Goal: Task Accomplishment & Management: Manage account settings

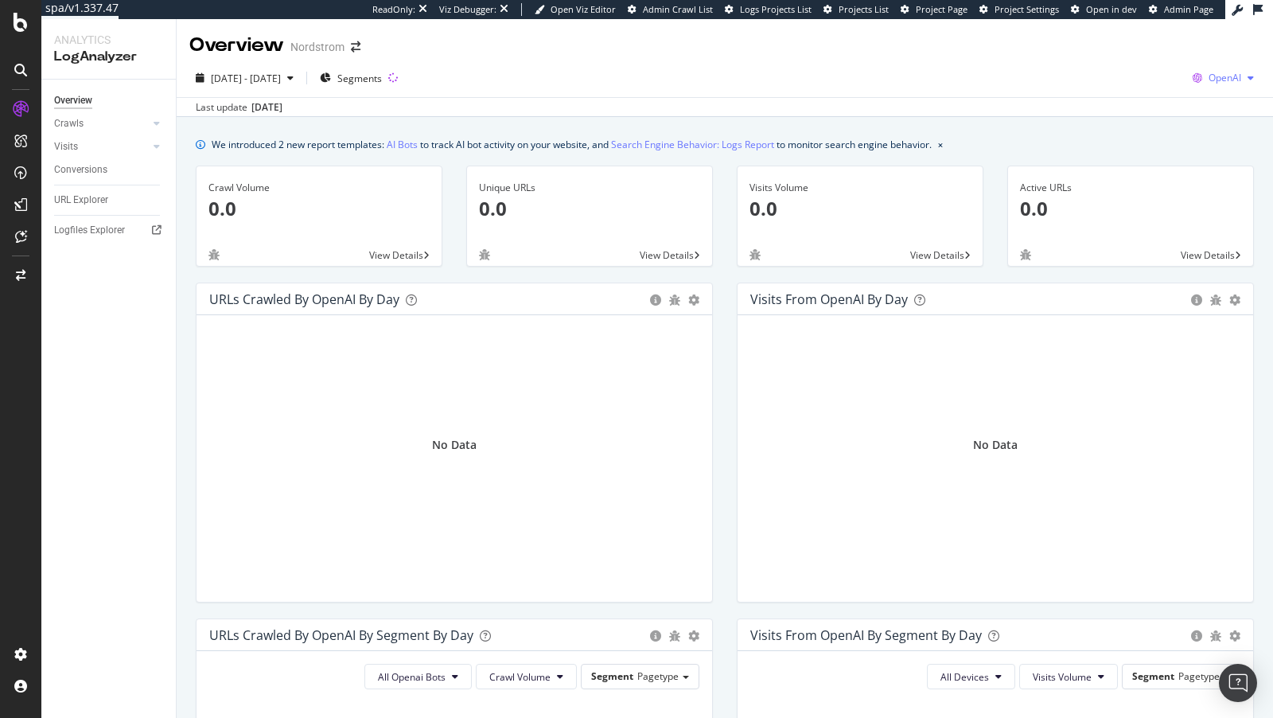
click at [1242, 71] on div "OpenAI" at bounding box center [1223, 78] width 74 height 24
click at [1108, 32] on div "Google" at bounding box center [1131, 34] width 110 height 23
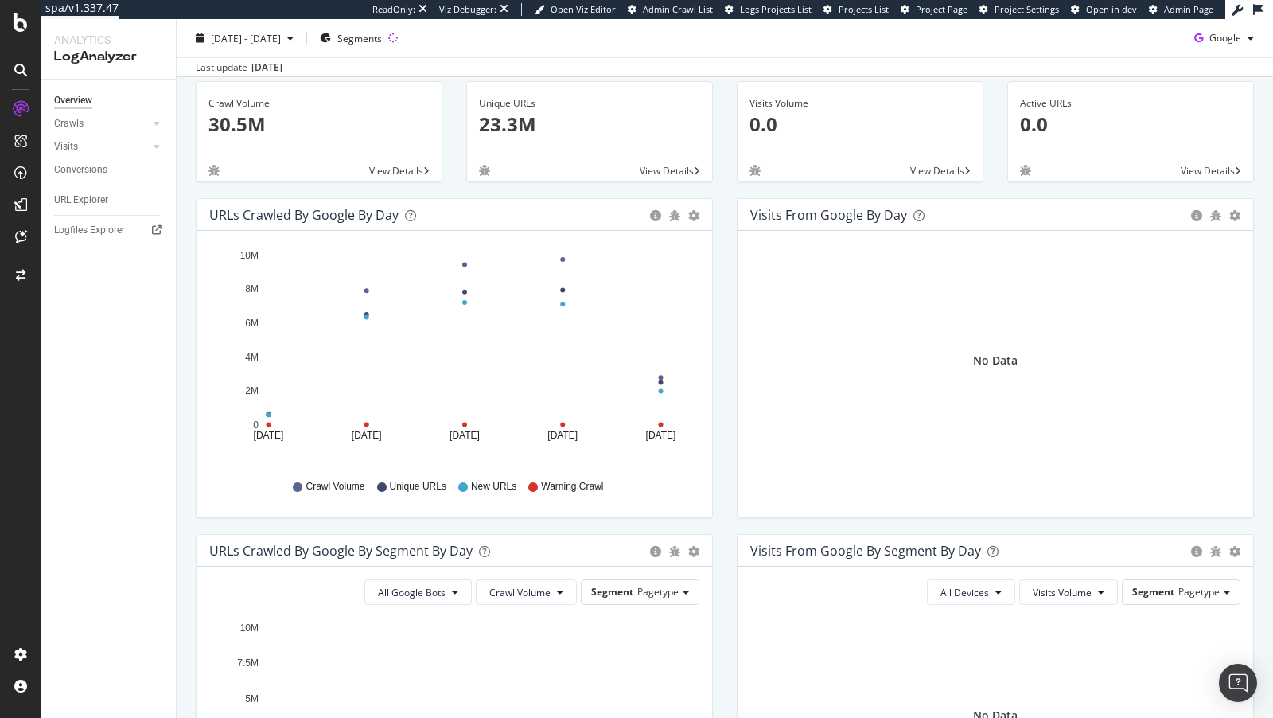
scroll to position [101, 0]
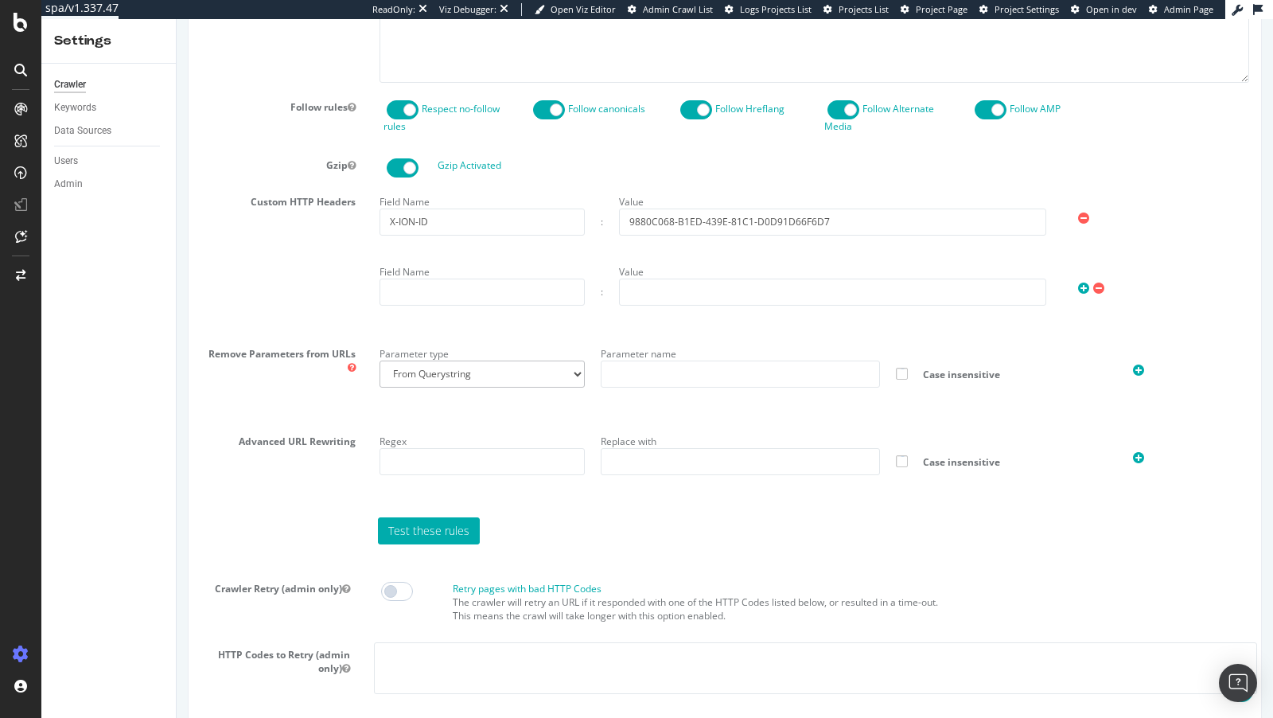
scroll to position [1309, 0]
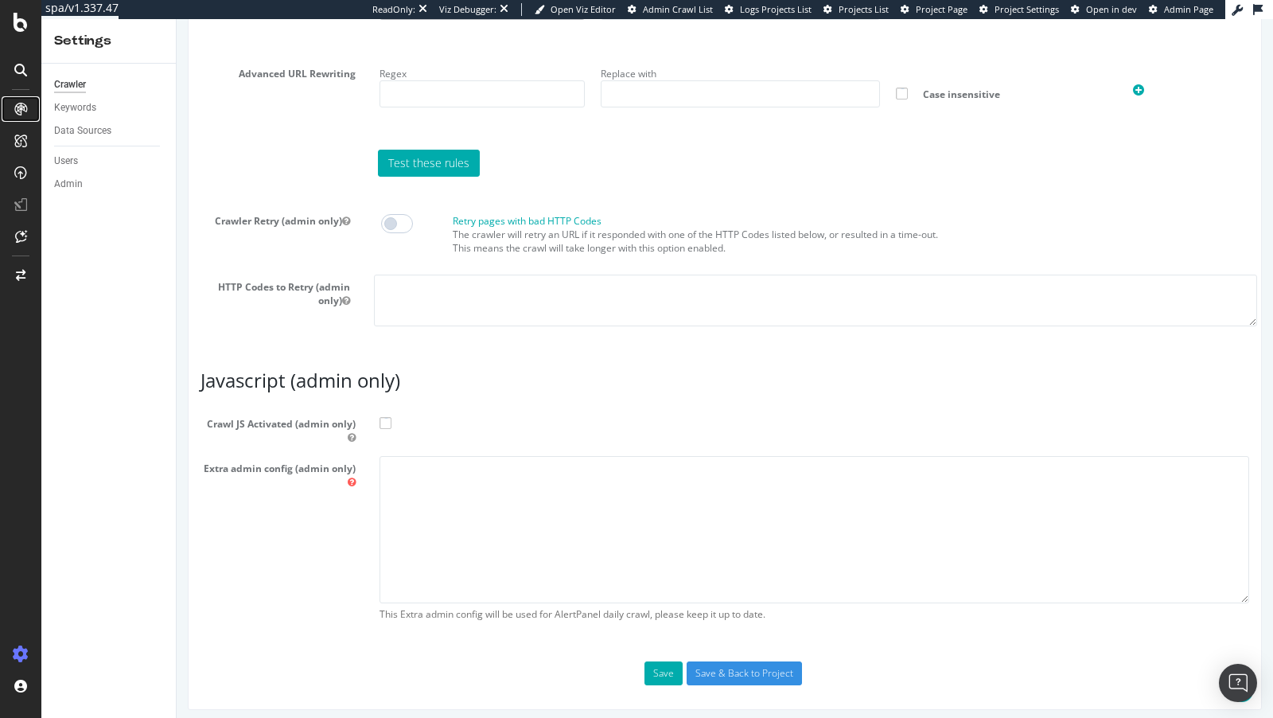
click at [22, 104] on icon at bounding box center [20, 109] width 13 height 13
click at [577, 483] on textarea at bounding box center [815, 529] width 870 height 147
type textarea "{ "flags": [ "cube" ], "beta": { "pap_mini_rules": [ "- https://www.nordstrom.c…"
click at [380, 417] on span at bounding box center [386, 423] width 12 height 12
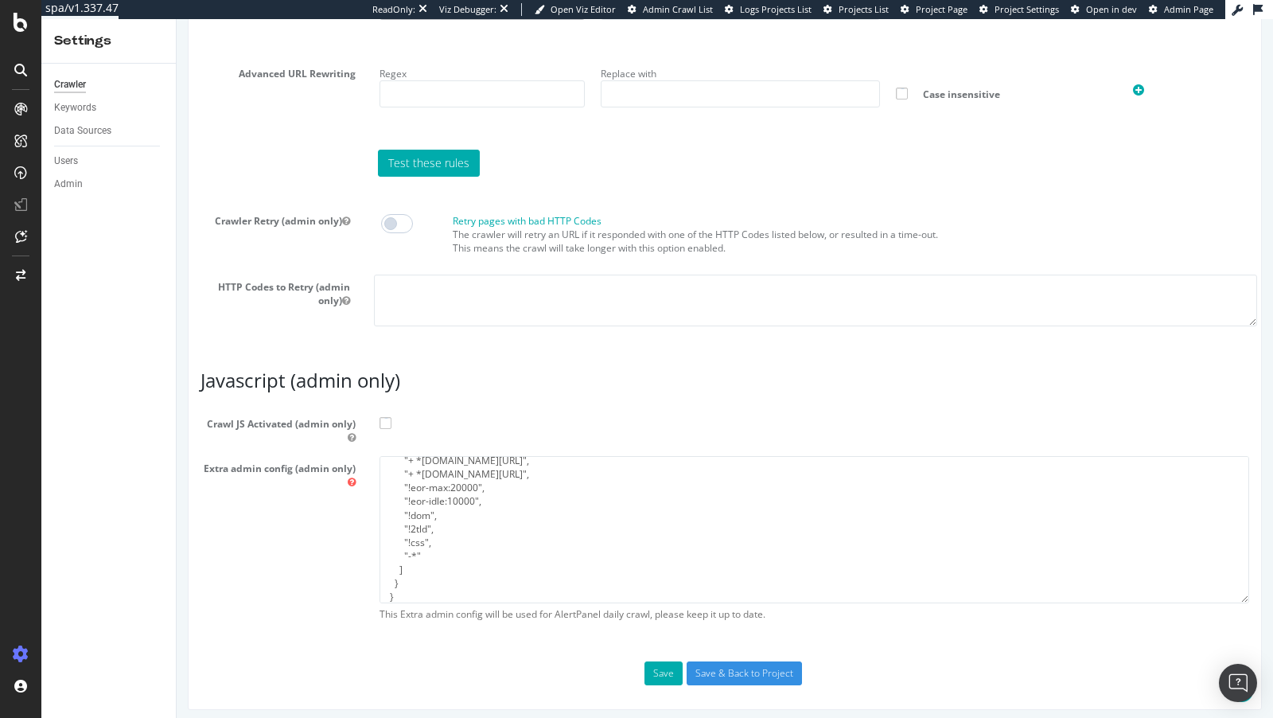
click at [177, 19] on input "Crawl JS Activated (admin only)" at bounding box center [177, 19] width 0 height 0
click at [656, 661] on button "Save" at bounding box center [664, 673] width 38 height 24
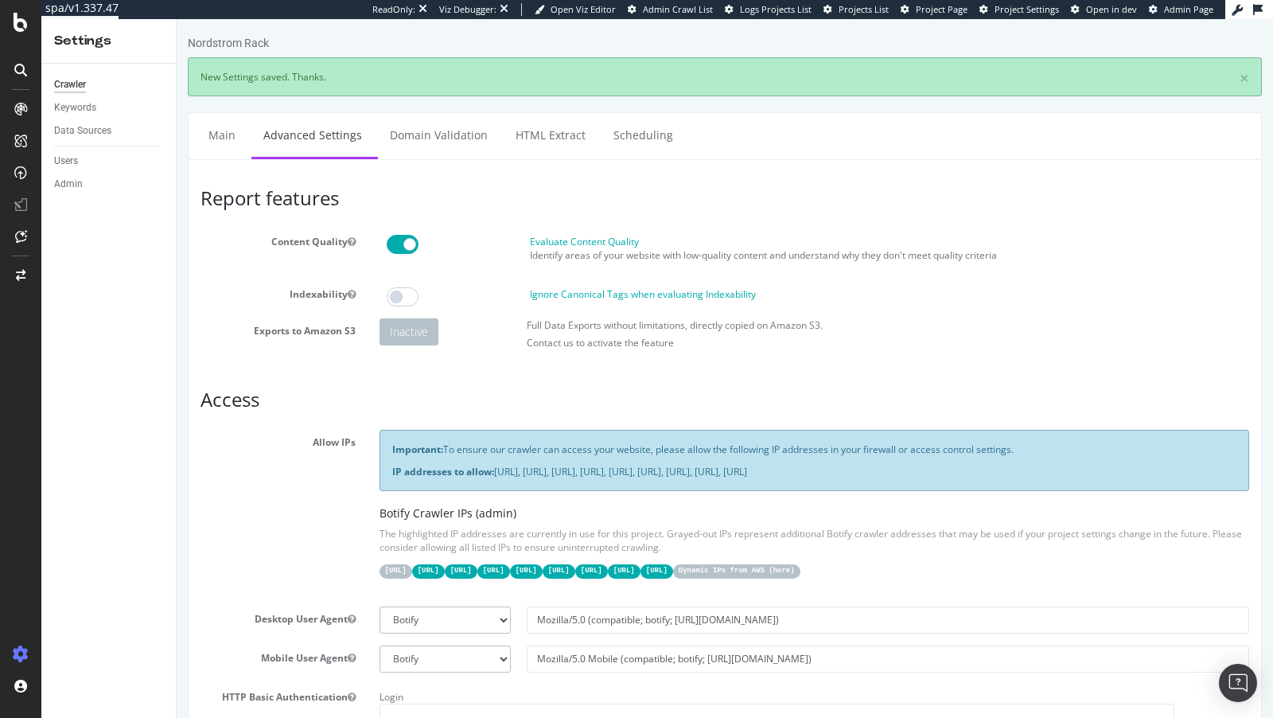
scroll to position [0, 0]
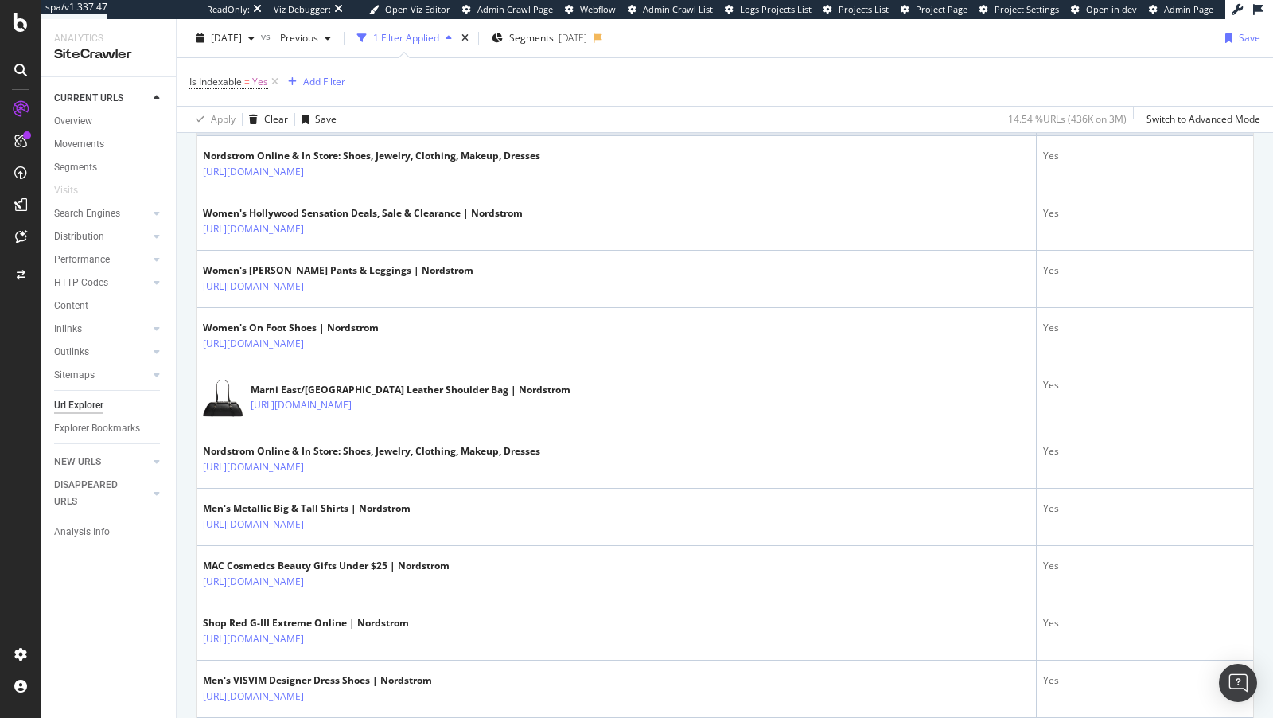
scroll to position [130, 0]
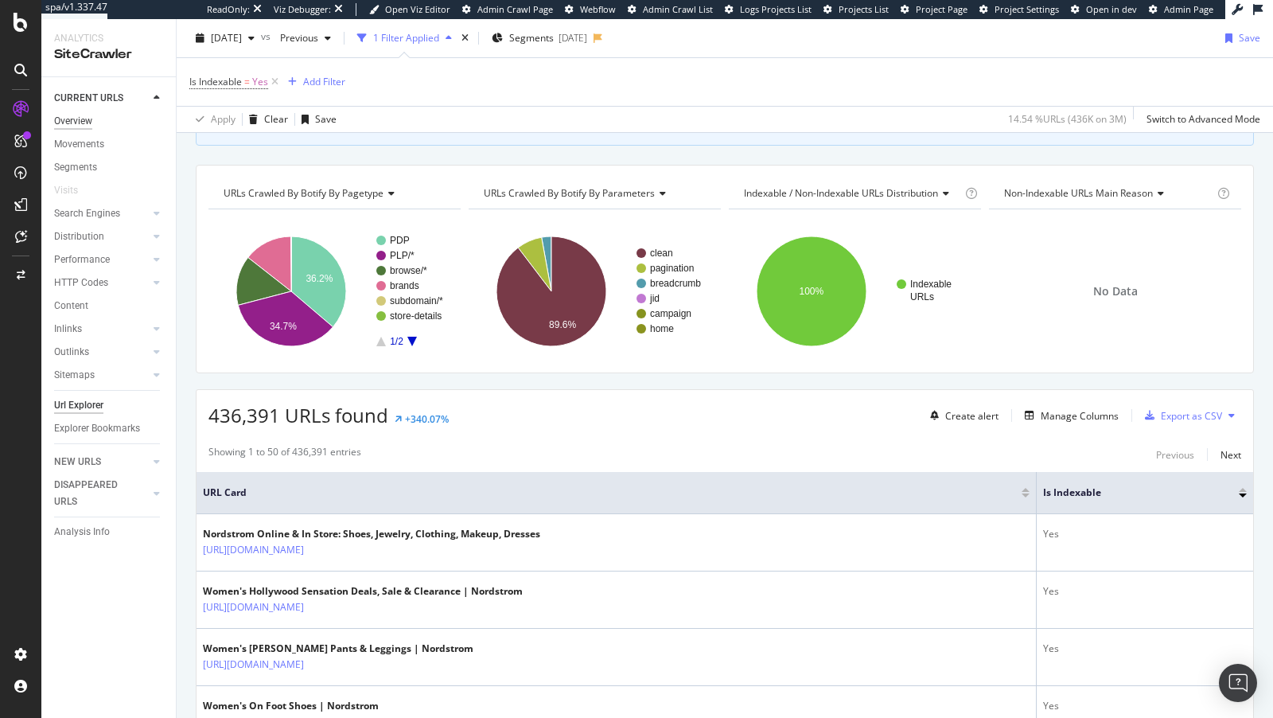
click at [82, 117] on div "Overview" at bounding box center [73, 121] width 38 height 17
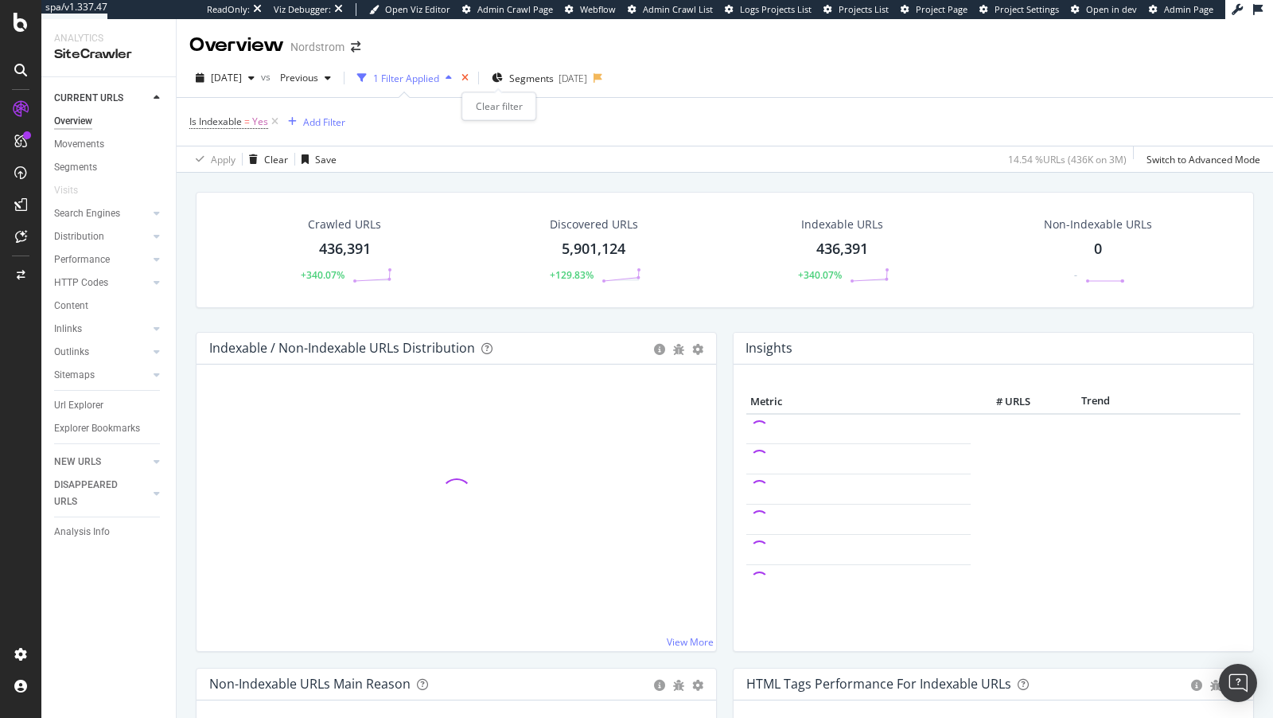
click at [469, 81] on icon "times" at bounding box center [465, 78] width 7 height 10
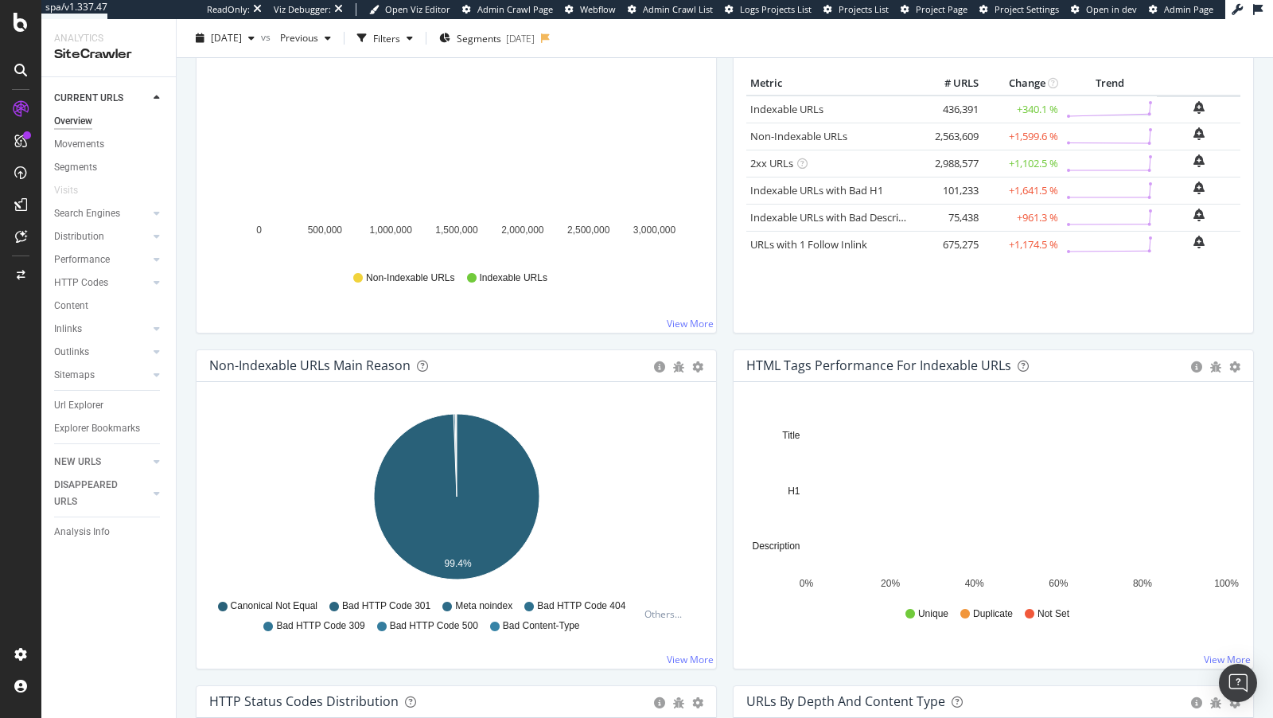
scroll to position [281, 0]
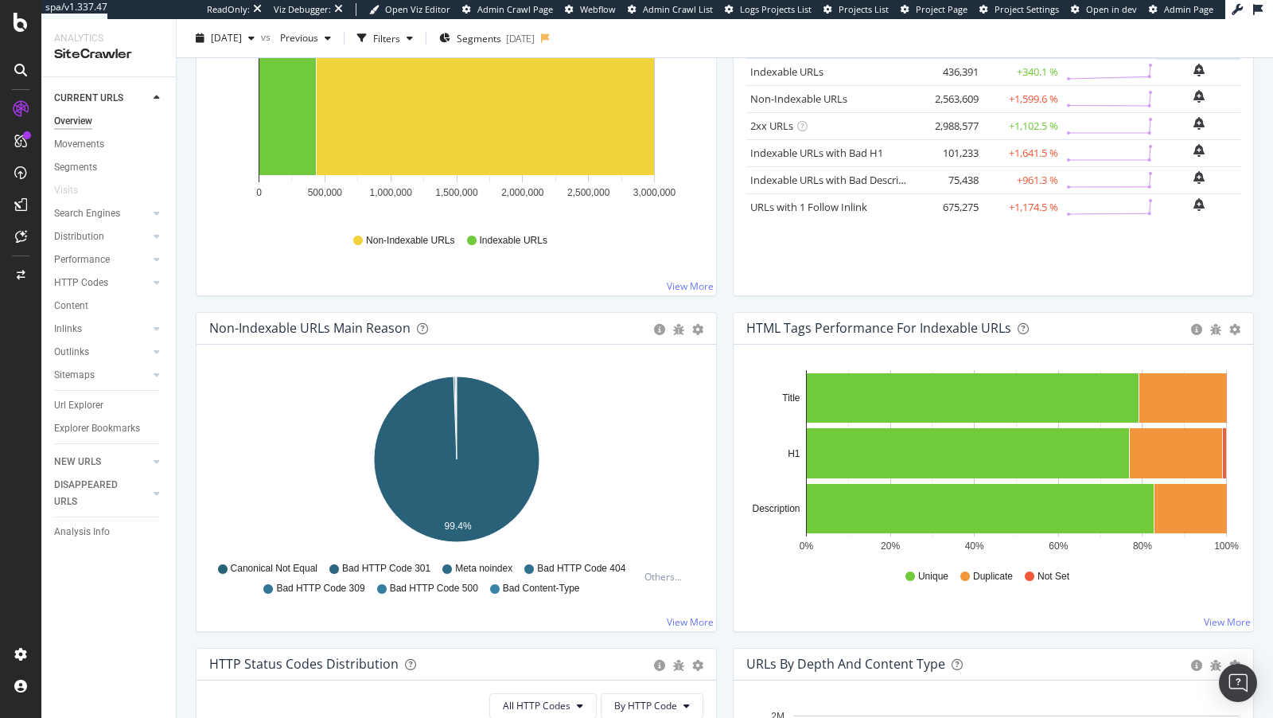
click at [451, 567] on icon at bounding box center [447, 569] width 10 height 10
click at [470, 567] on span "Meta noindex" at bounding box center [483, 569] width 57 height 14
click at [703, 324] on icon "gear" at bounding box center [697, 329] width 11 height 11
click at [645, 385] on span "Table" at bounding box center [643, 389] width 145 height 21
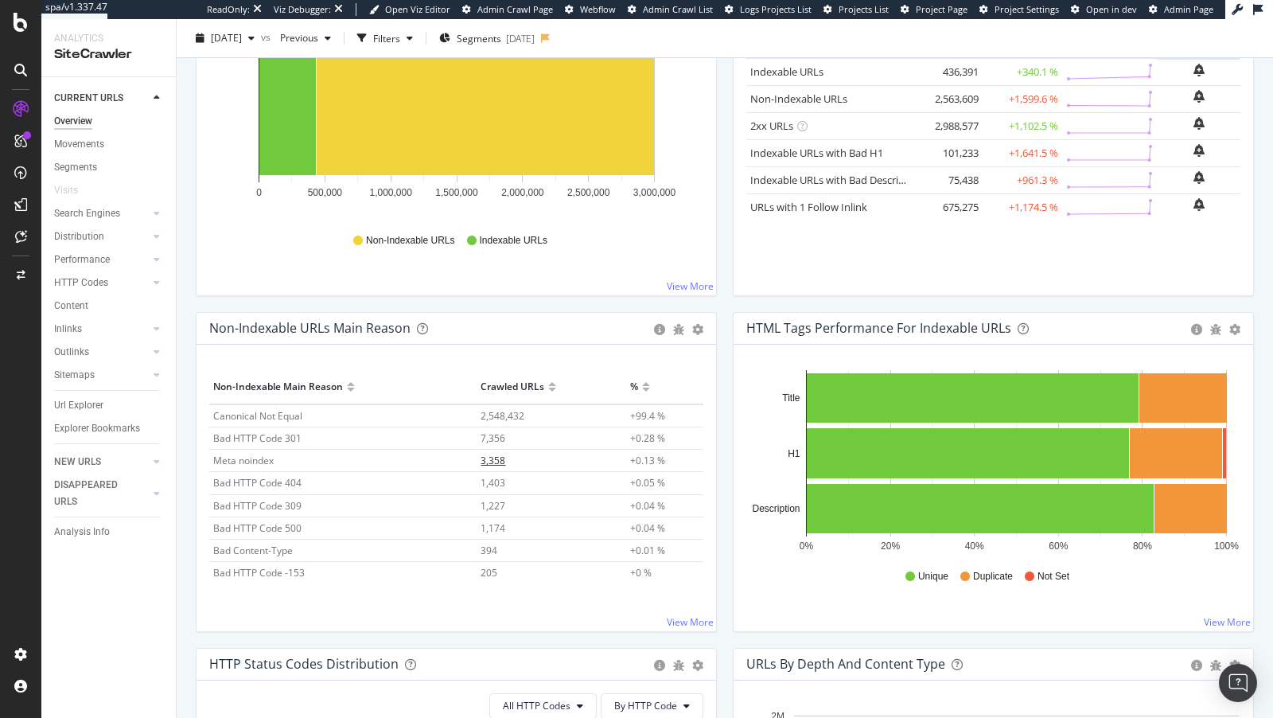
click at [490, 456] on span "3,358" at bounding box center [493, 461] width 25 height 14
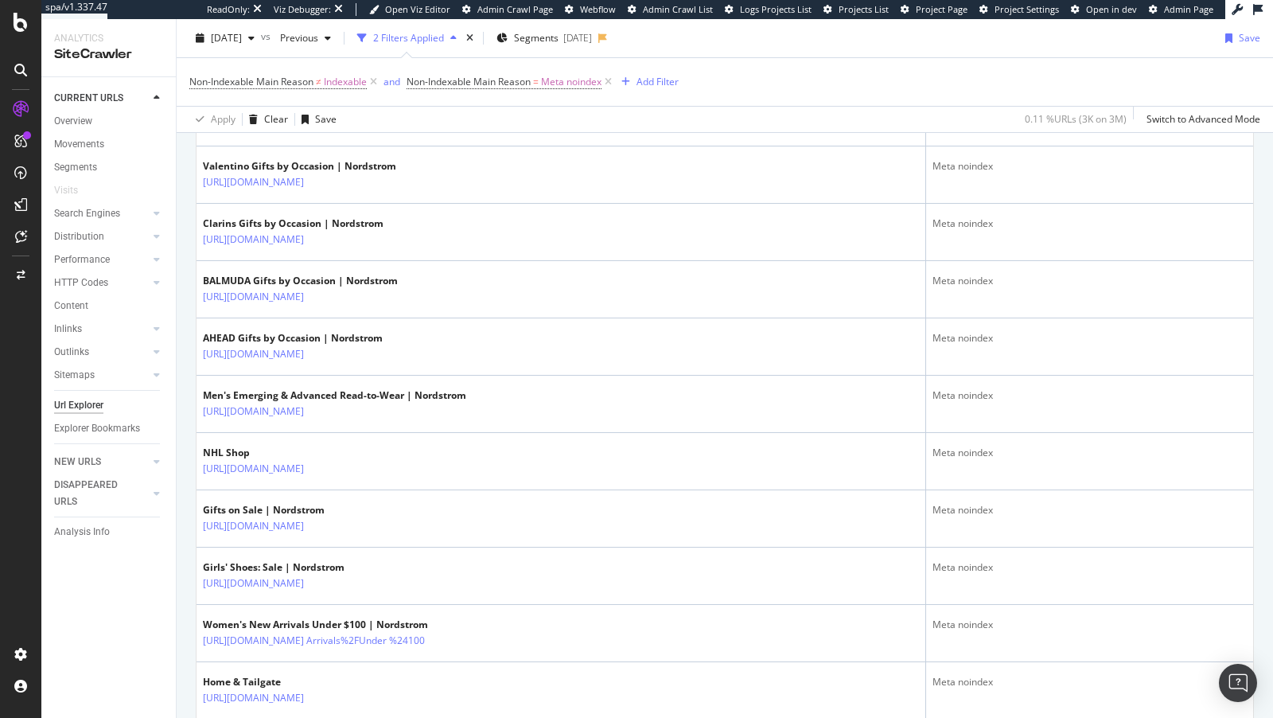
scroll to position [2206, 0]
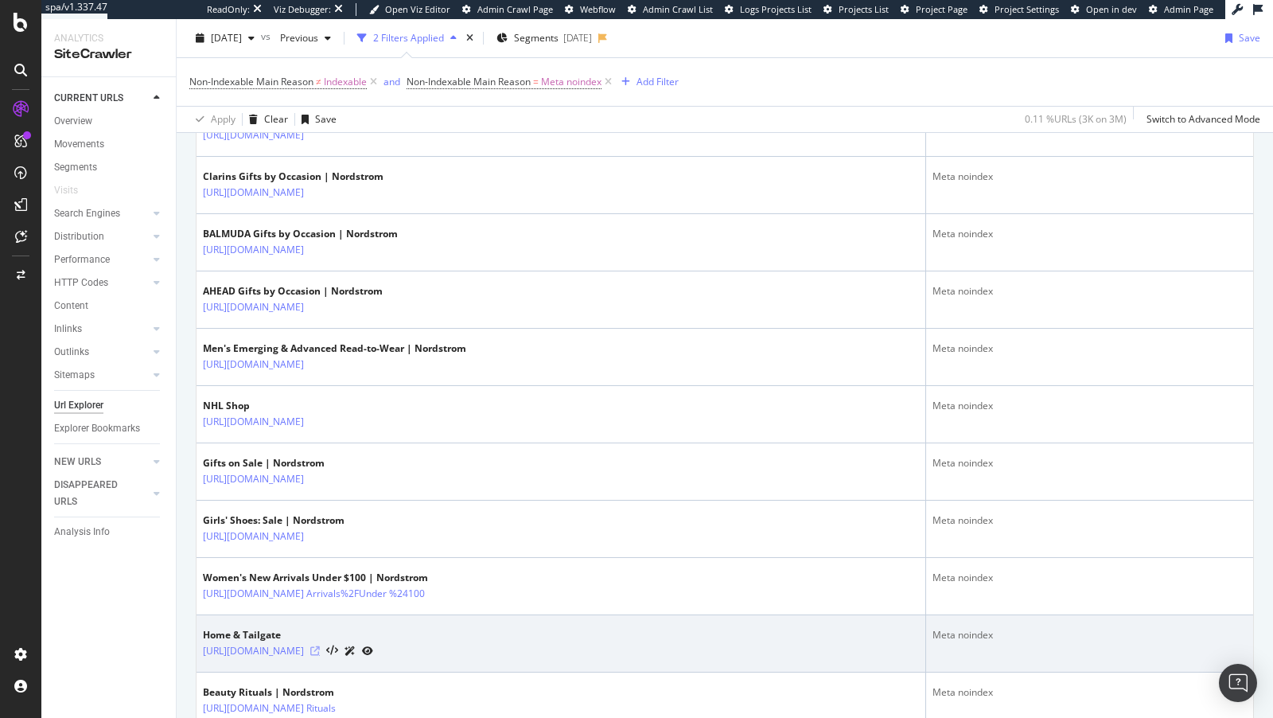
click at [320, 656] on icon at bounding box center [315, 651] width 10 height 10
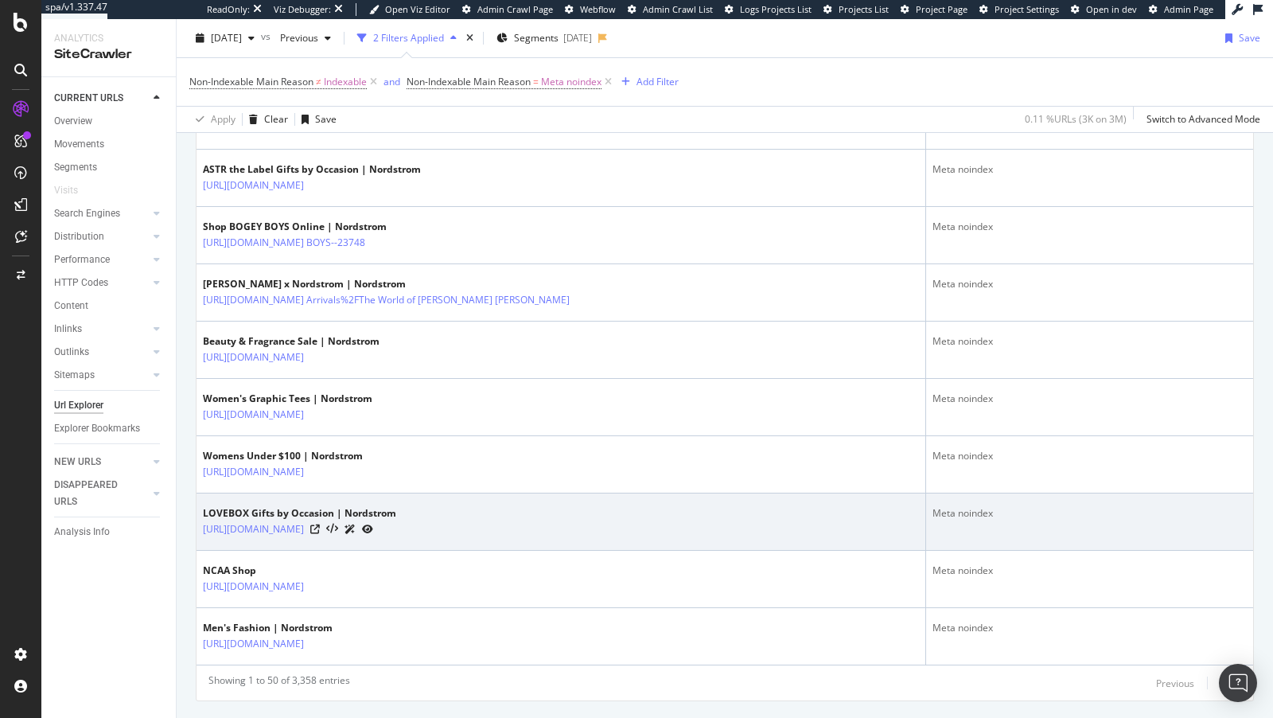
scroll to position [2890, 0]
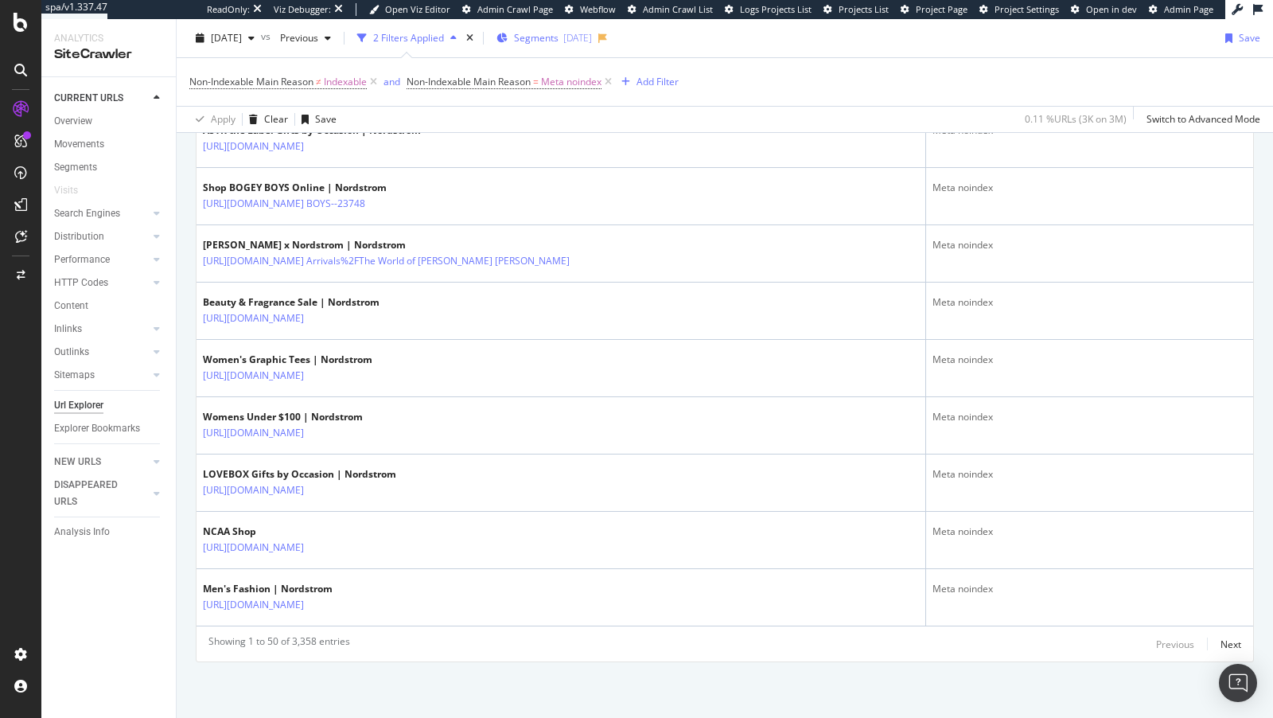
click at [592, 36] on div "2025-09-26" at bounding box center [577, 38] width 29 height 14
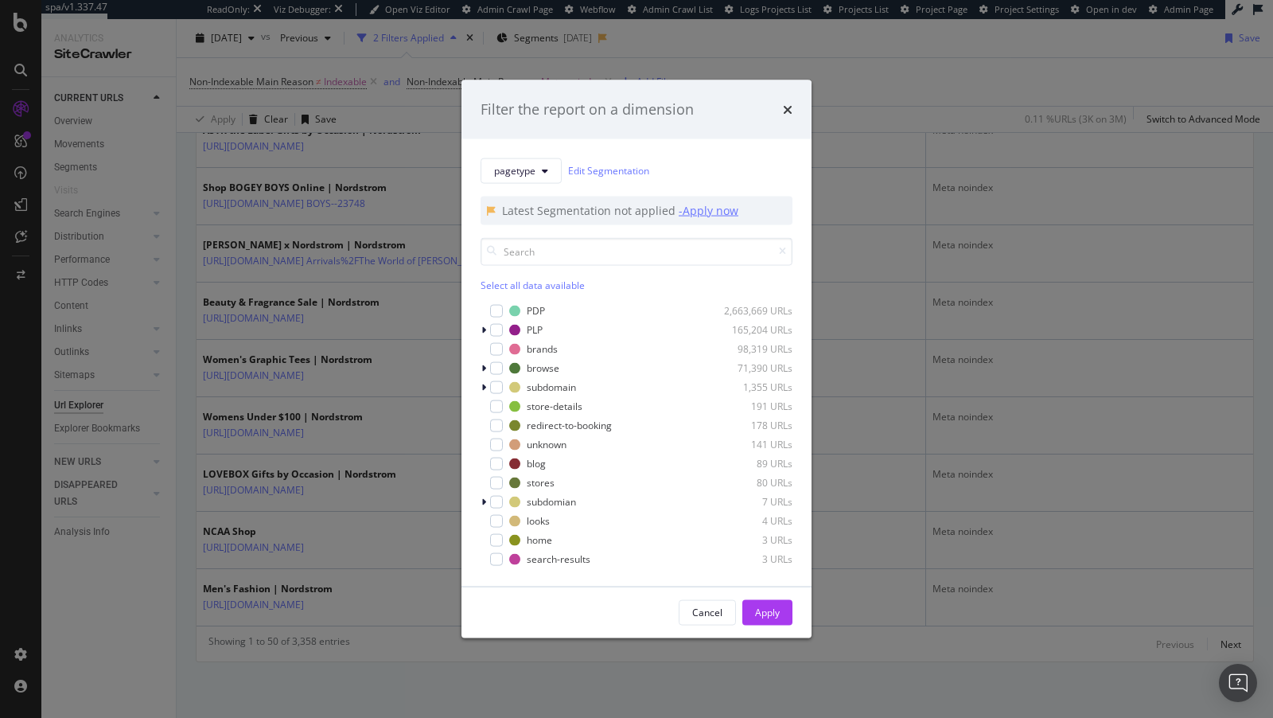
click at [713, 212] on div "- Apply now" at bounding box center [709, 210] width 60 height 16
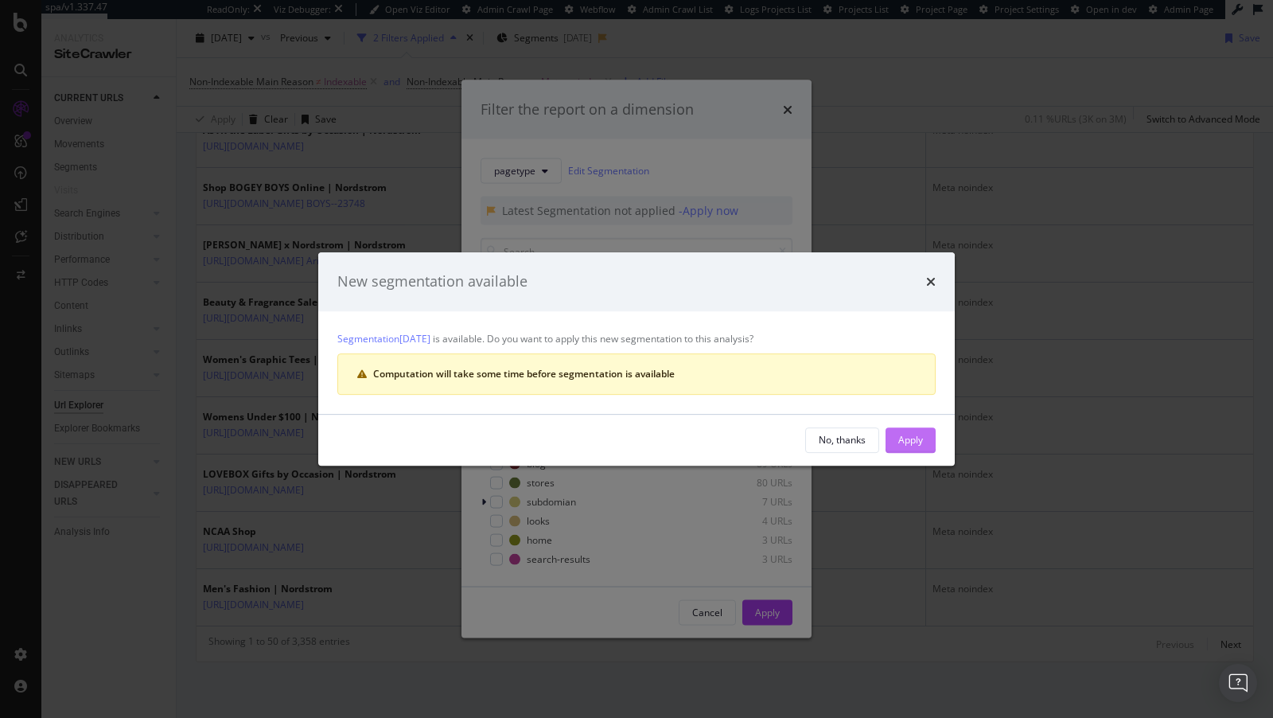
click at [914, 433] on div "Apply" at bounding box center [910, 440] width 25 height 14
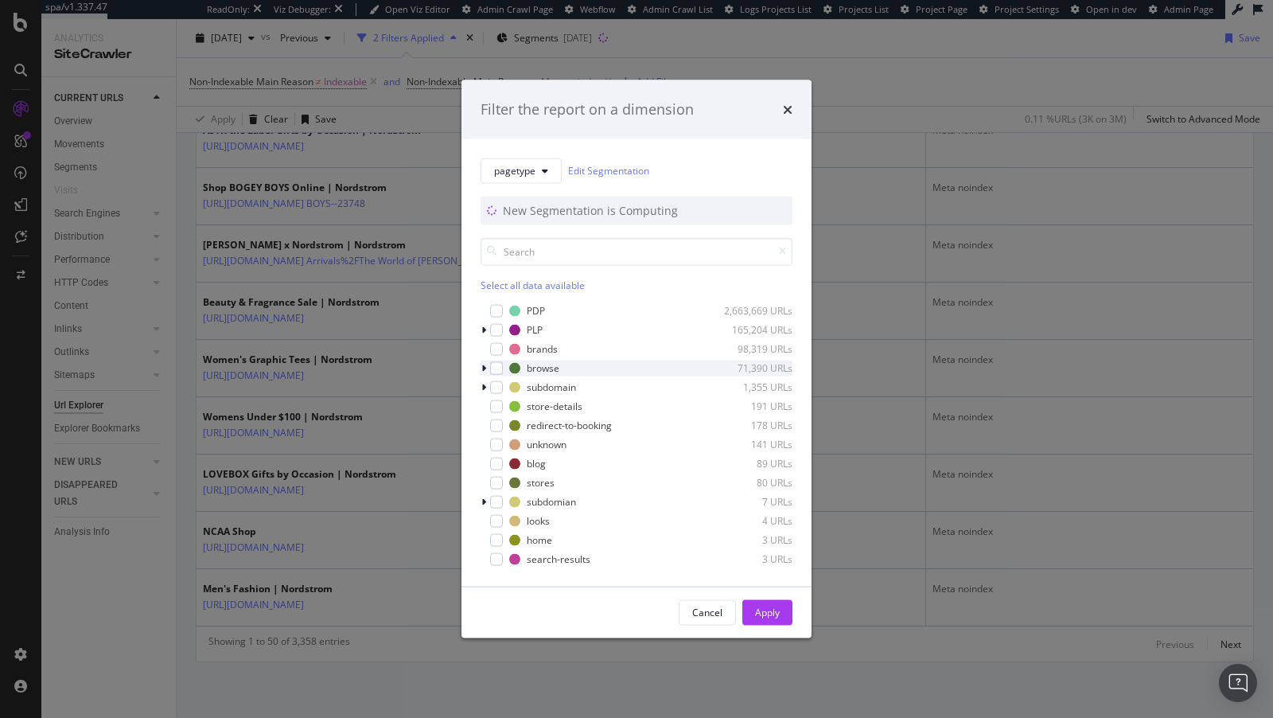
click at [485, 366] on icon "modal" at bounding box center [483, 368] width 5 height 10
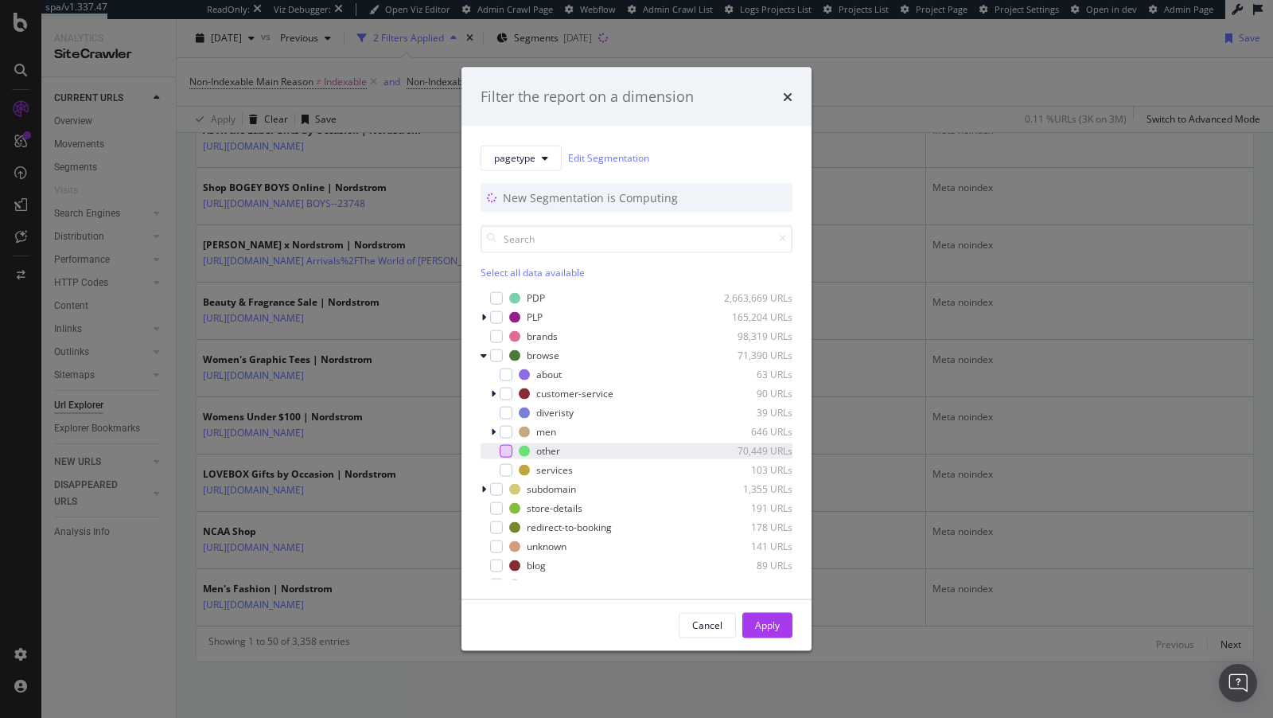
click at [506, 448] on div "modal" at bounding box center [506, 450] width 13 height 13
click at [770, 621] on div "Apply" at bounding box center [767, 625] width 25 height 14
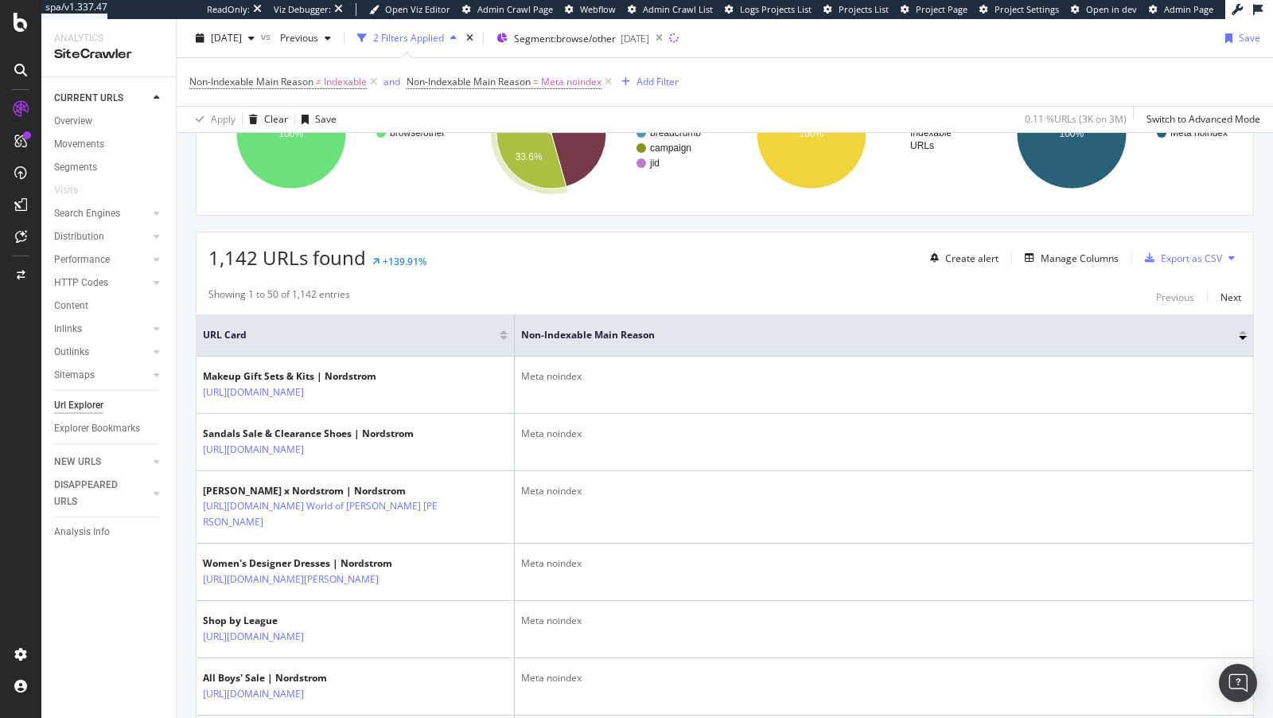
scroll to position [524, 0]
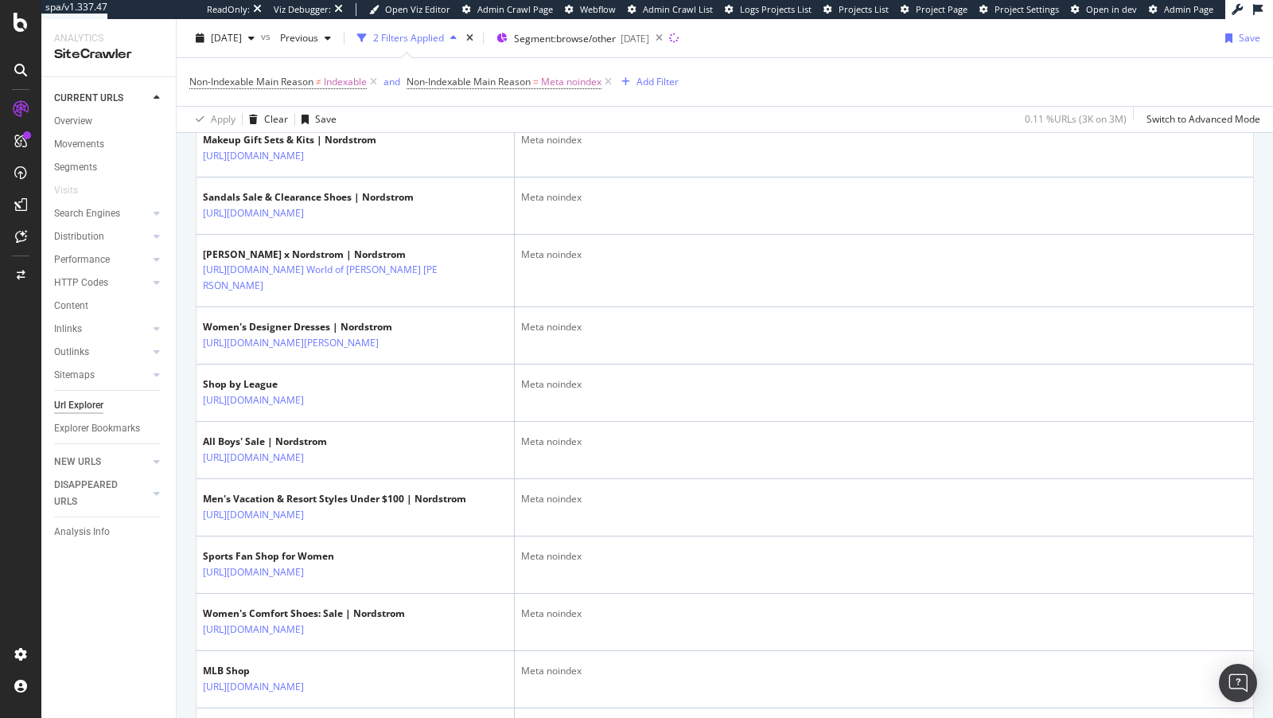
click at [897, 88] on div "Non-Indexable Main Reason ≠ Indexable and Non-Indexable Main Reason = Meta noin…" at bounding box center [724, 82] width 1071 height 48
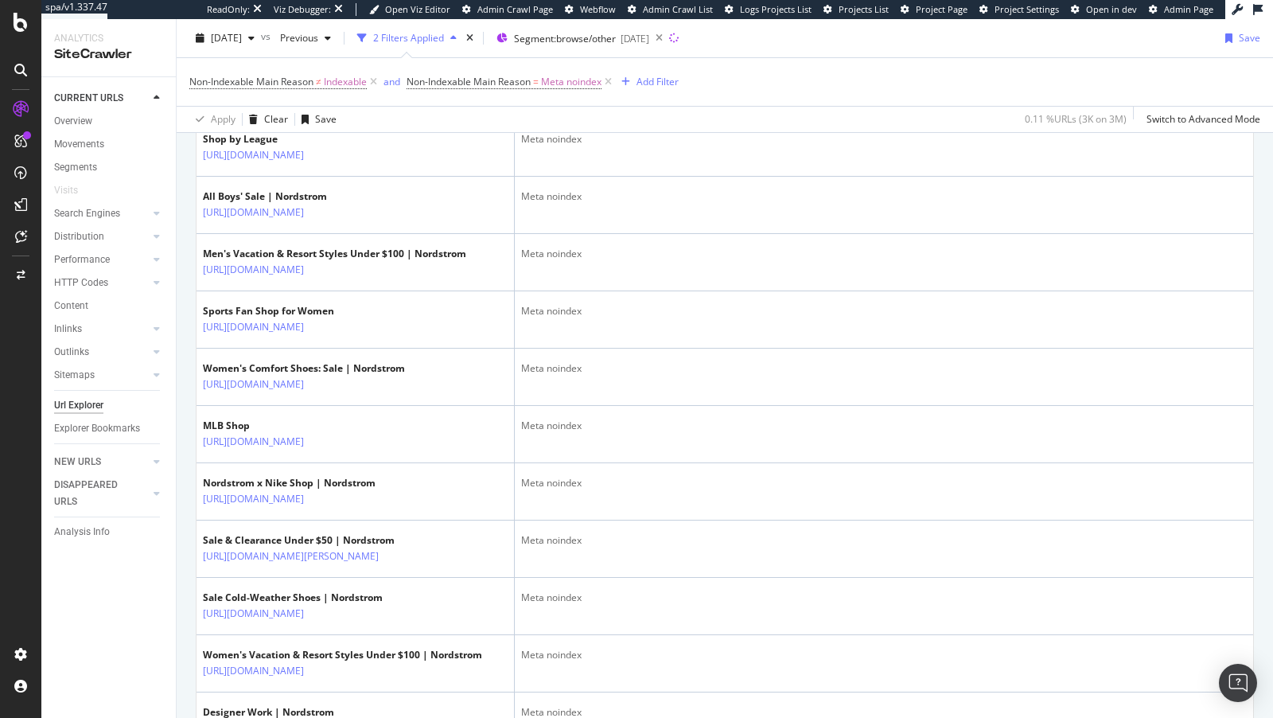
scroll to position [793, 0]
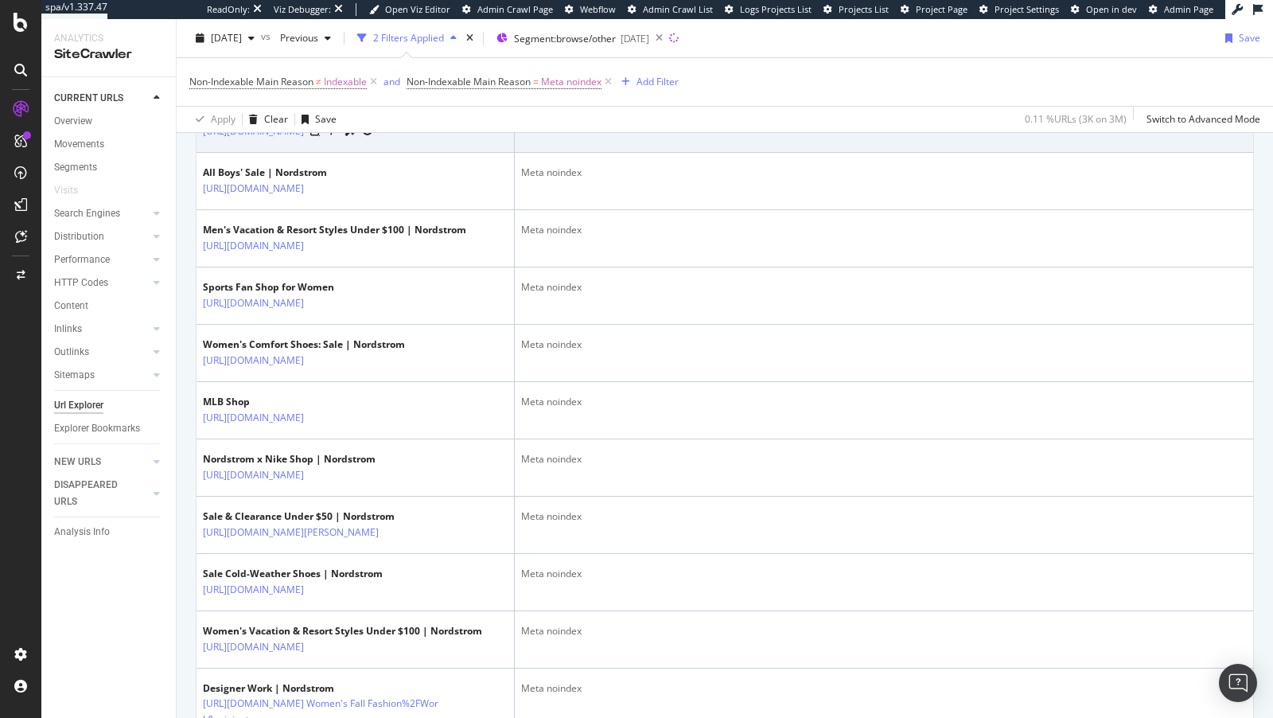
click at [373, 139] on div at bounding box center [341, 131] width 63 height 17
click at [320, 136] on icon at bounding box center [315, 132] width 10 height 10
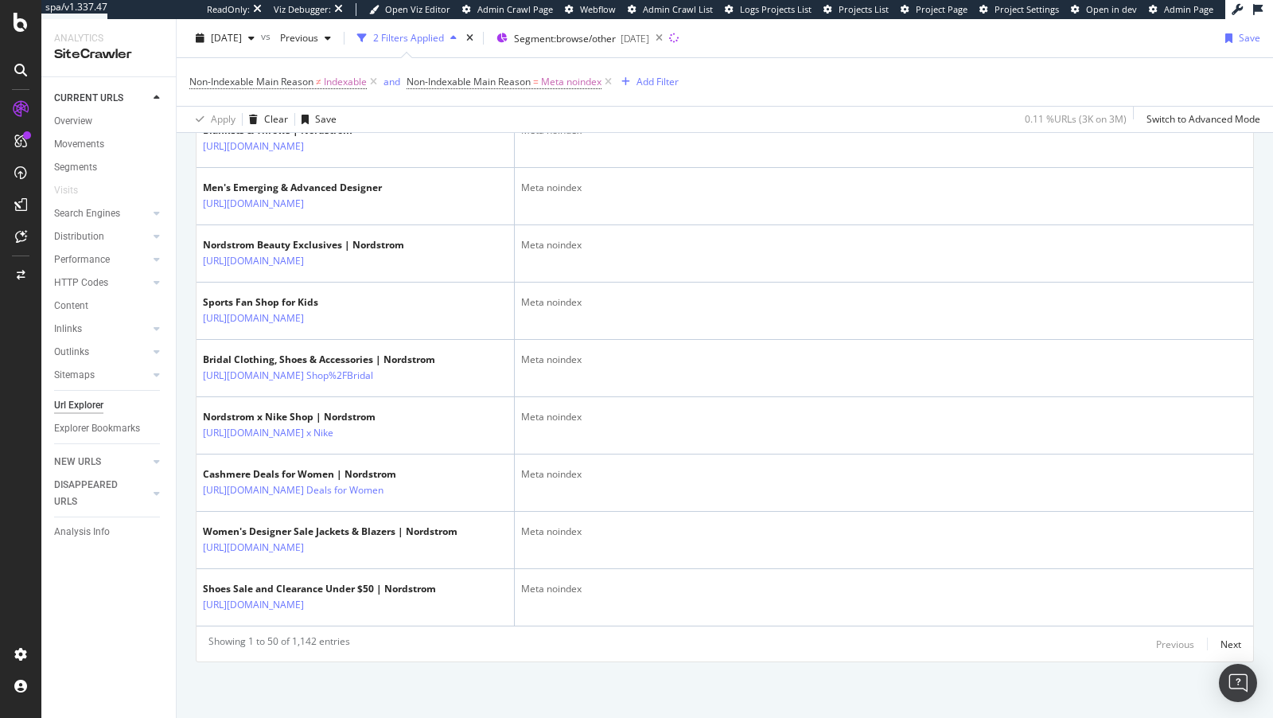
scroll to position [3099, 0]
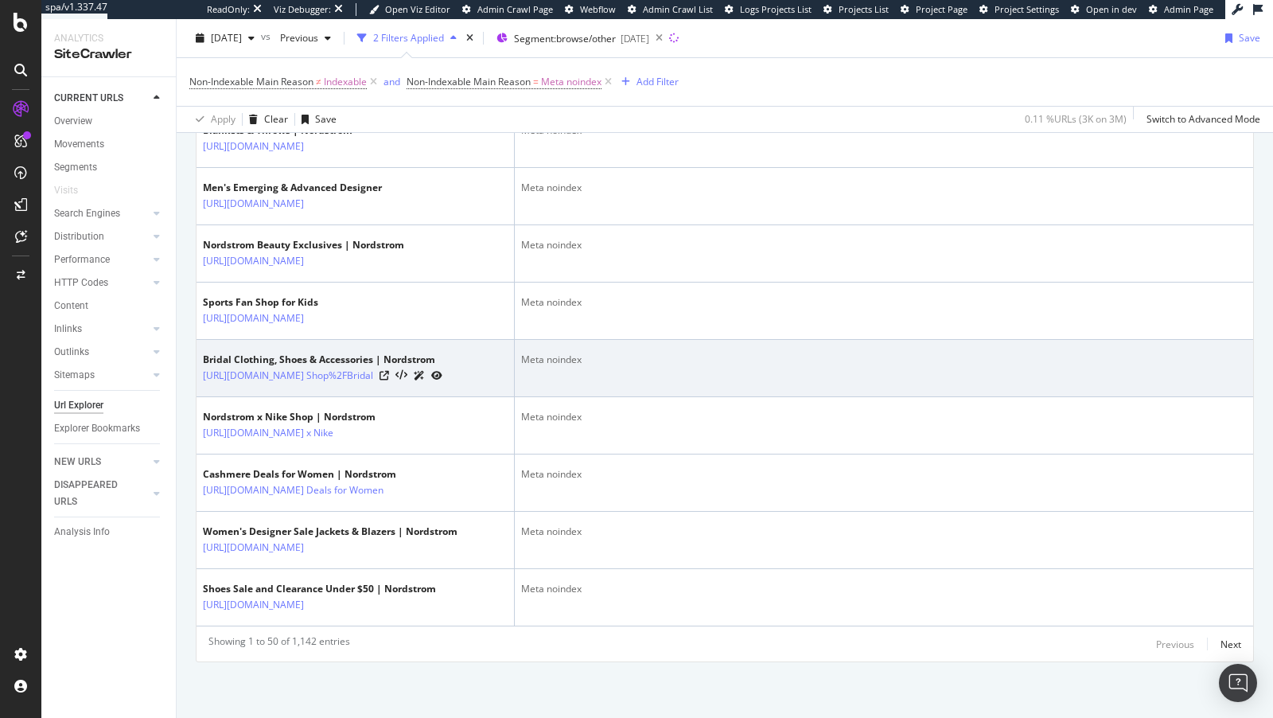
scroll to position [3926, 0]
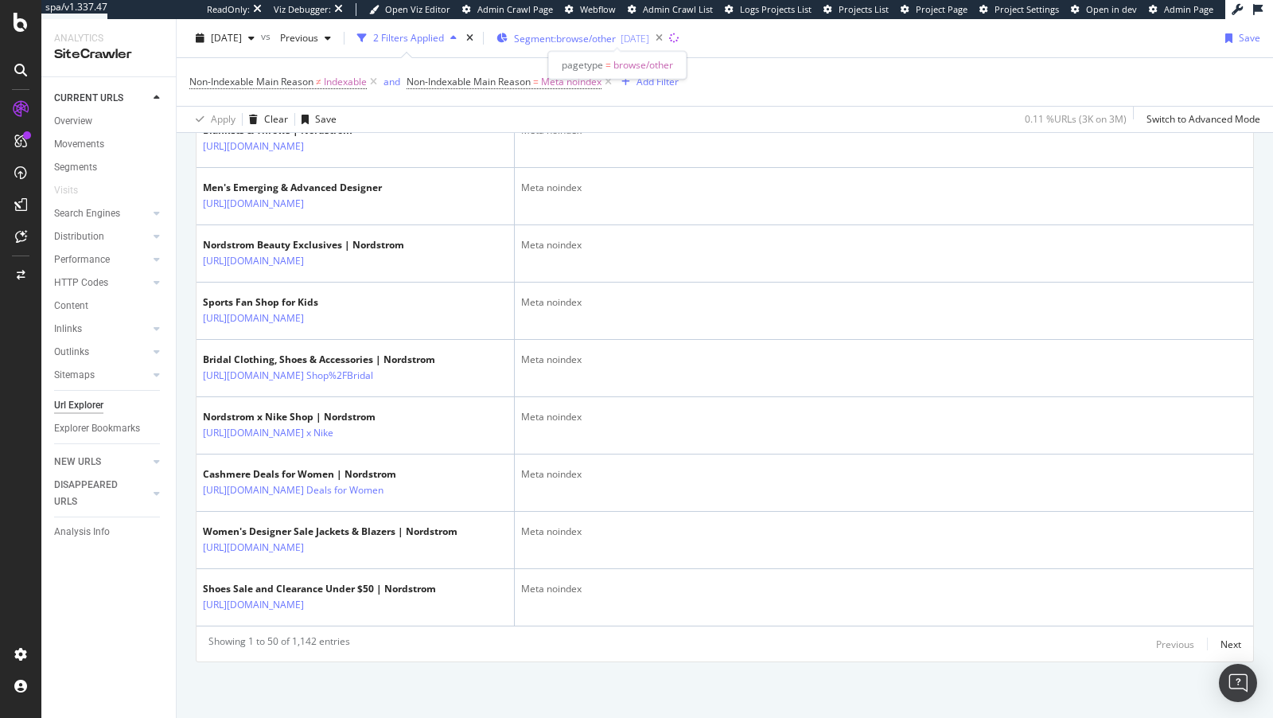
click at [575, 45] on span "Segment: browse/other" at bounding box center [565, 39] width 102 height 14
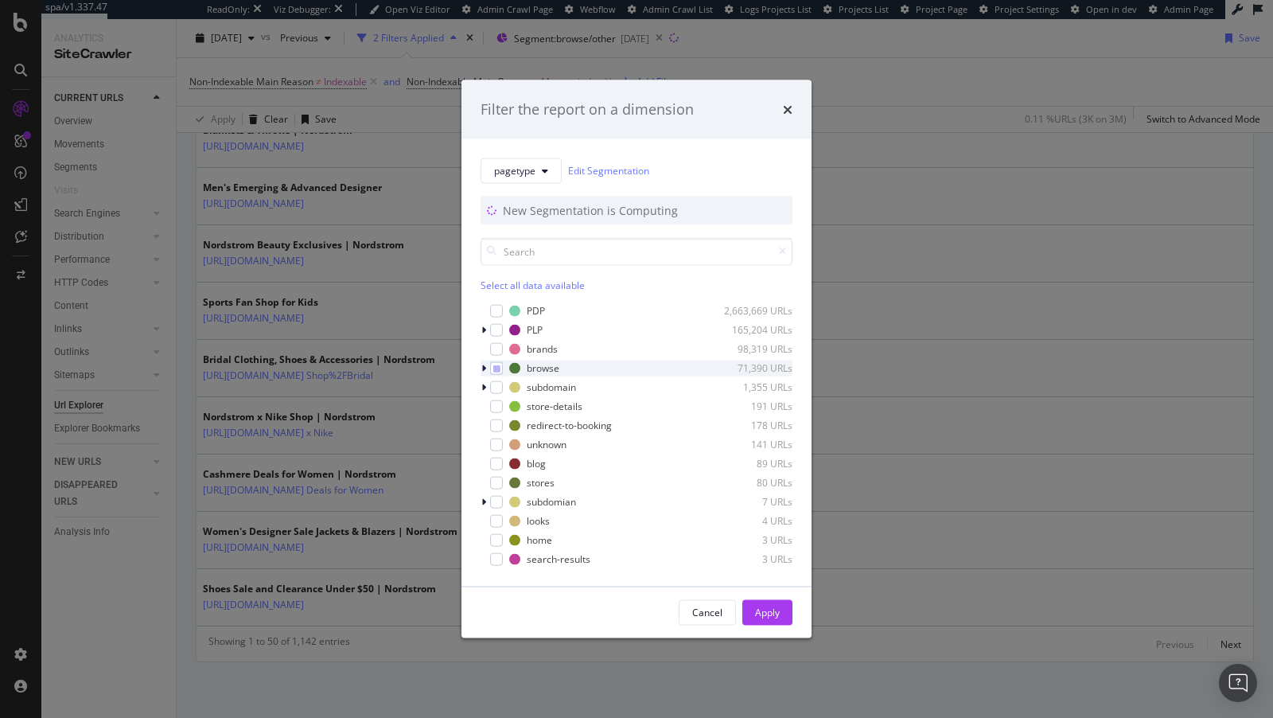
click at [484, 368] on icon "modal" at bounding box center [483, 368] width 5 height 10
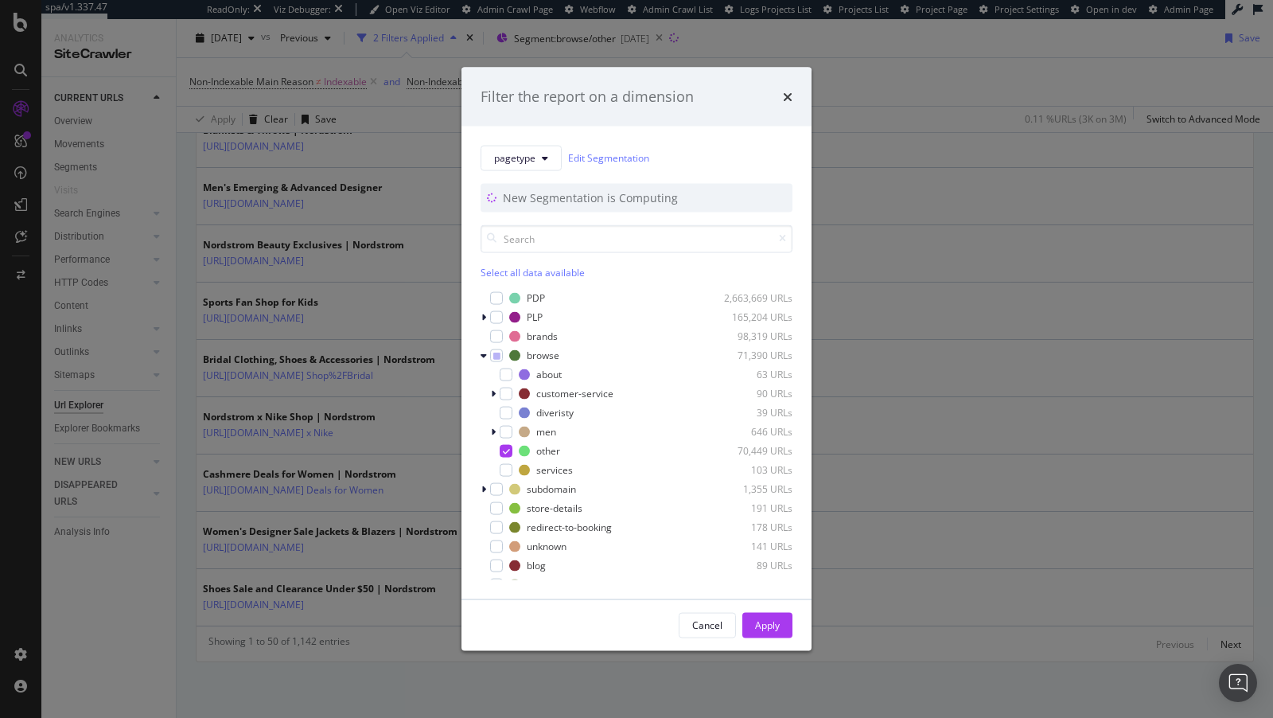
click at [271, 321] on div "Filter the report on a dimension pagetype Edit Segmentation New Segmentation is…" at bounding box center [636, 359] width 1273 height 718
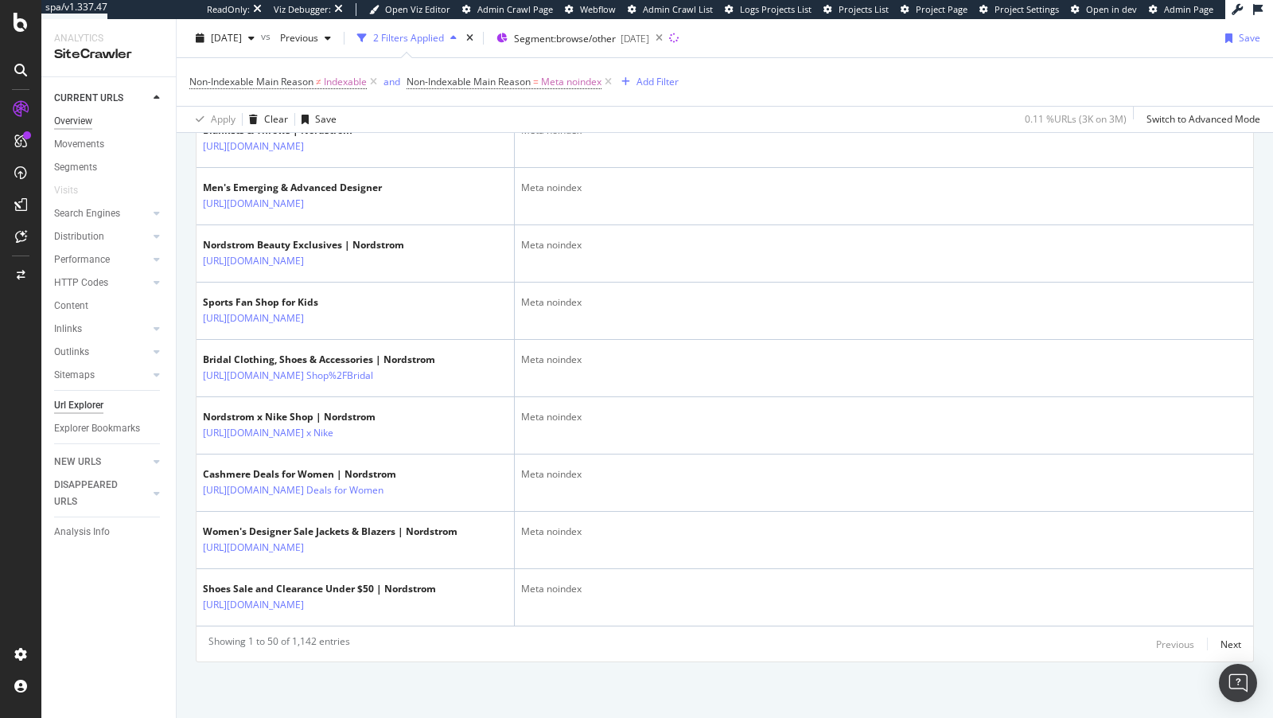
click at [70, 120] on div "Overview" at bounding box center [73, 121] width 38 height 17
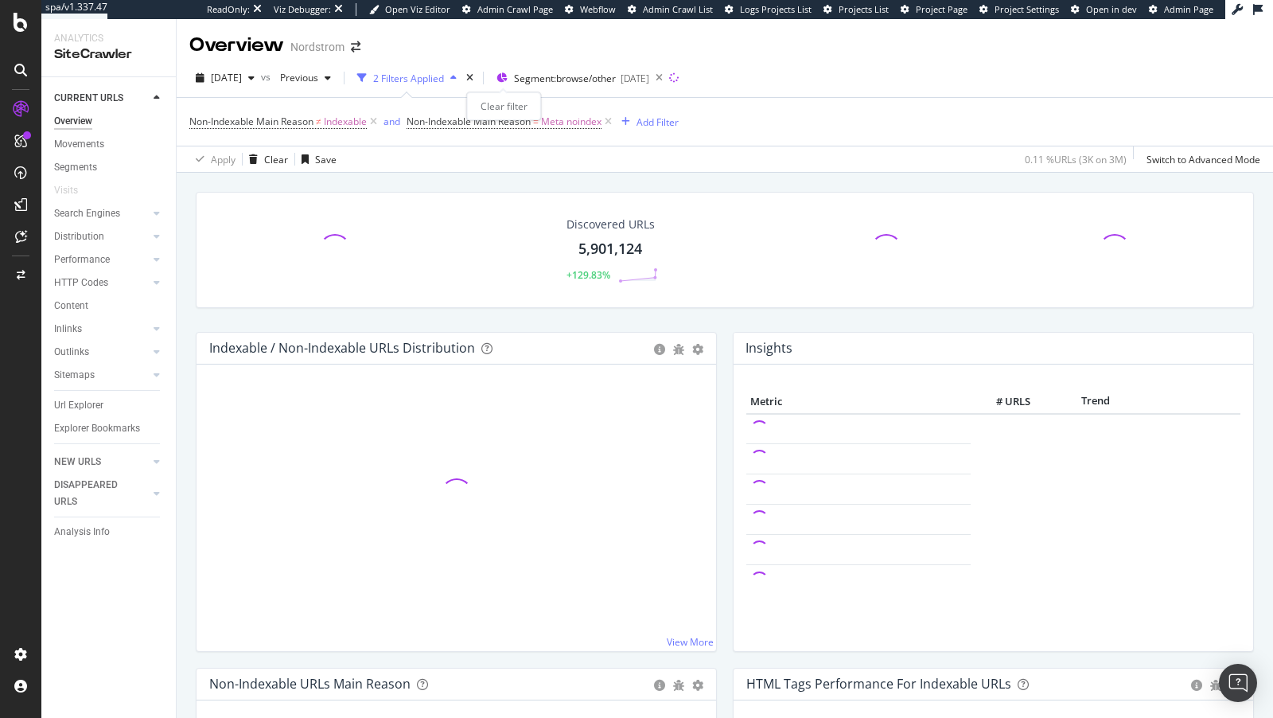
click at [477, 71] on div "times" at bounding box center [470, 78] width 14 height 16
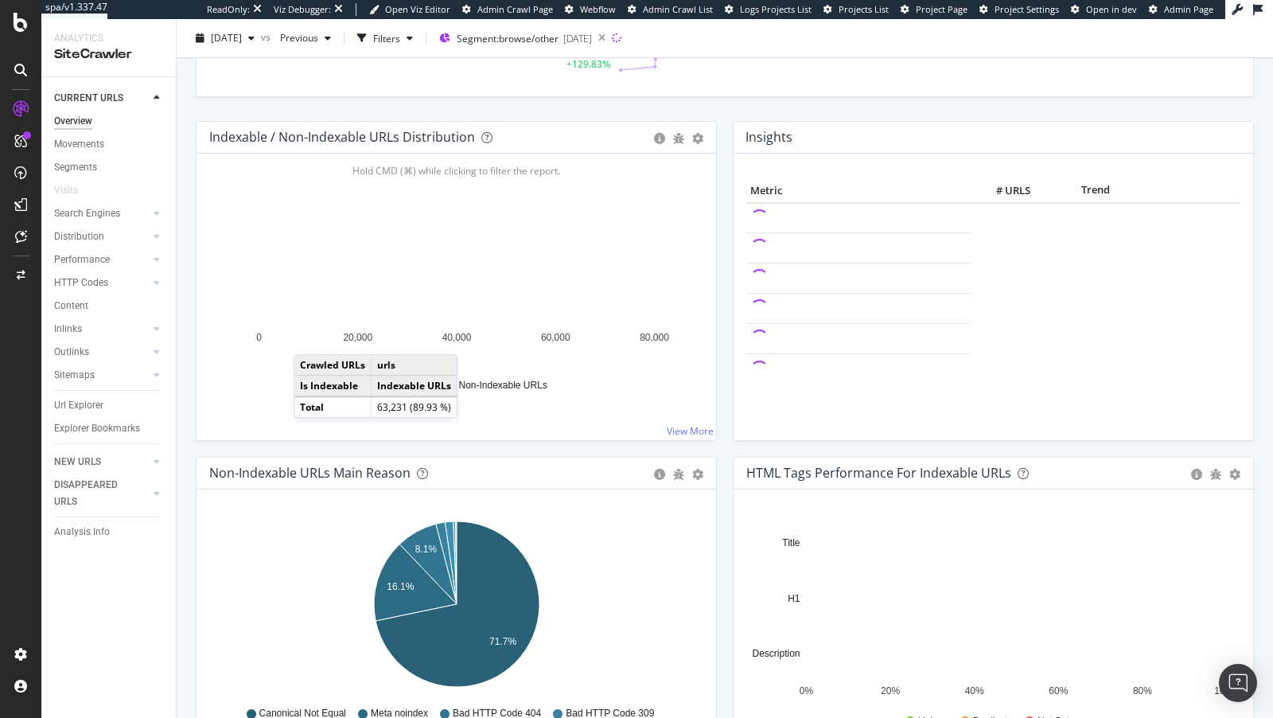
scroll to position [177, 0]
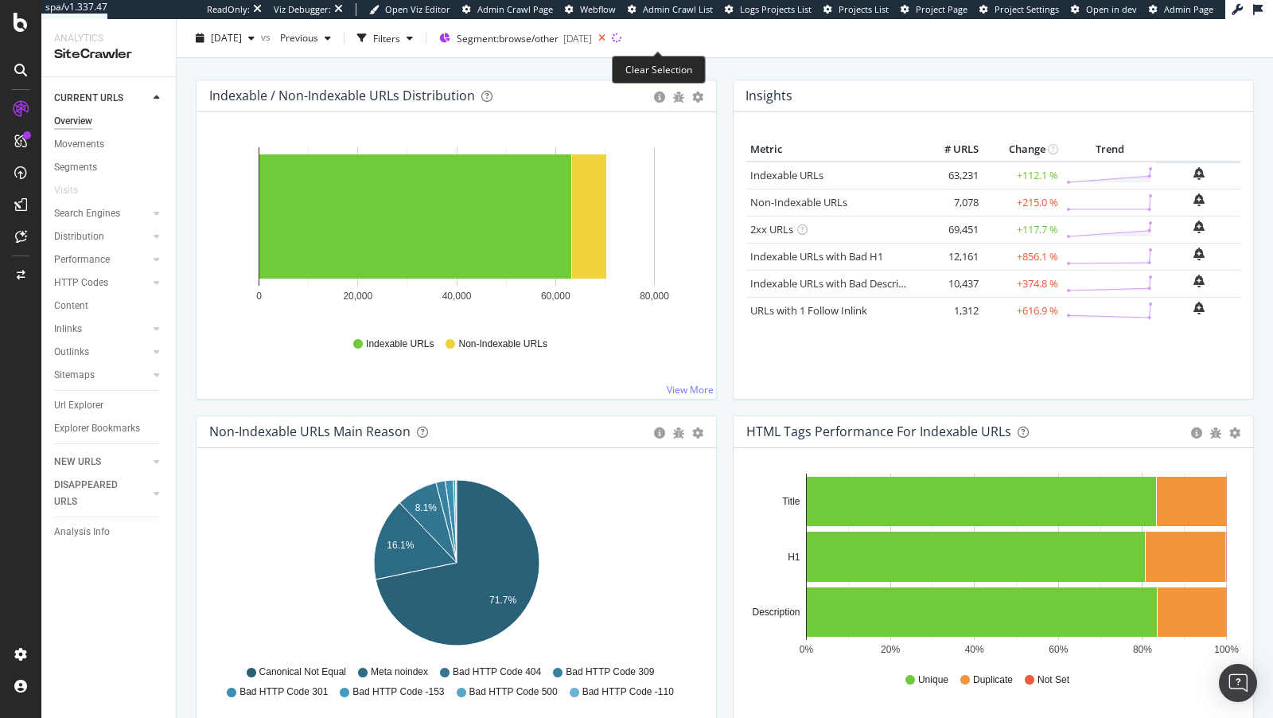
click at [612, 37] on icon at bounding box center [602, 38] width 20 height 22
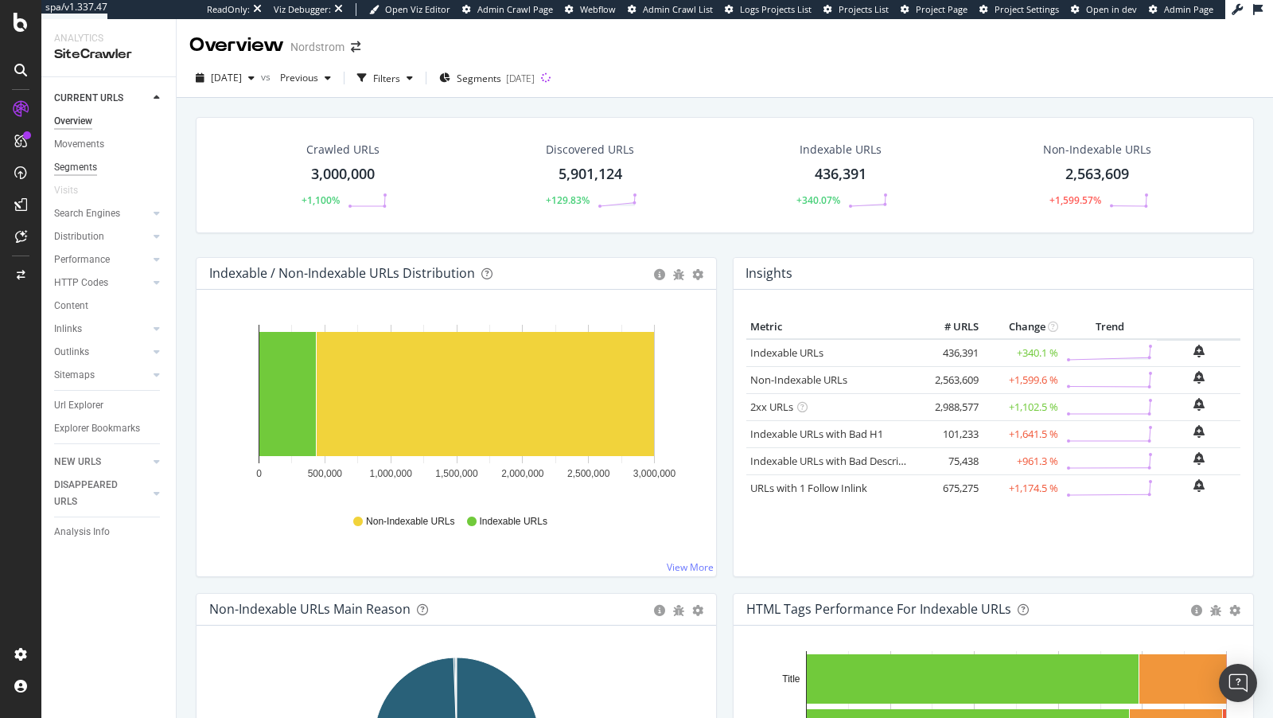
click at [82, 166] on div "Segments" at bounding box center [75, 167] width 43 height 17
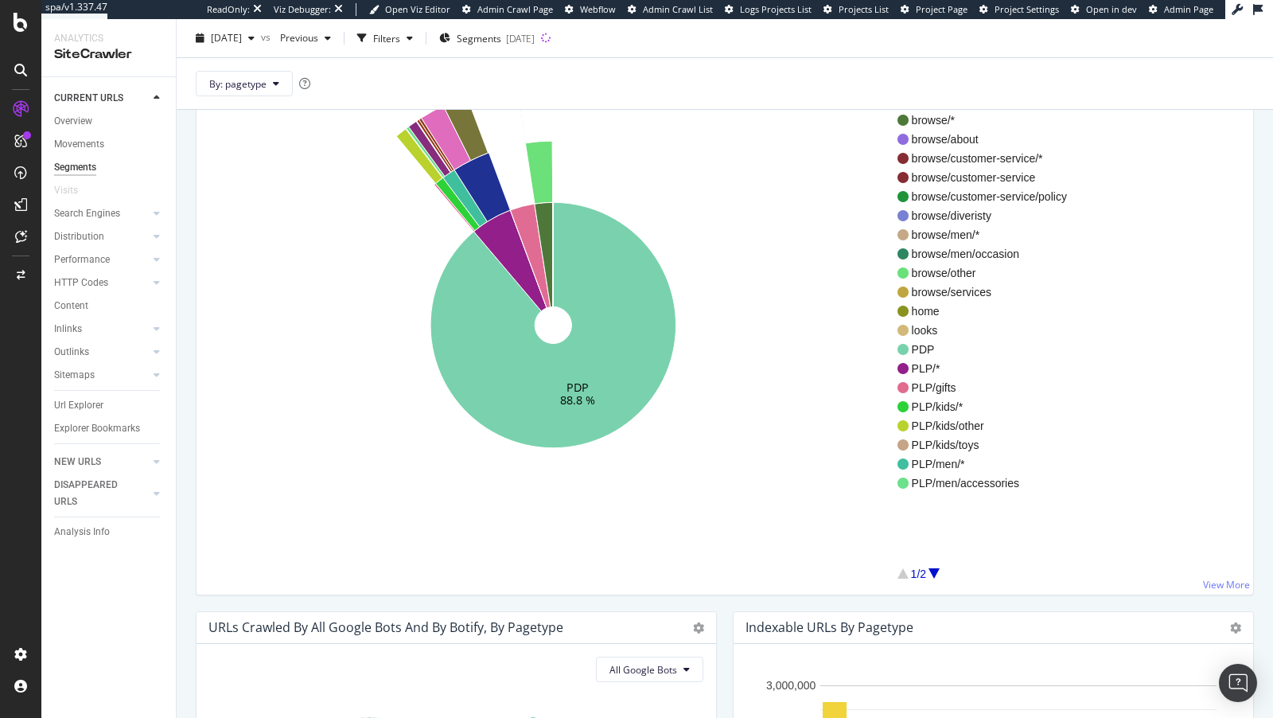
scroll to position [101, 0]
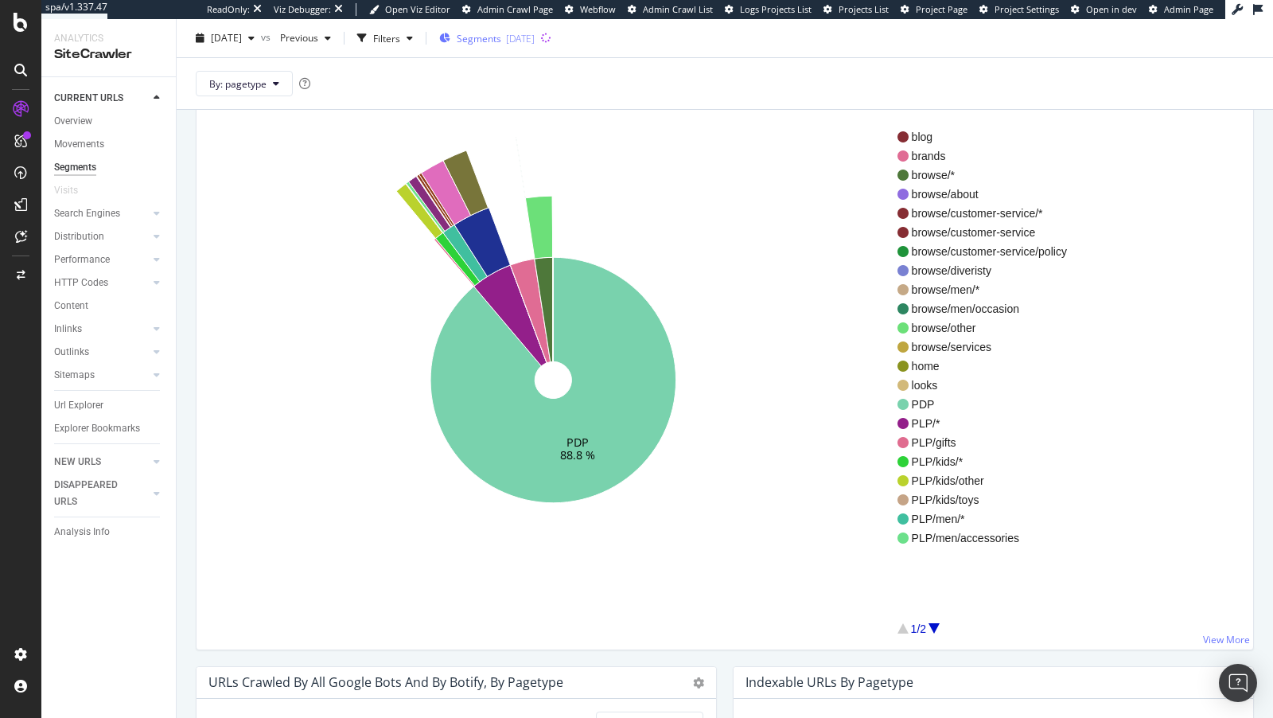
click at [501, 41] on span "Segments" at bounding box center [479, 38] width 45 height 14
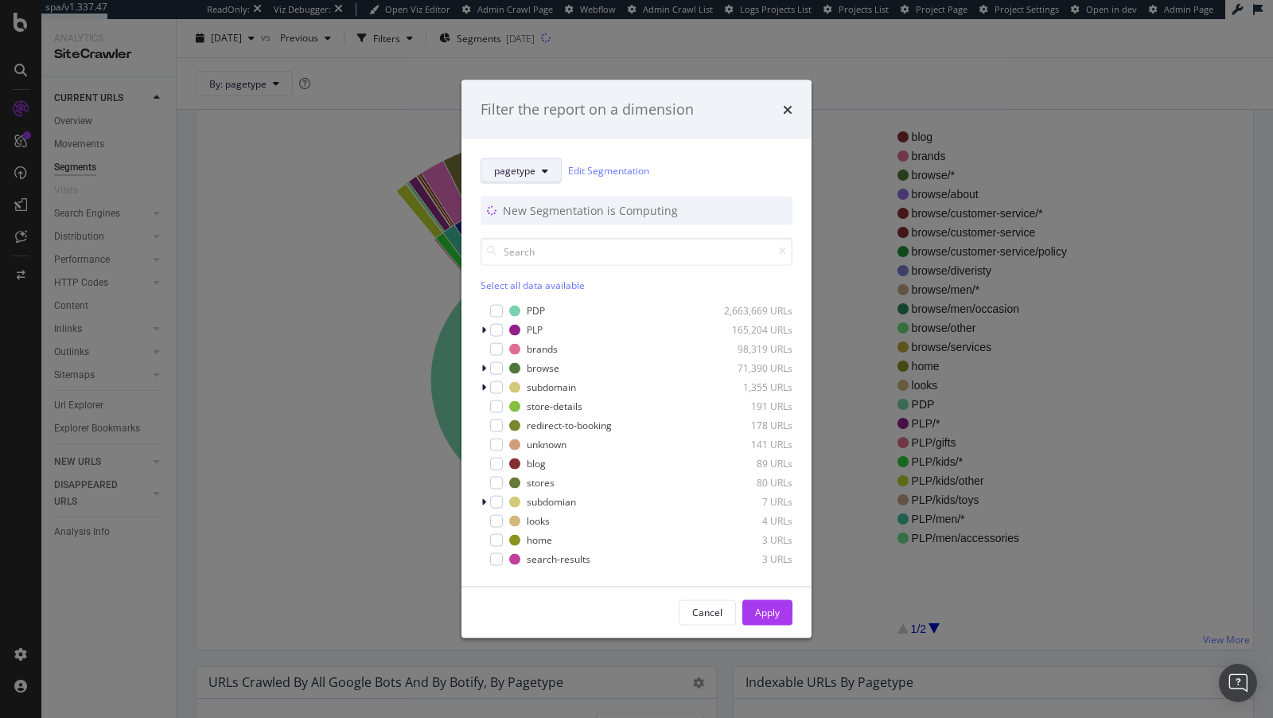
click at [532, 183] on button "pagetype" at bounding box center [521, 170] width 81 height 25
click at [381, 279] on div "Filter the report on a dimension pagetype Edit Segmentation New Segmentation is…" at bounding box center [636, 359] width 1273 height 718
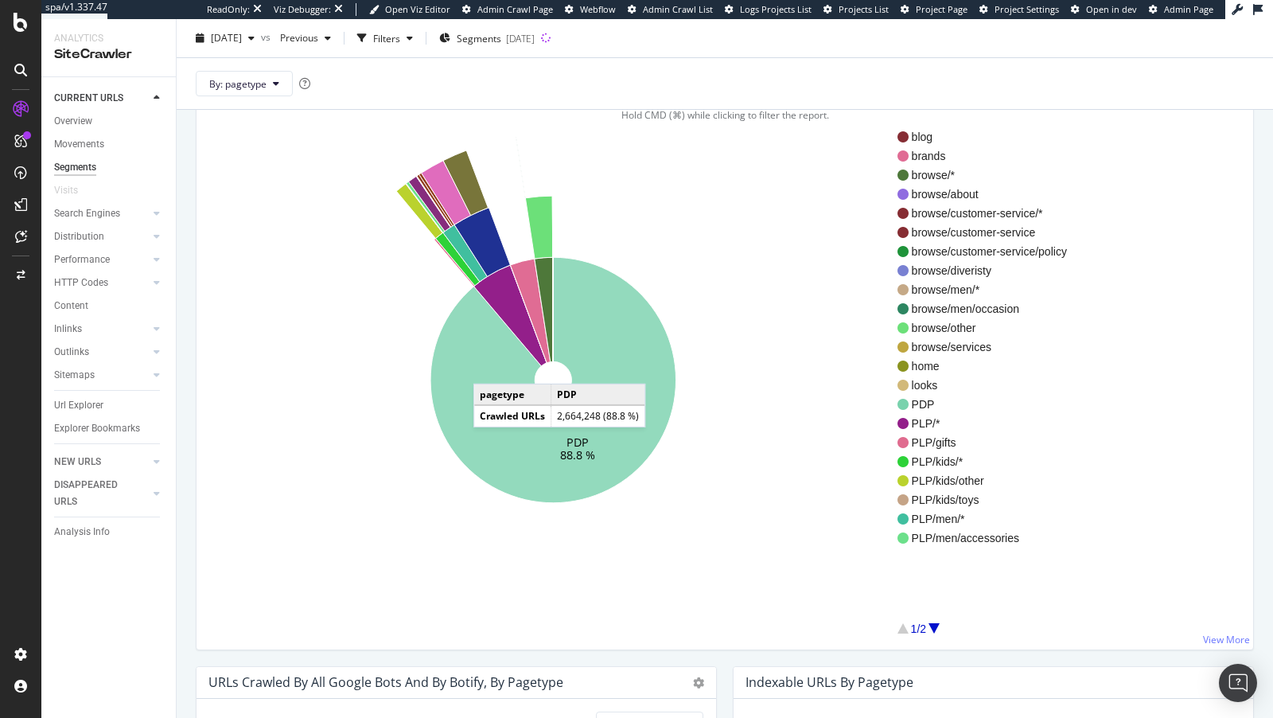
click at [489, 366] on icon at bounding box center [553, 380] width 246 height 246
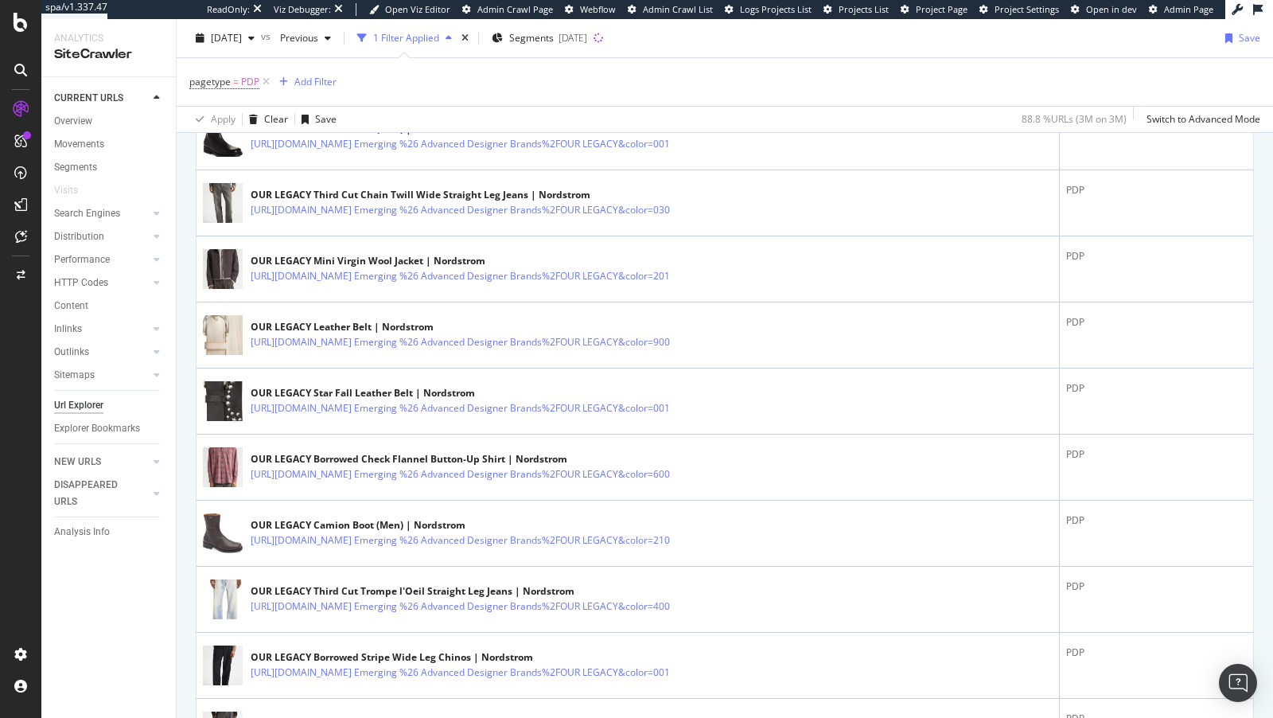
scroll to position [583, 0]
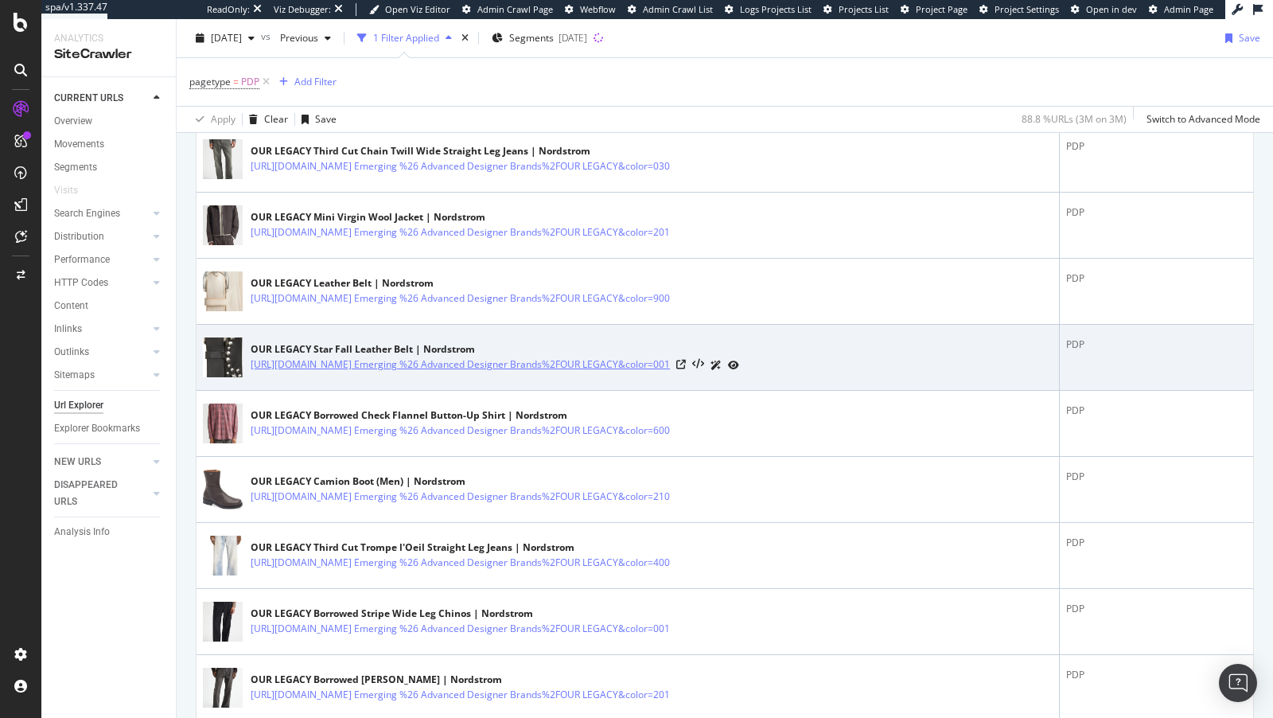
click at [458, 372] on link "https://www.nordstrom.com/s/star-fall-leather-belt/7677647?origin=category-pers…" at bounding box center [460, 364] width 419 height 16
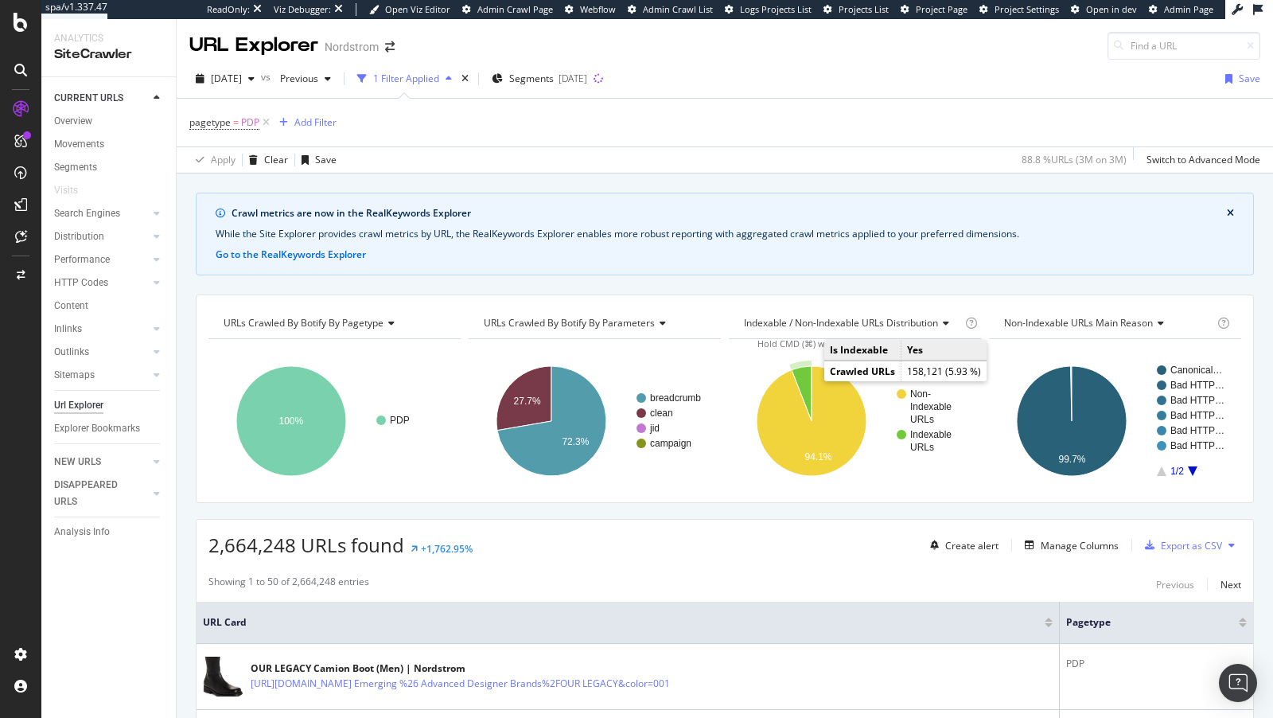
click at [804, 376] on icon "A chart." at bounding box center [802, 393] width 20 height 55
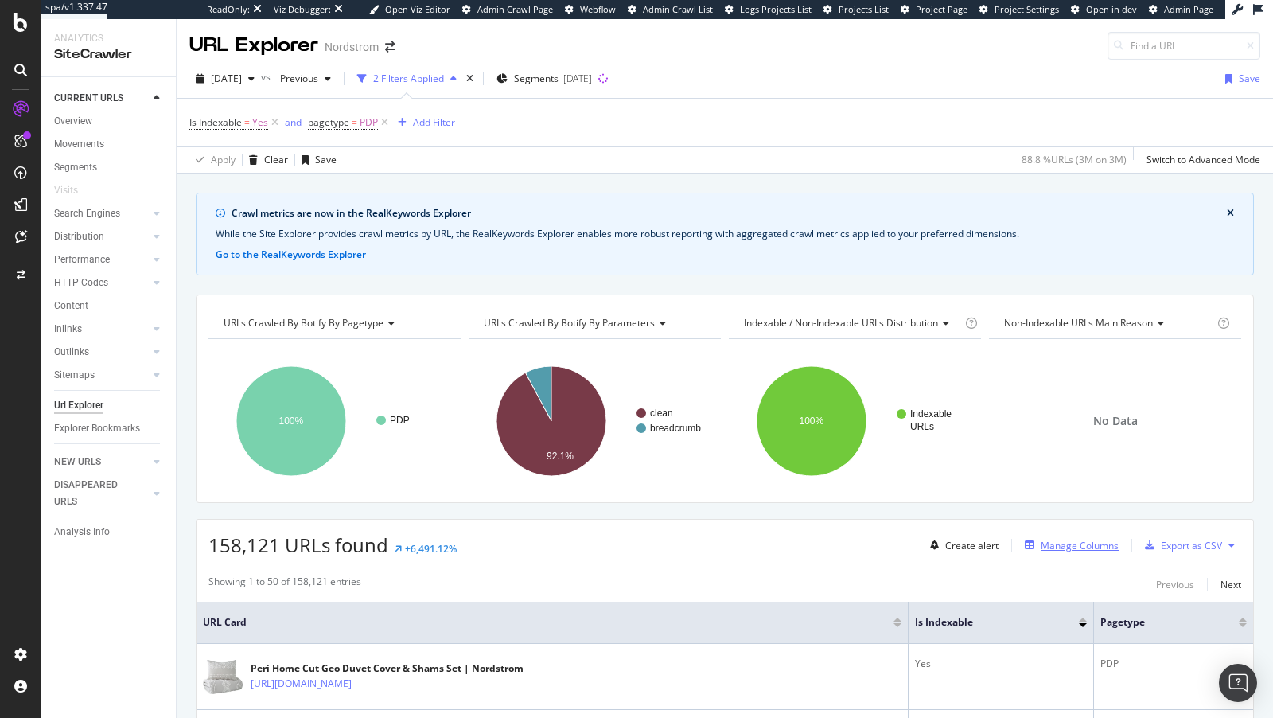
click at [1084, 546] on div "Manage Columns" at bounding box center [1080, 546] width 78 height 14
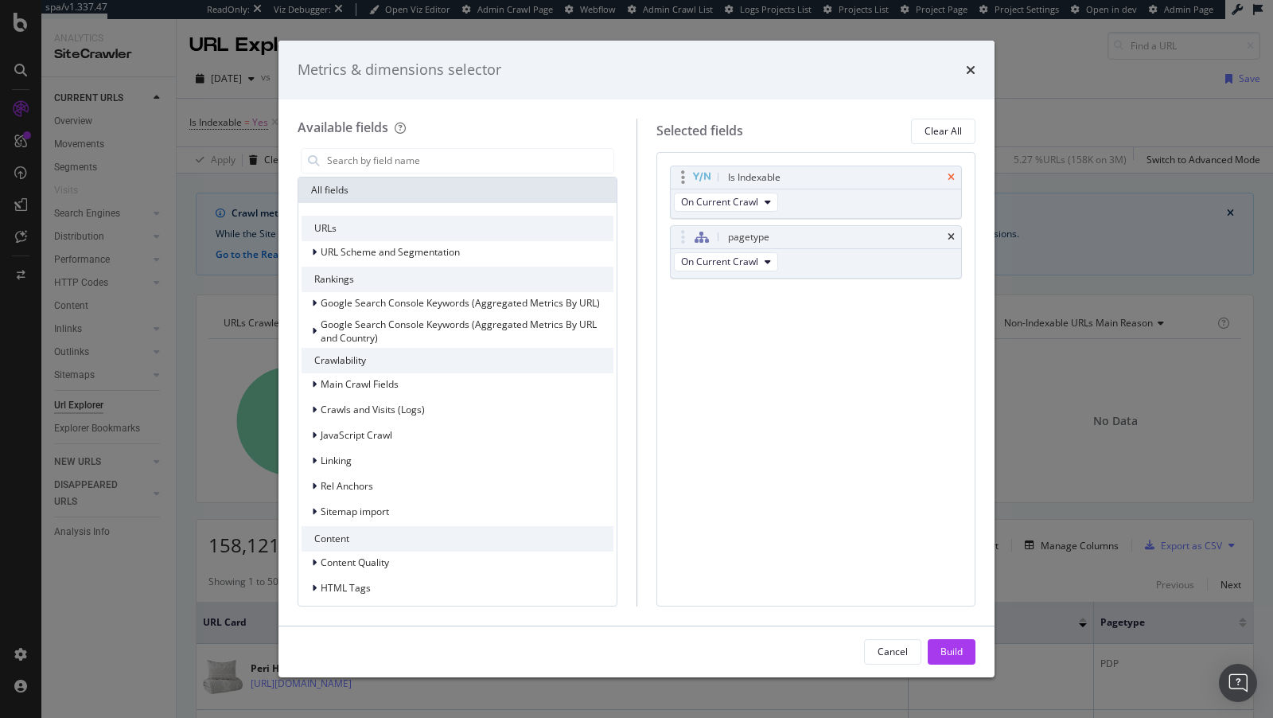
click at [952, 173] on icon "times" at bounding box center [951, 178] width 7 height 10
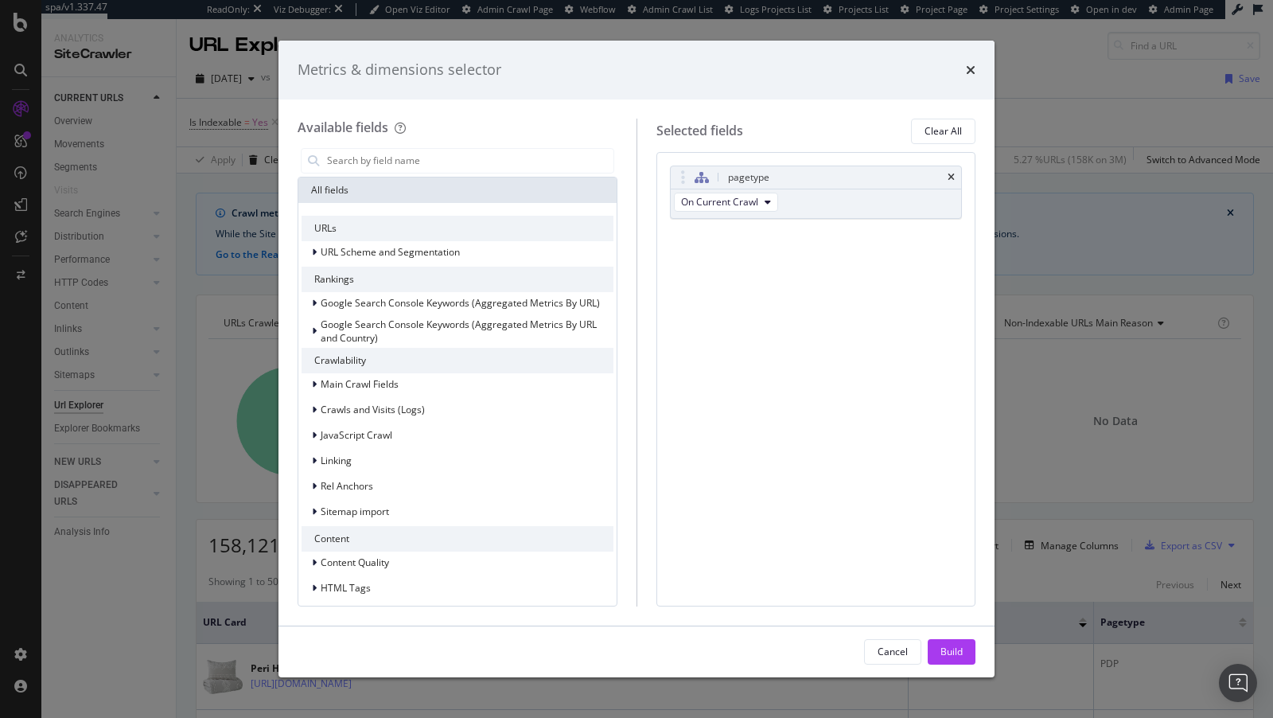
click at [952, 173] on icon "times" at bounding box center [951, 178] width 7 height 10
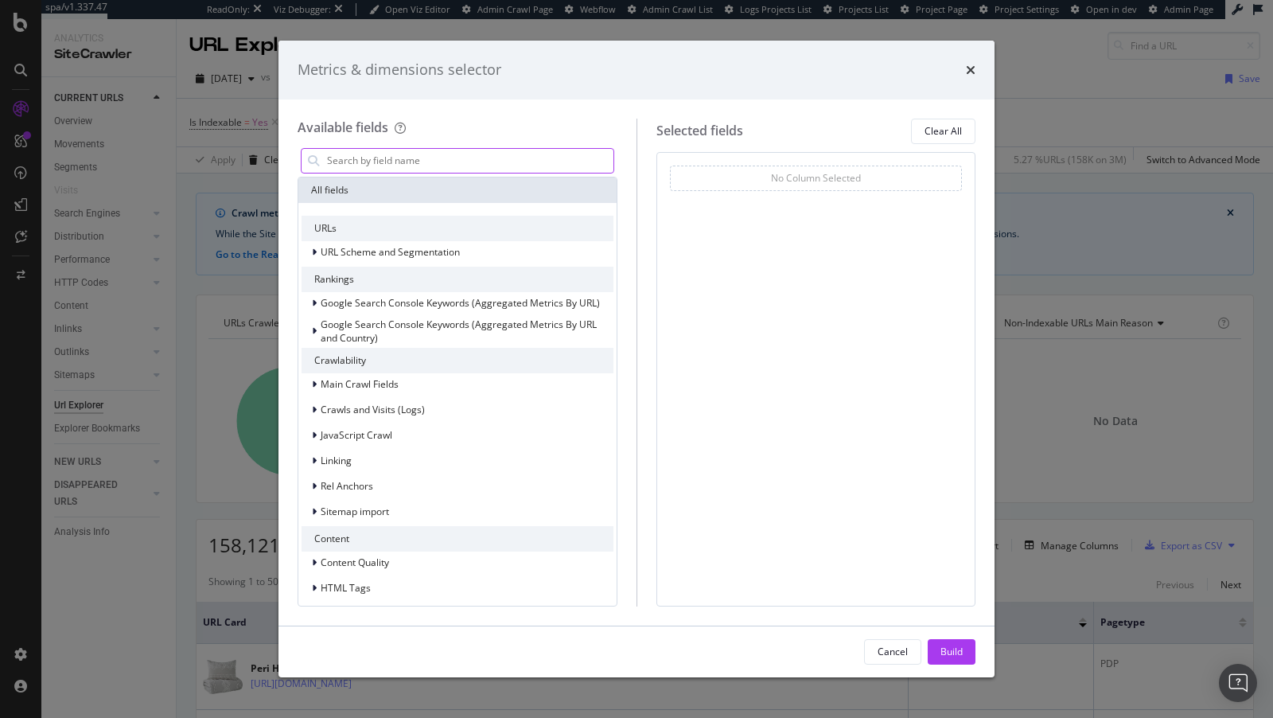
click at [367, 161] on input "modal" at bounding box center [469, 161] width 288 height 24
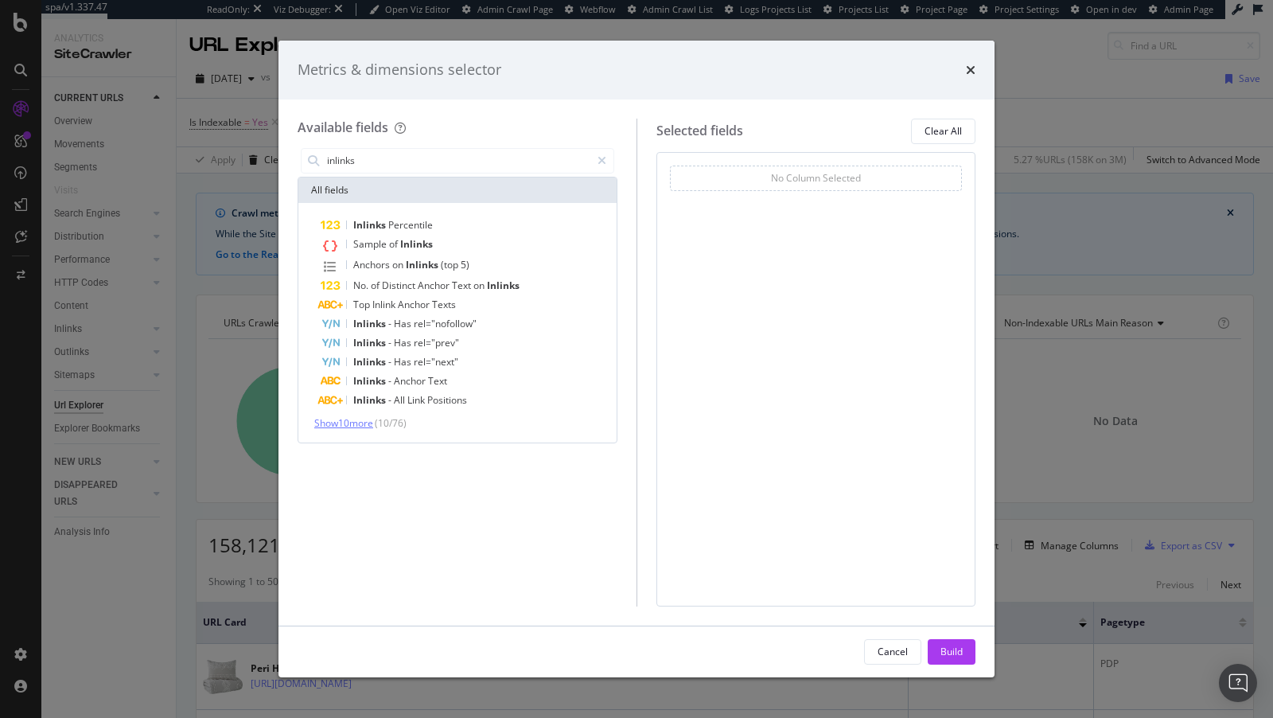
click at [356, 420] on span "Show 10 more" at bounding box center [343, 423] width 59 height 14
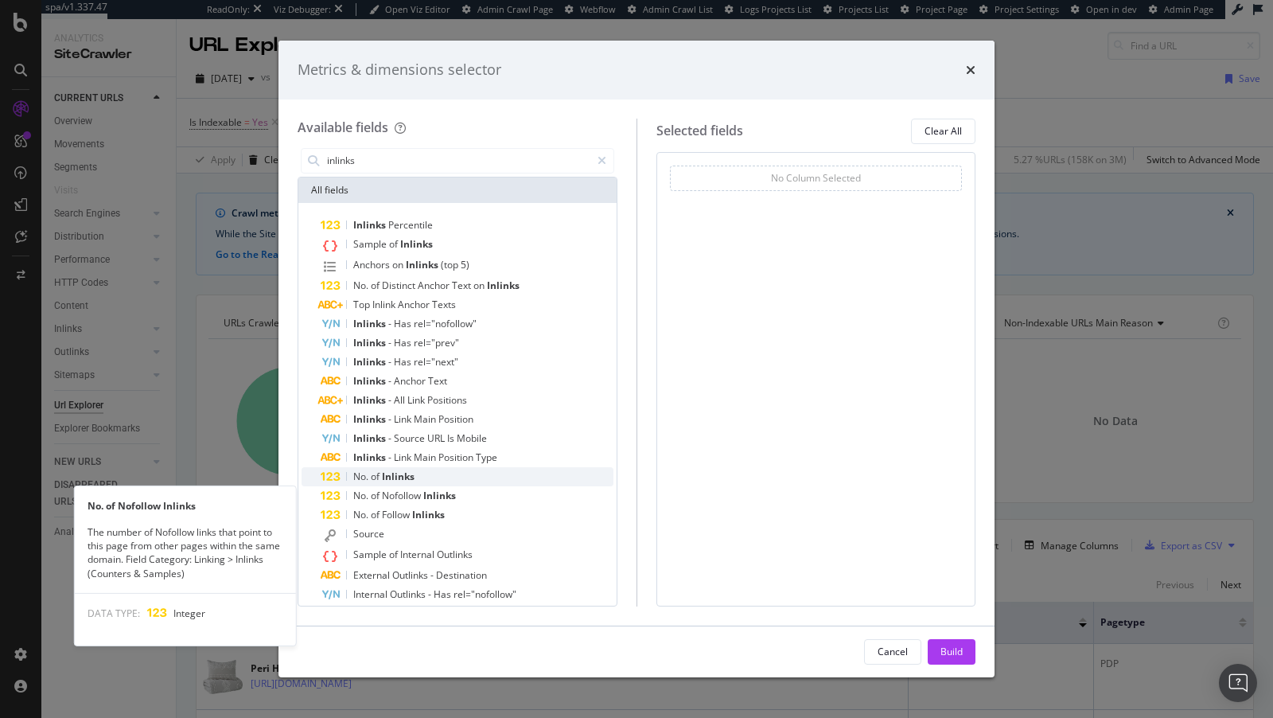
click at [397, 475] on span "Inlinks" at bounding box center [398, 476] width 33 height 14
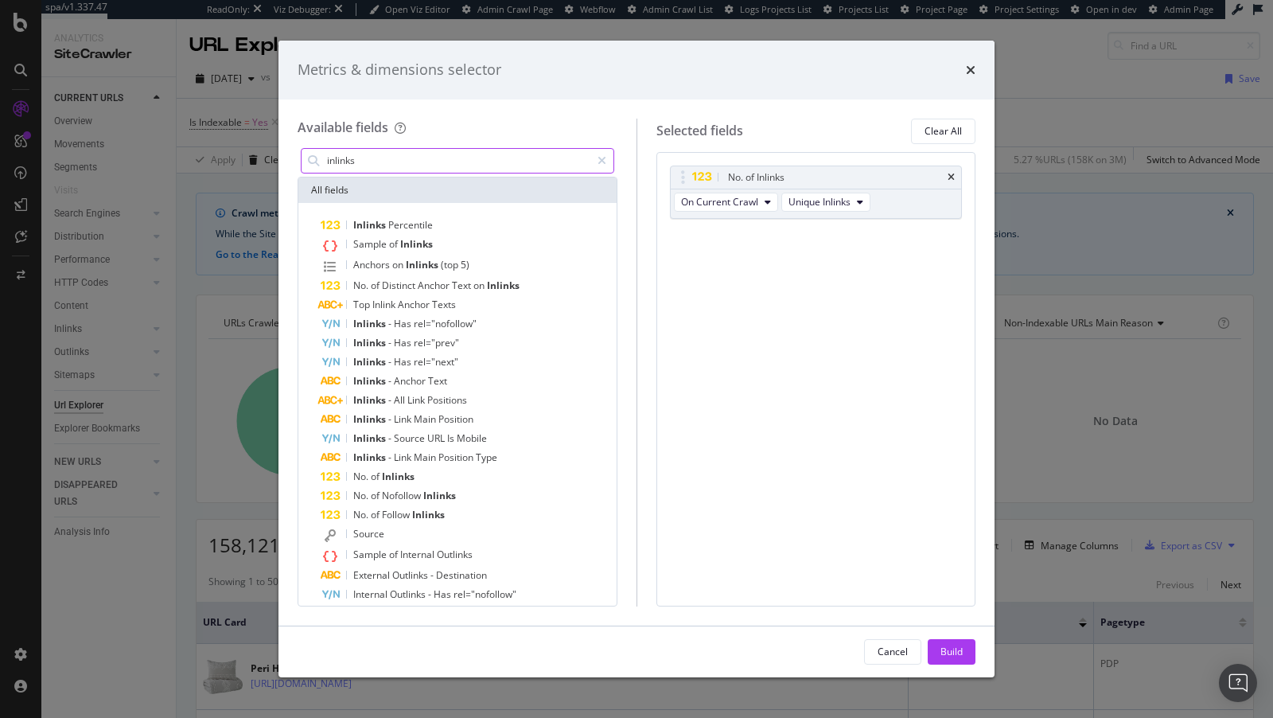
click at [379, 150] on input "inlinks" at bounding box center [457, 161] width 265 height 24
click at [379, 157] on input "inlinks" at bounding box center [457, 161] width 265 height 24
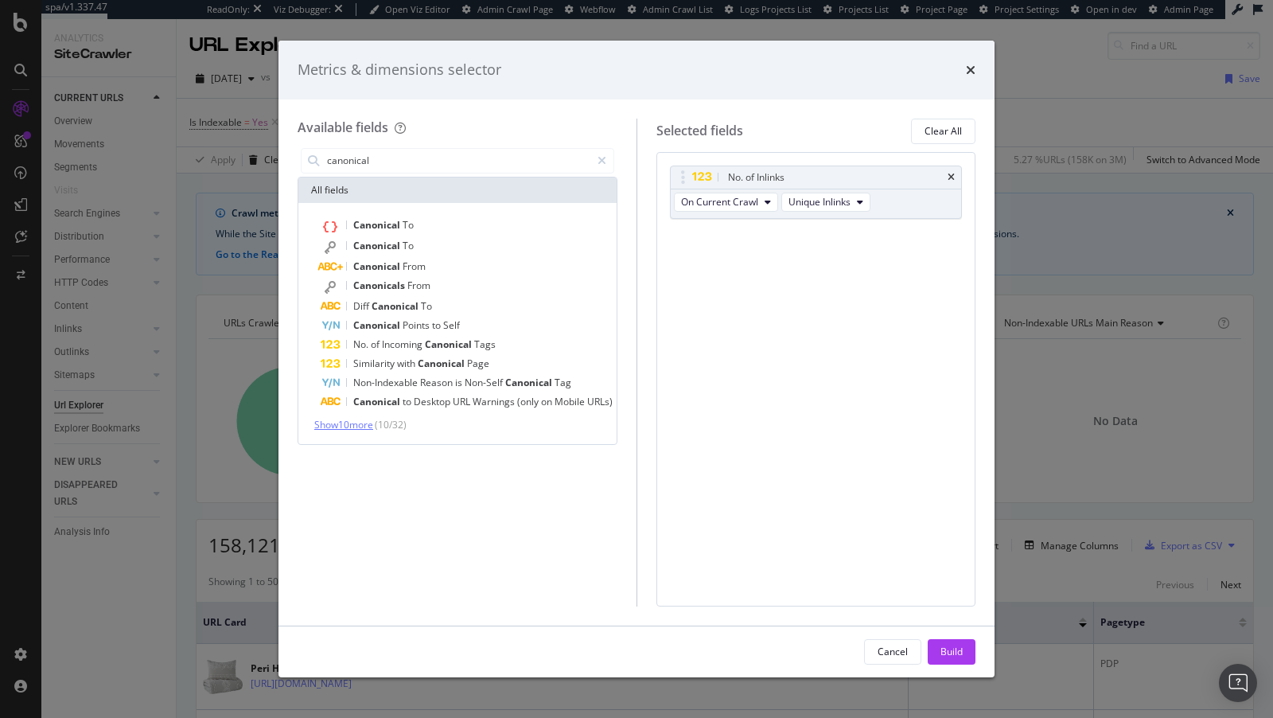
click at [347, 418] on span "Show 10 more" at bounding box center [343, 425] width 59 height 14
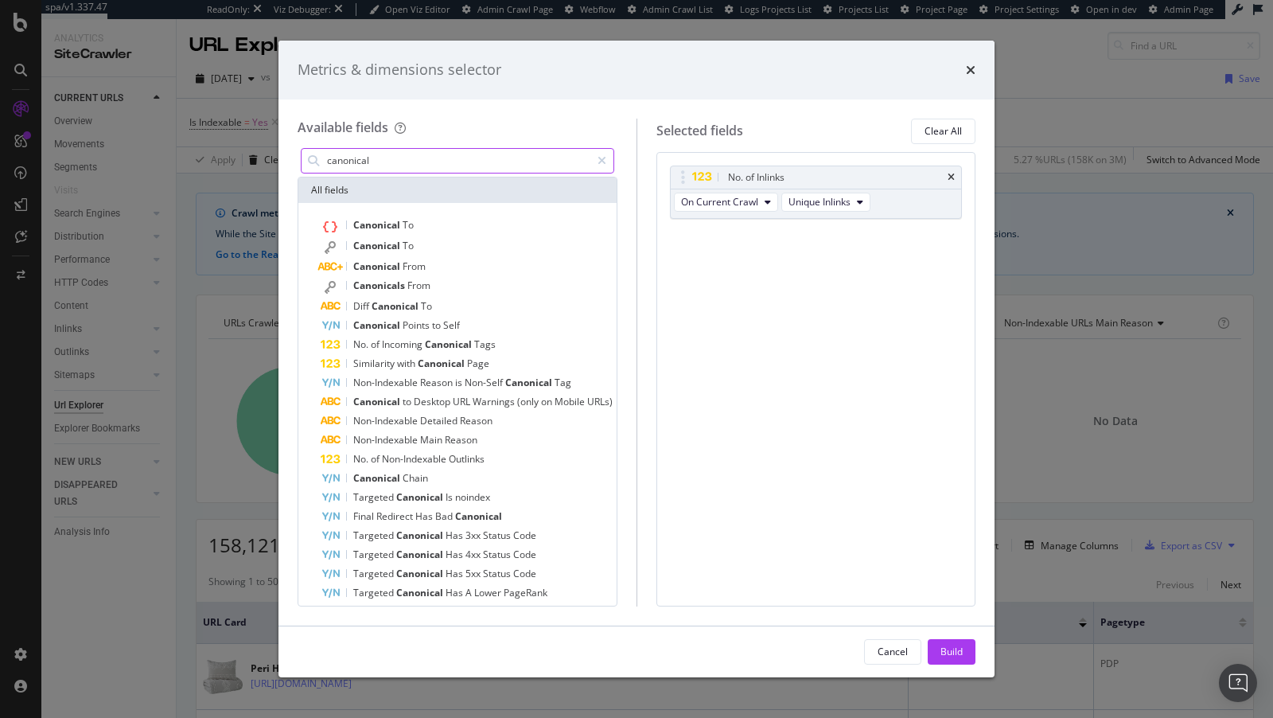
click at [355, 166] on input "canonical" at bounding box center [457, 161] width 265 height 24
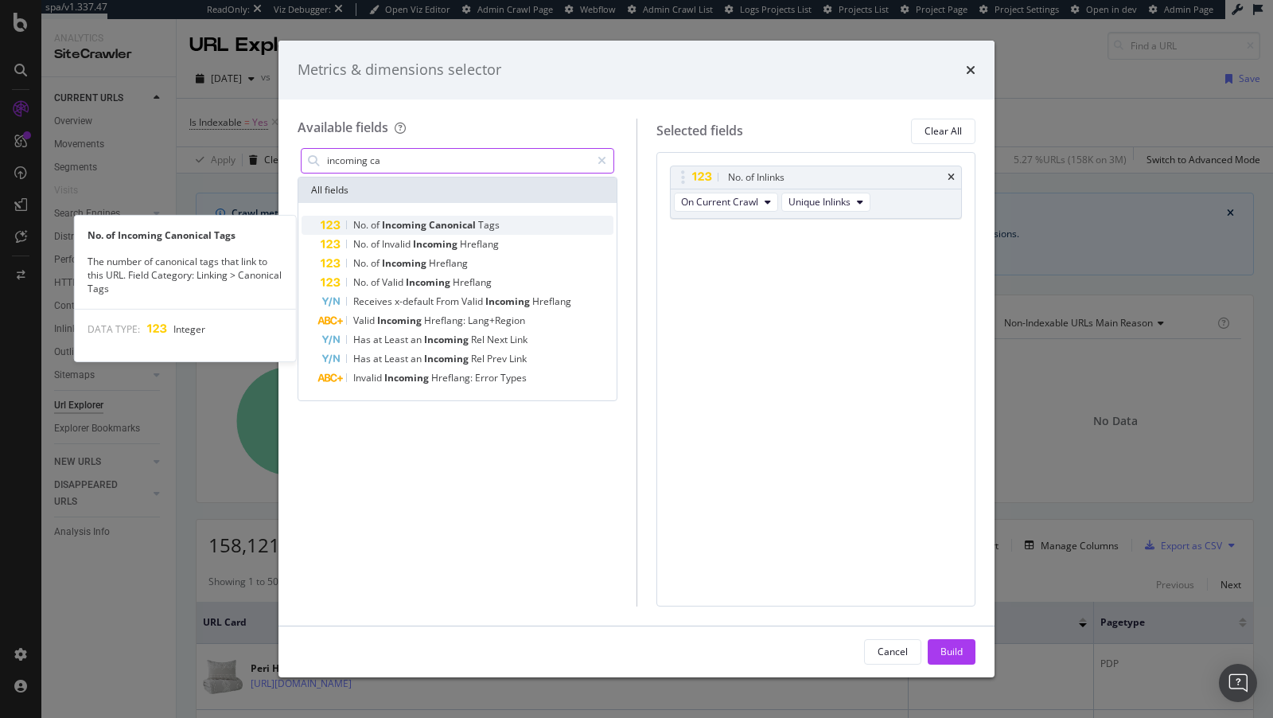
type input "incoming ca"
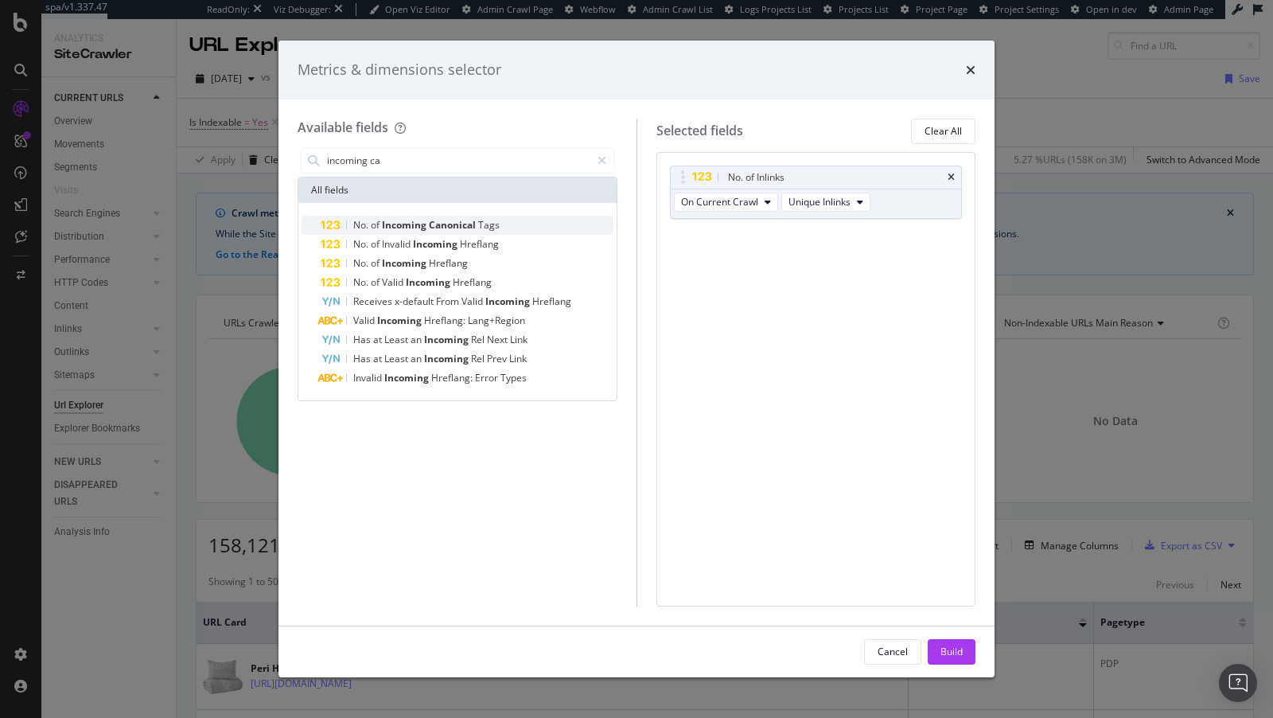
click at [445, 227] on span "Canonical" at bounding box center [453, 225] width 49 height 14
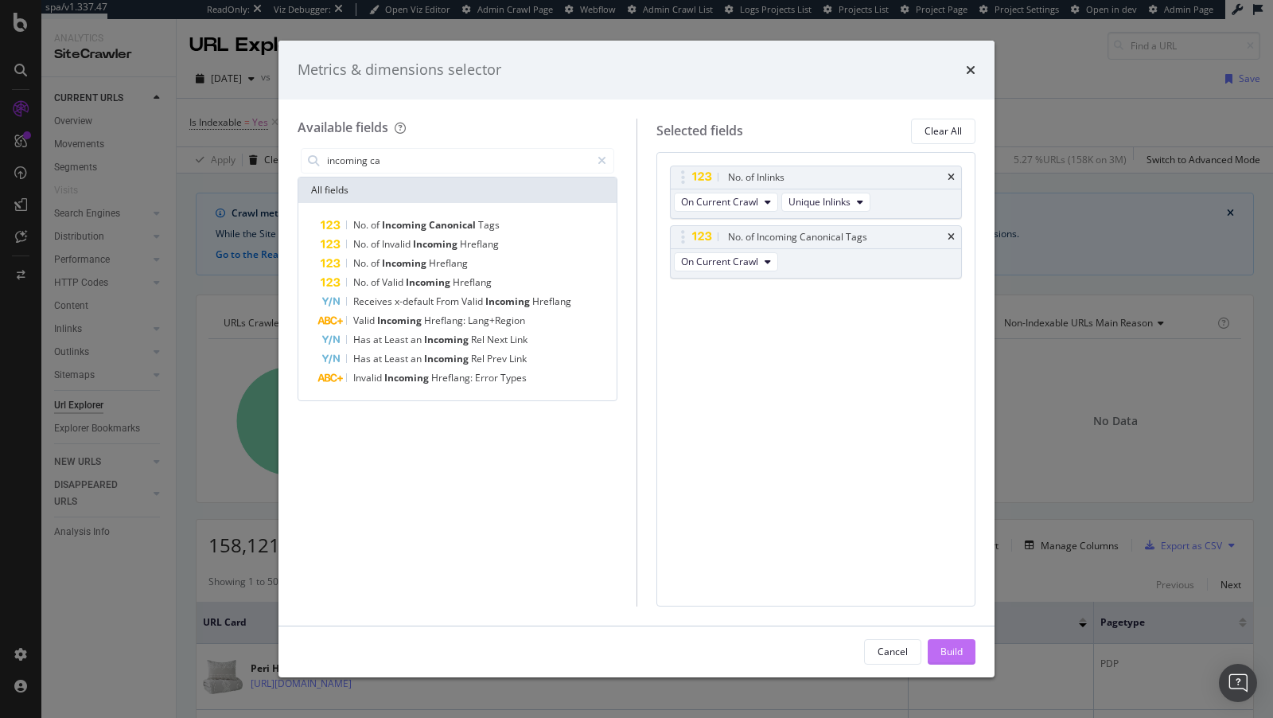
click at [952, 656] on div "Build" at bounding box center [952, 652] width 22 height 14
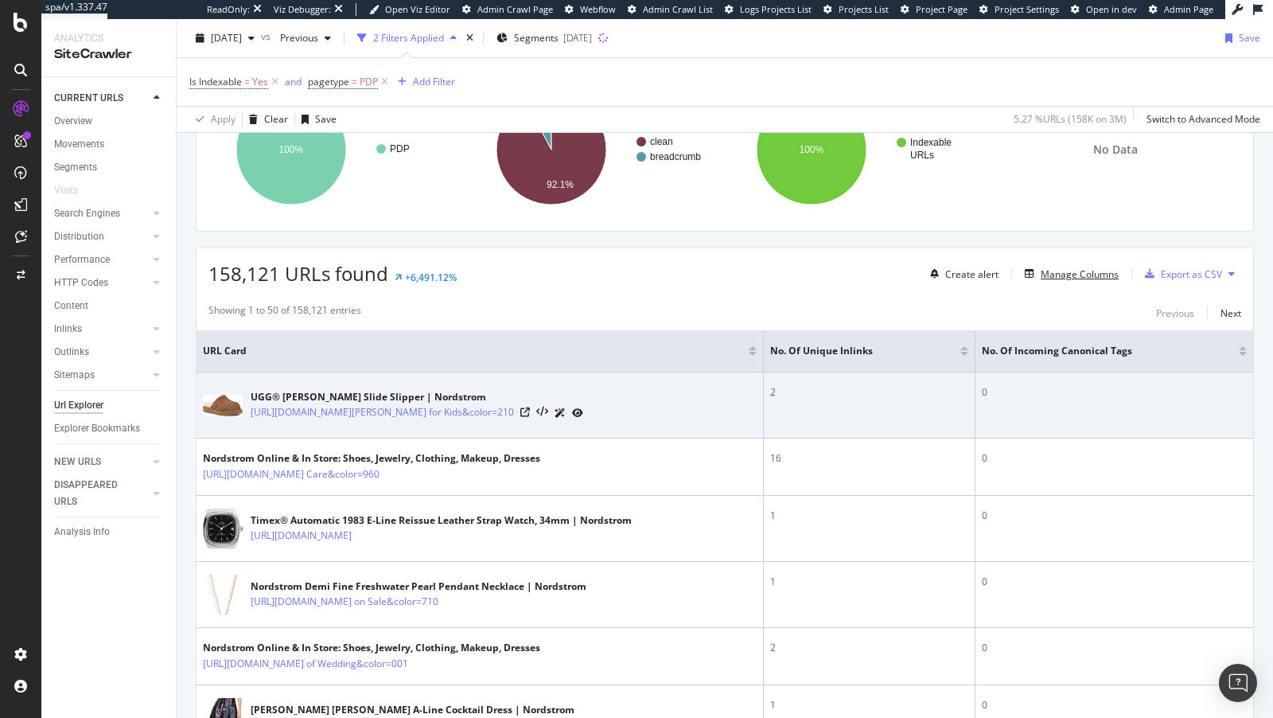
scroll to position [304, 0]
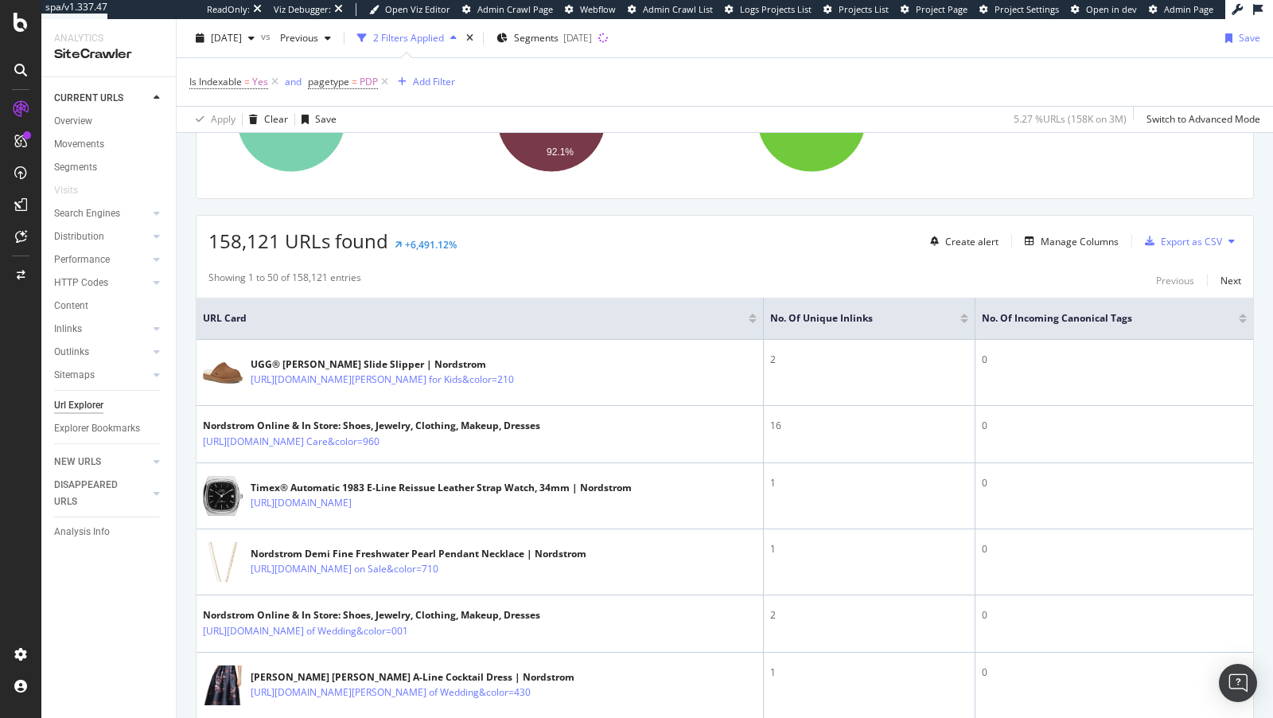
click at [1245, 319] on div at bounding box center [1243, 321] width 8 height 4
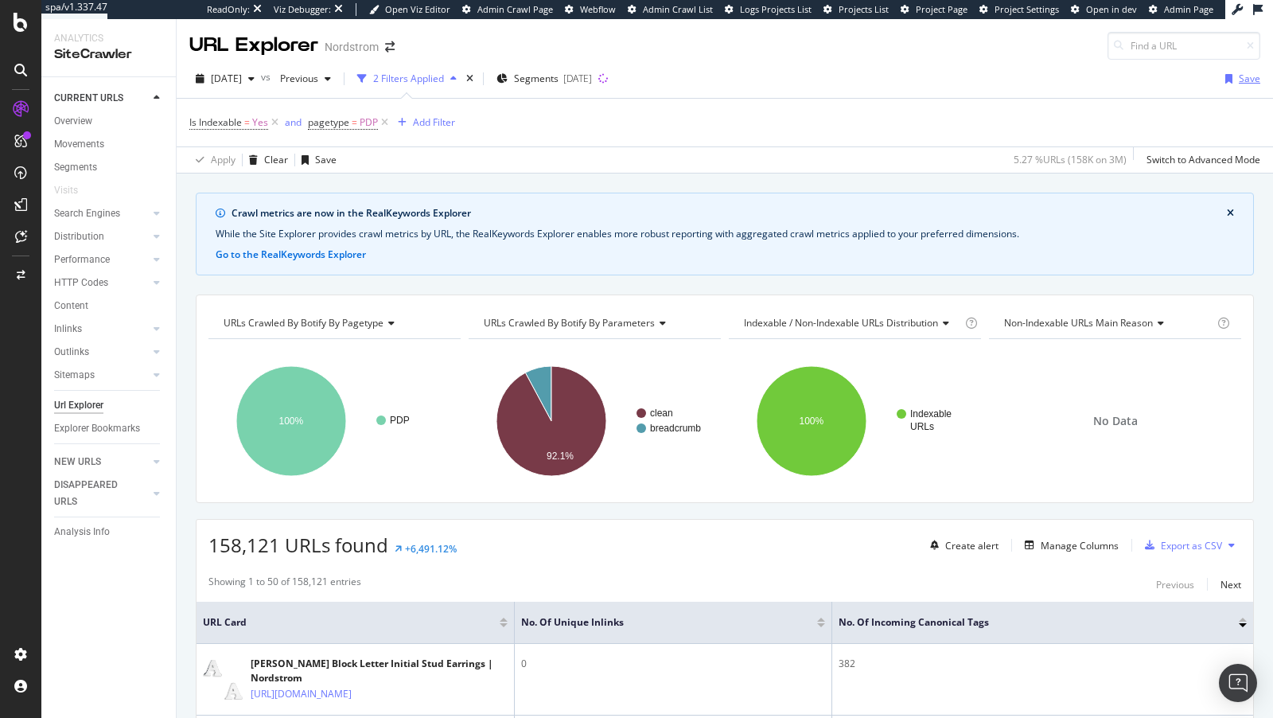
click at [1233, 71] on div "Save" at bounding box center [1239, 79] width 41 height 24
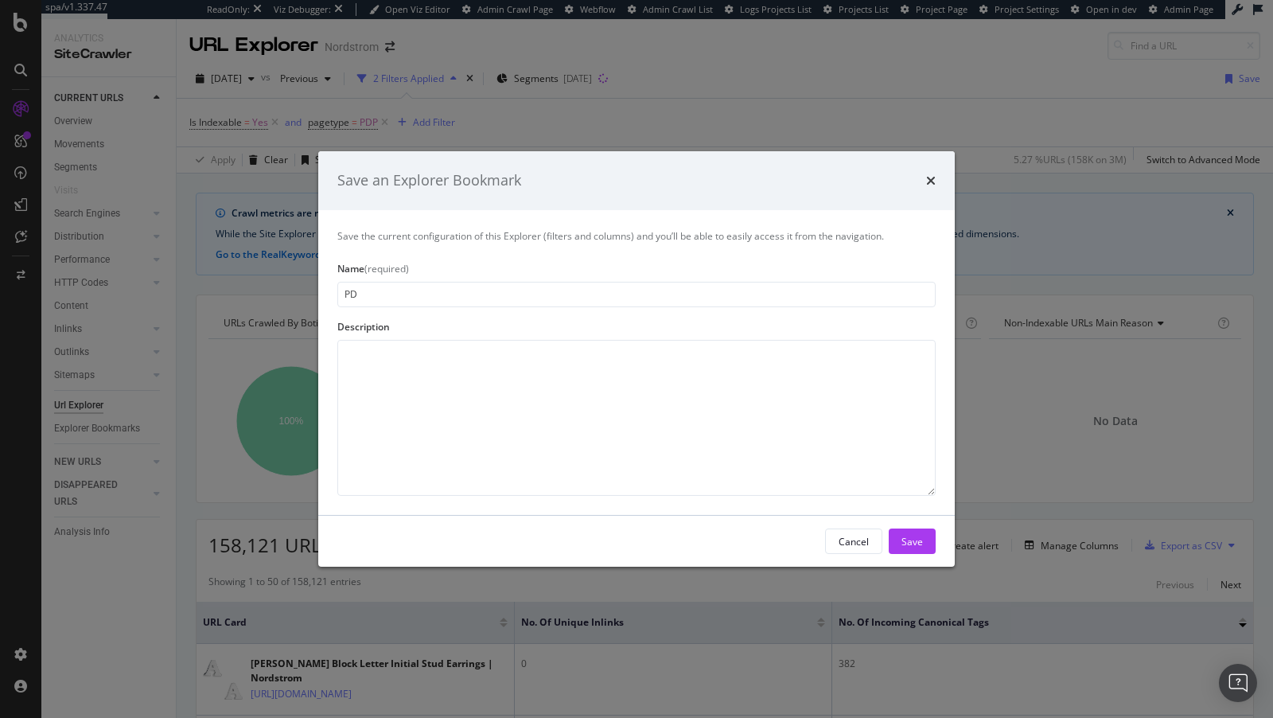
type input "P"
type input "Indexable PDPs - Inlinks vs Canonical Tags"
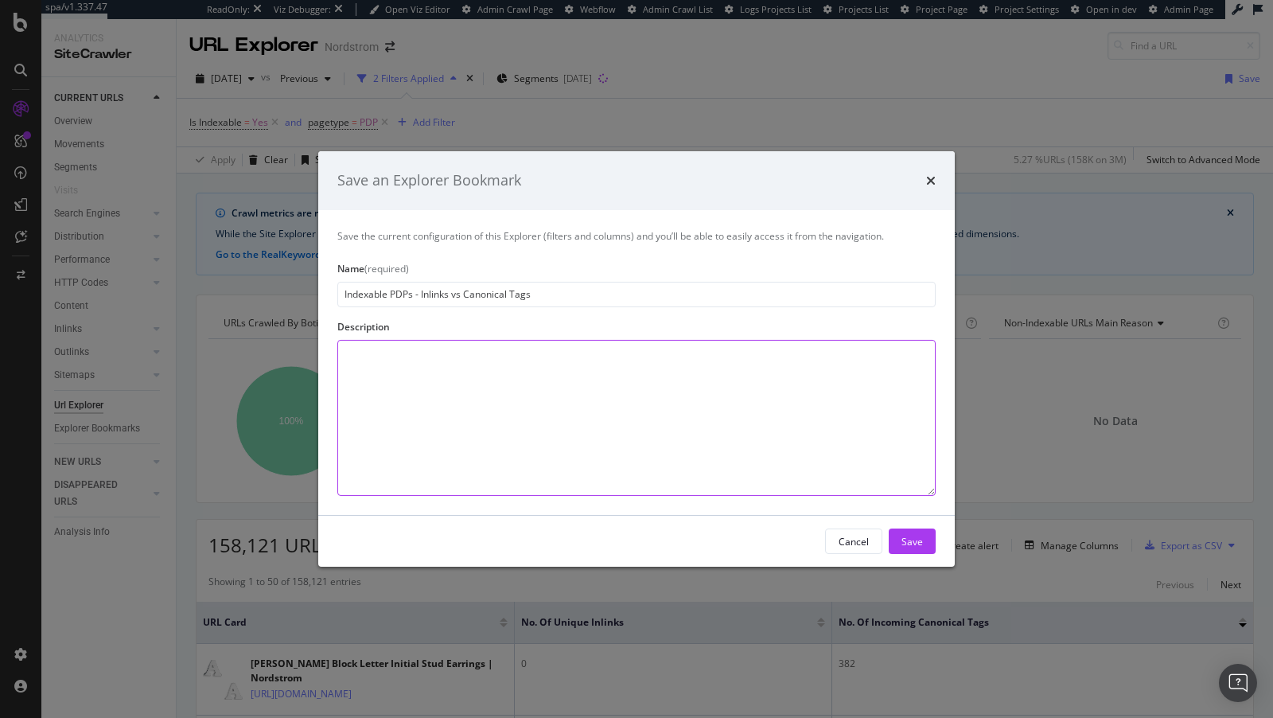
click at [454, 364] on textarea "modal" at bounding box center [636, 418] width 598 height 156
type textarea "This report shows the relationship of incoming links to canonical tags on index…"
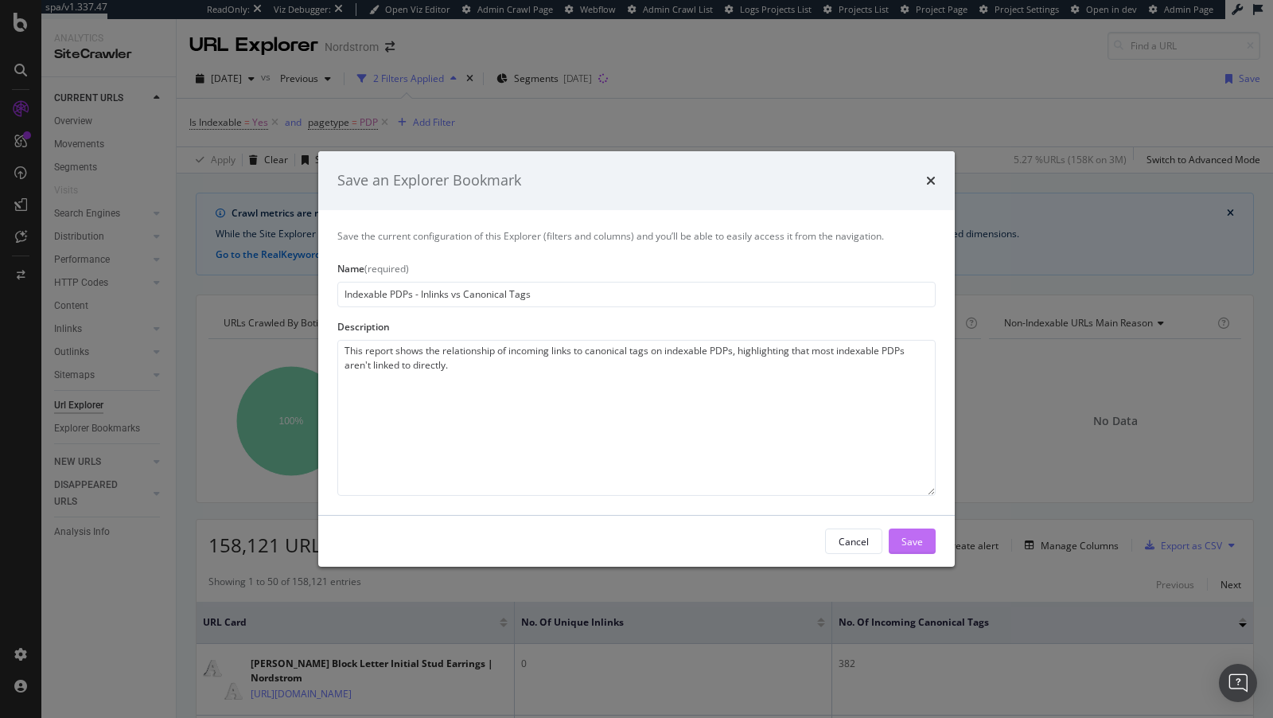
click at [909, 536] on div "Save" at bounding box center [912, 541] width 21 height 14
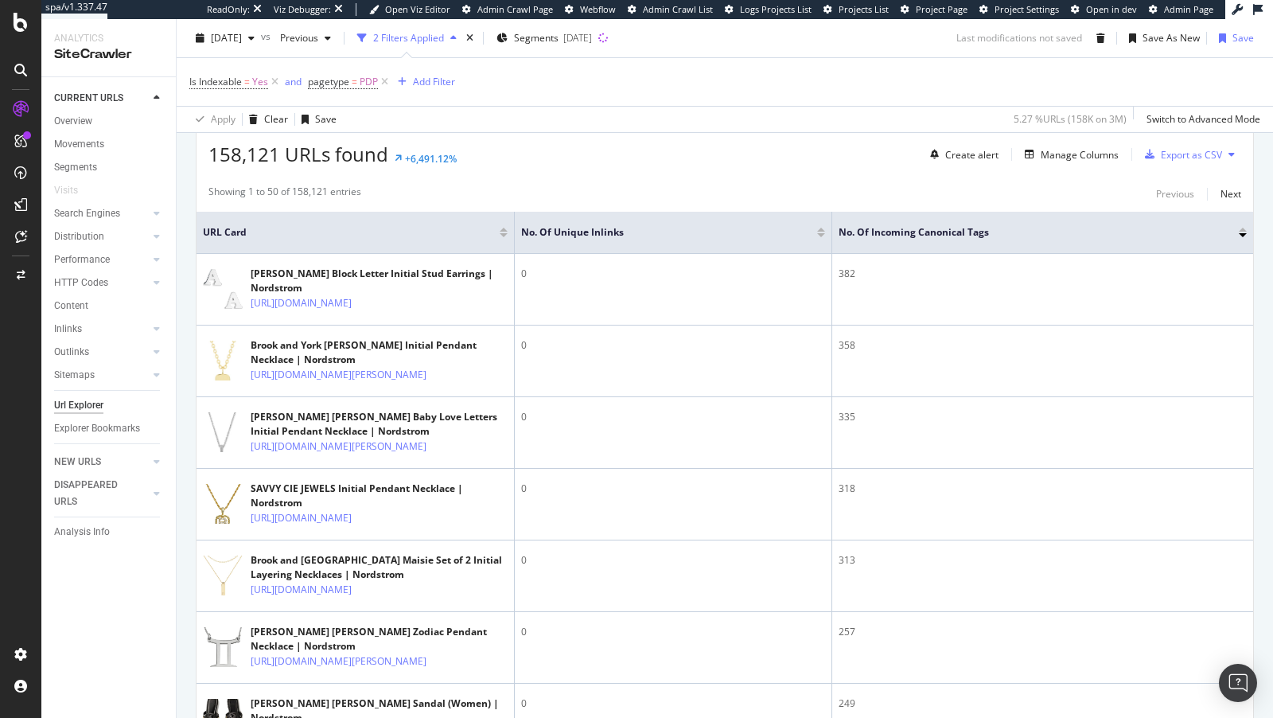
scroll to position [496, 0]
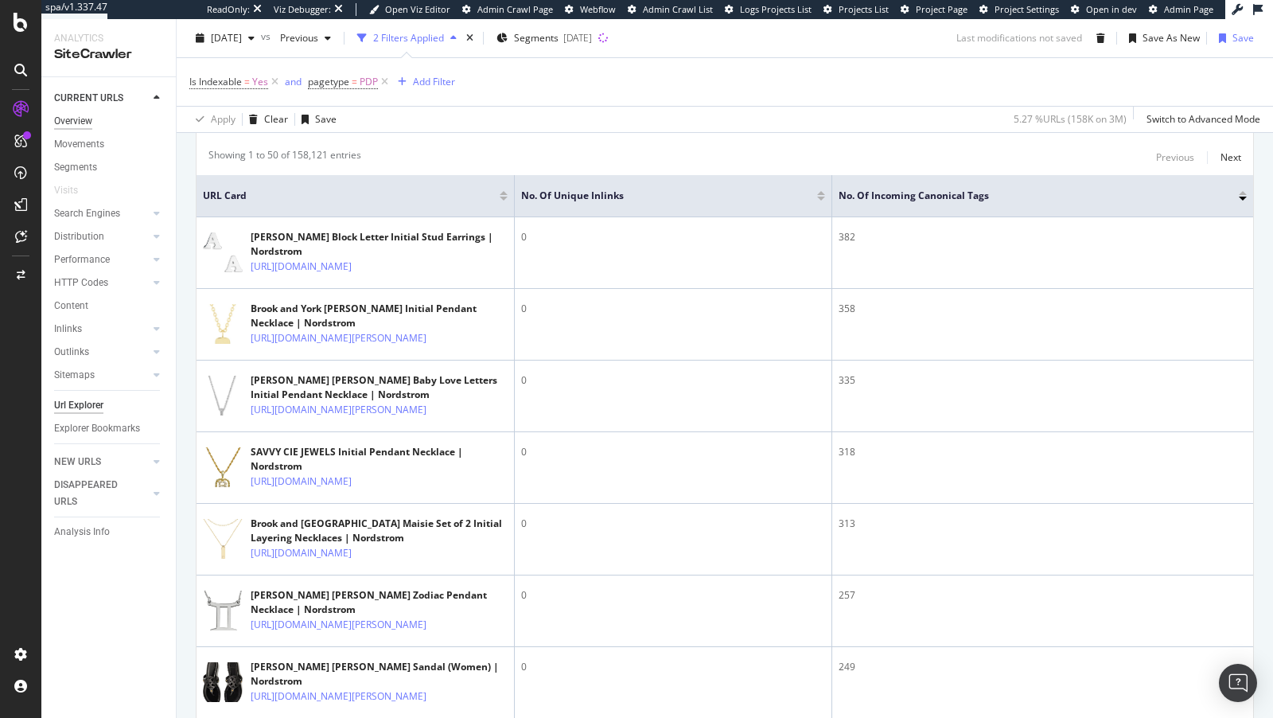
click at [64, 121] on div "Overview" at bounding box center [73, 121] width 38 height 17
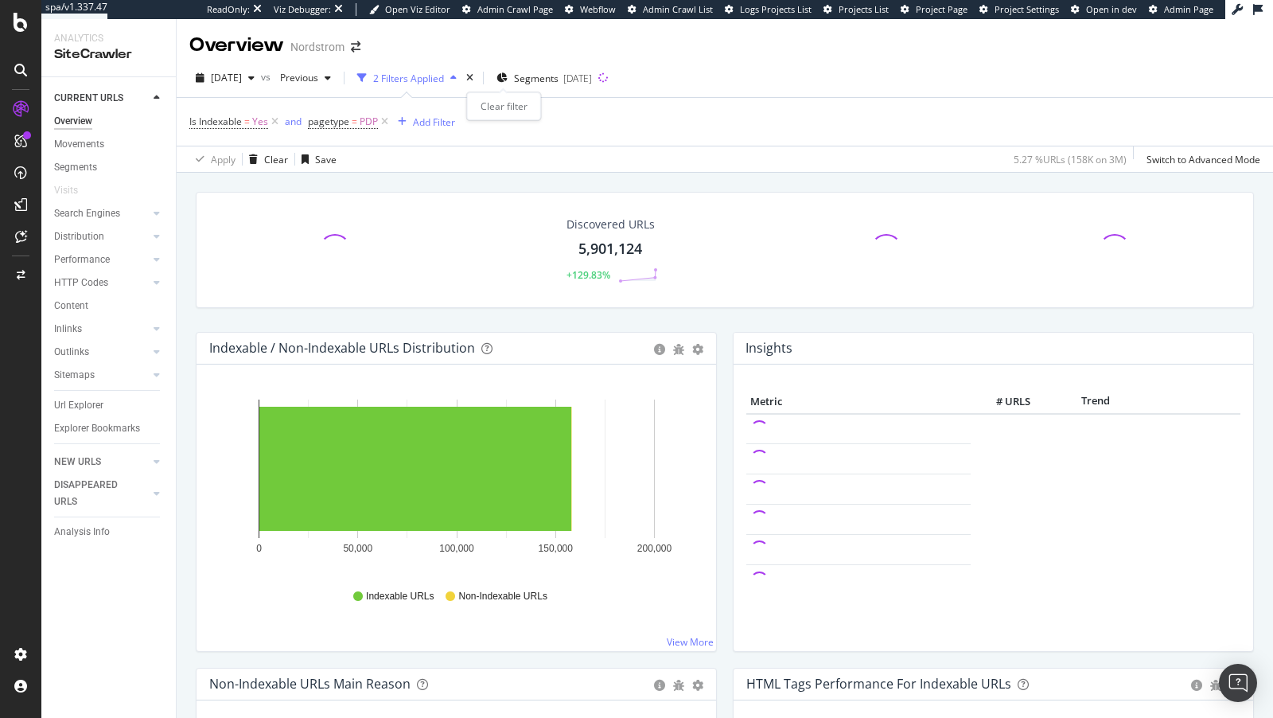
click at [477, 77] on div "times" at bounding box center [470, 78] width 14 height 16
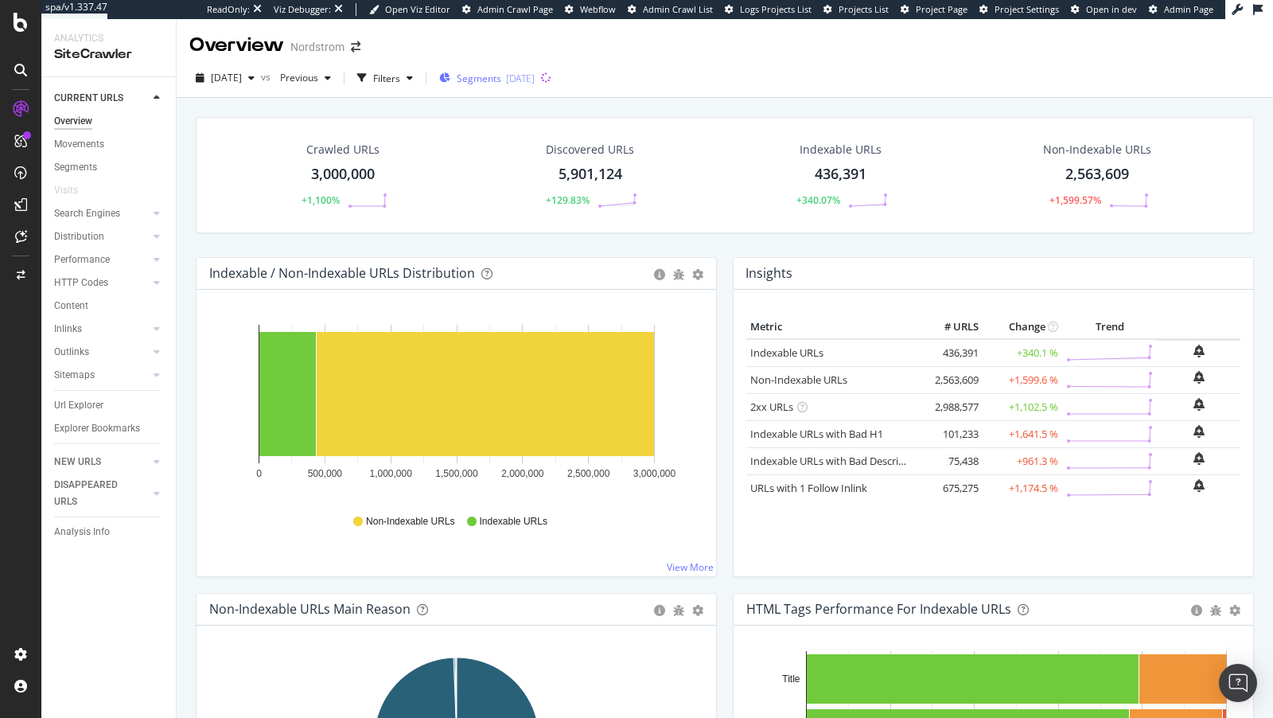
click at [501, 76] on span "Segments" at bounding box center [479, 79] width 45 height 14
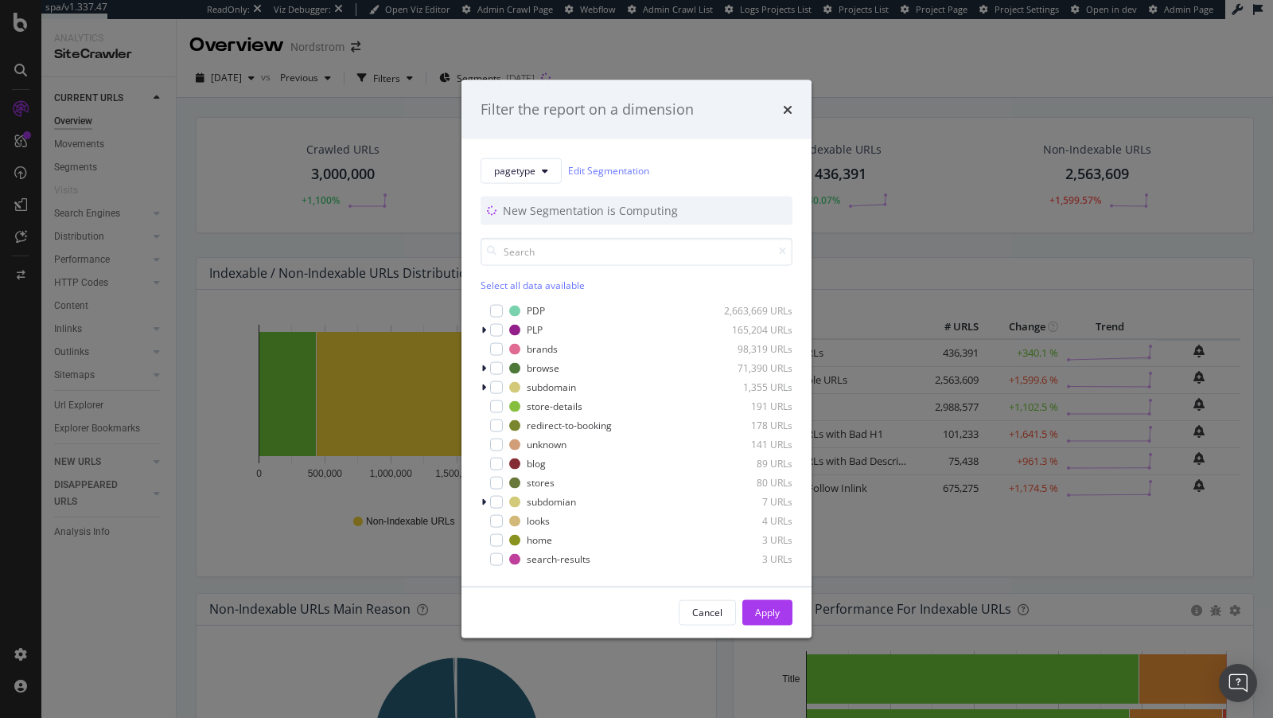
click at [357, 278] on div "Filter the report on a dimension pagetype Edit Segmentation New Segmentation is…" at bounding box center [636, 359] width 1273 height 718
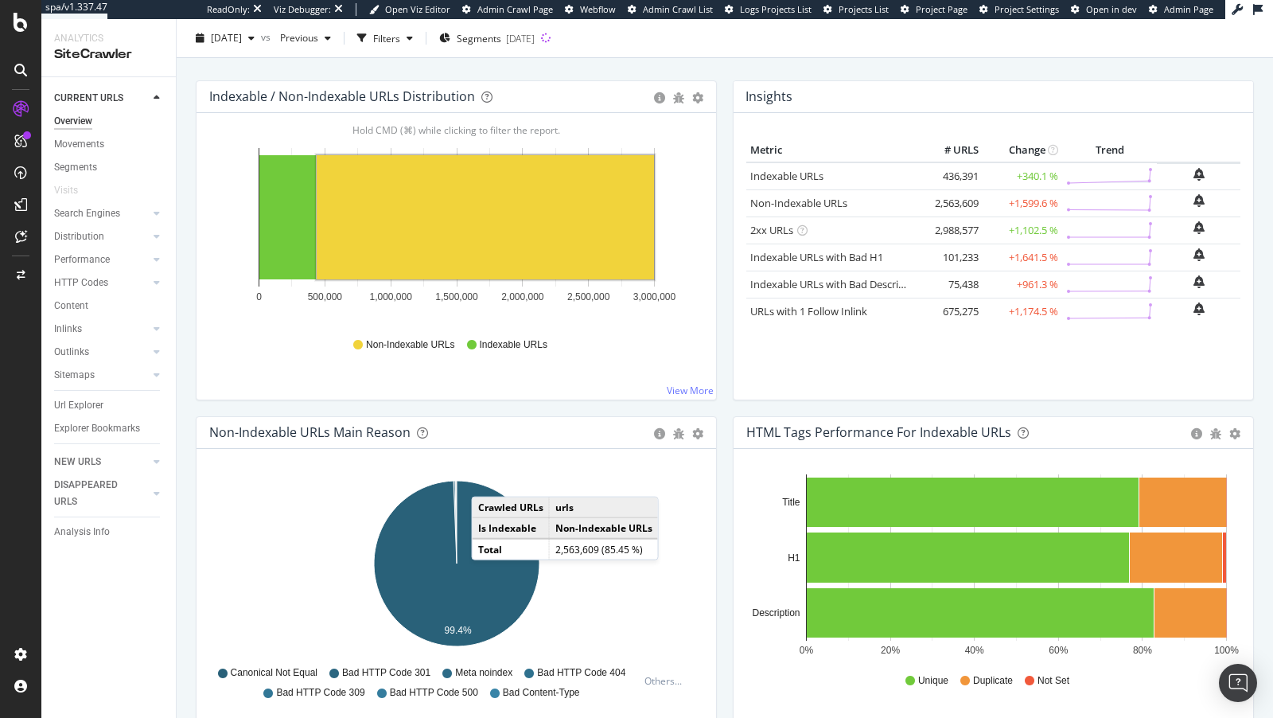
scroll to position [299, 0]
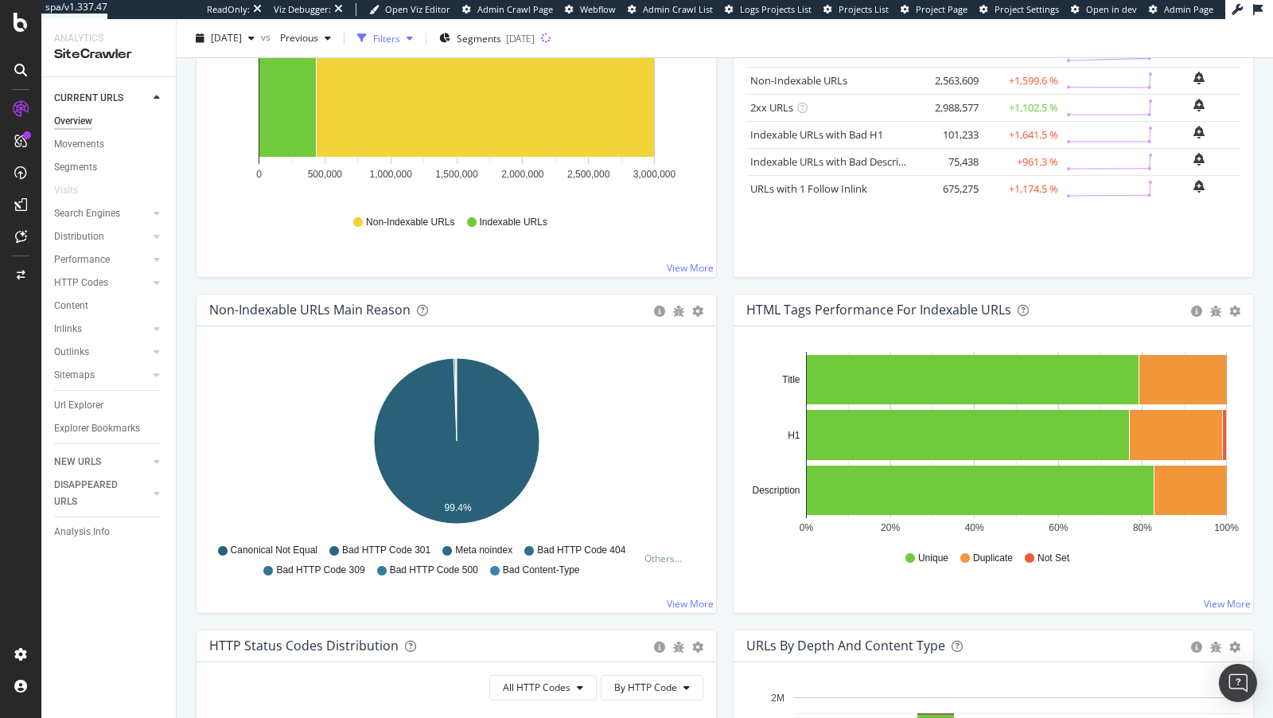
click at [400, 33] on div "Filters" at bounding box center [386, 38] width 27 height 14
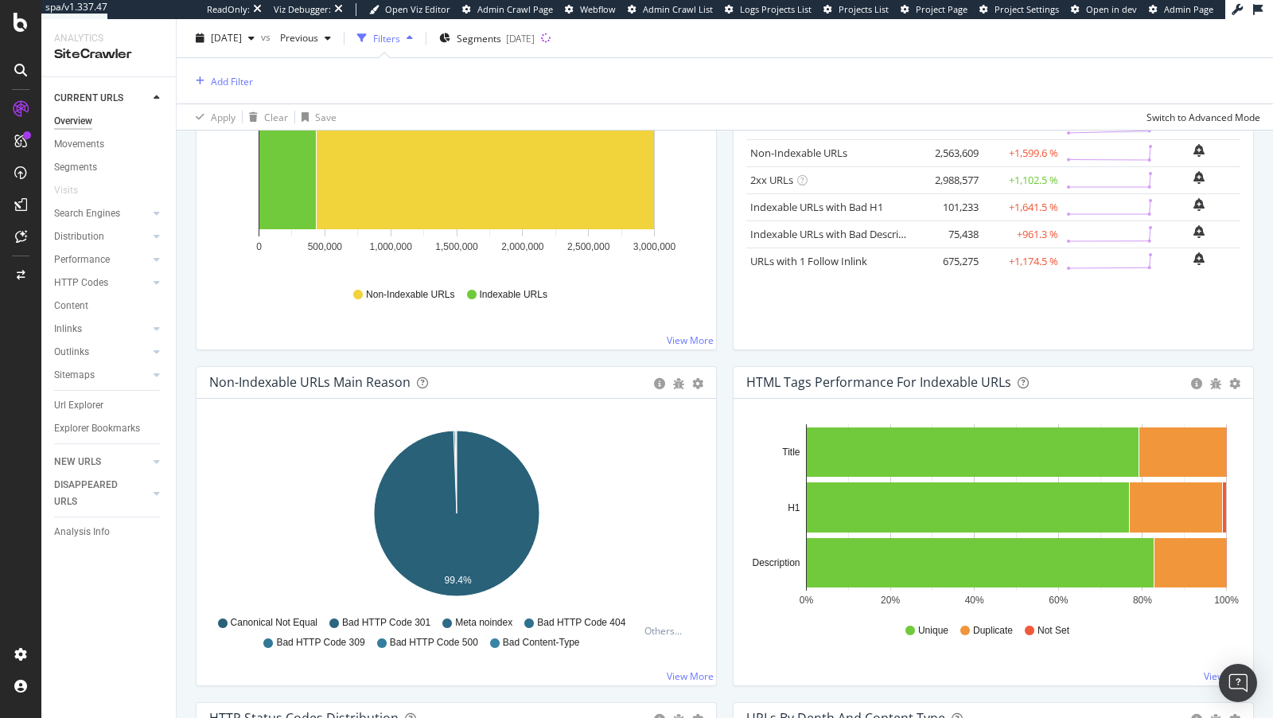
scroll to position [372, 0]
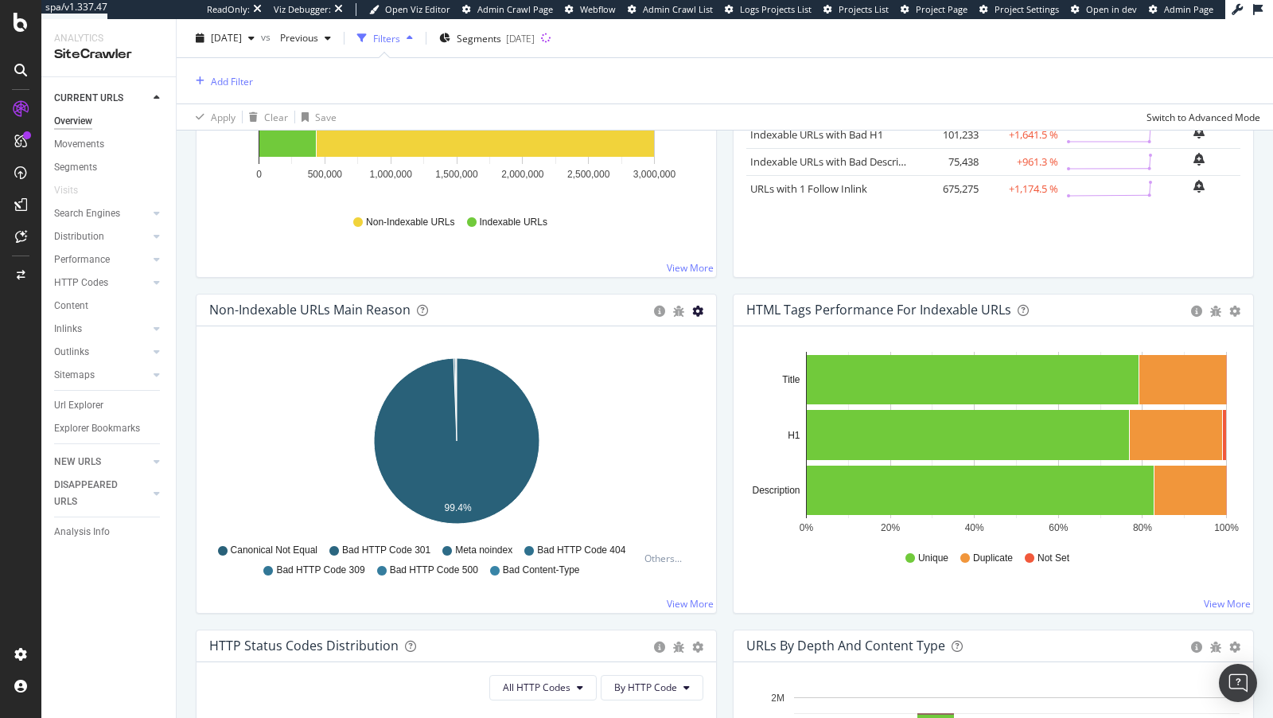
click at [699, 307] on icon "gear" at bounding box center [697, 311] width 11 height 11
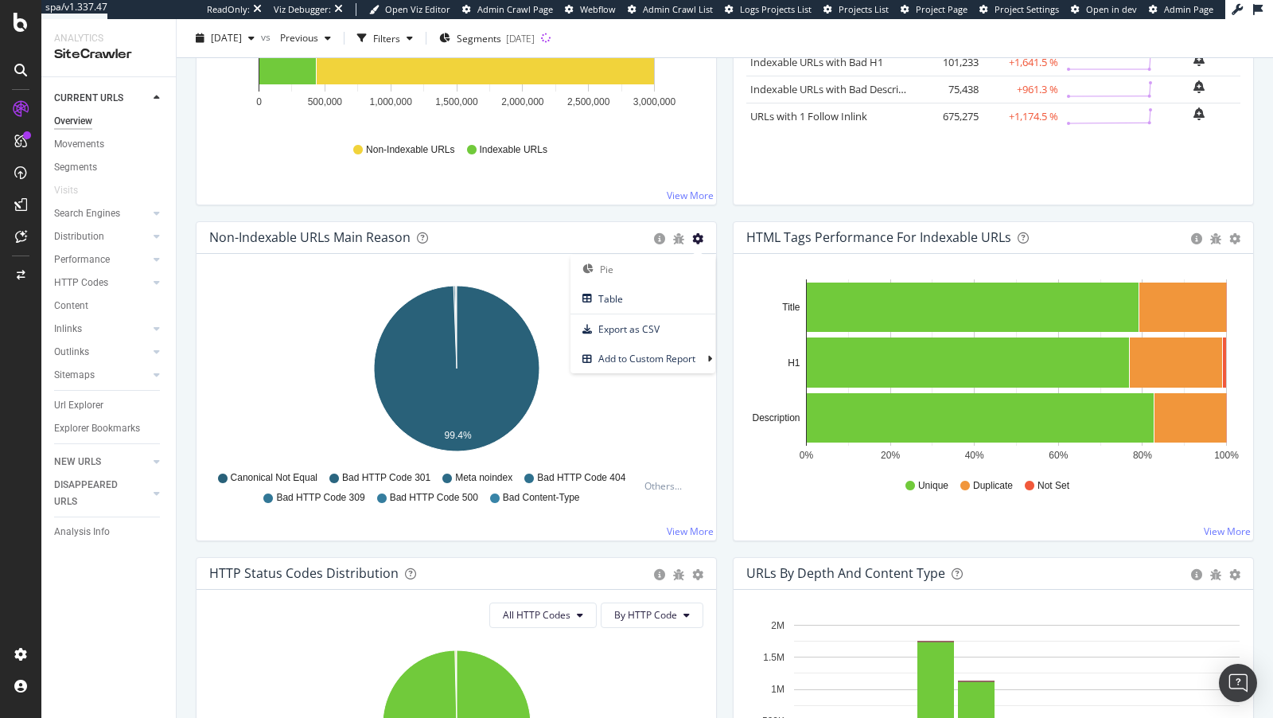
scroll to position [299, 0]
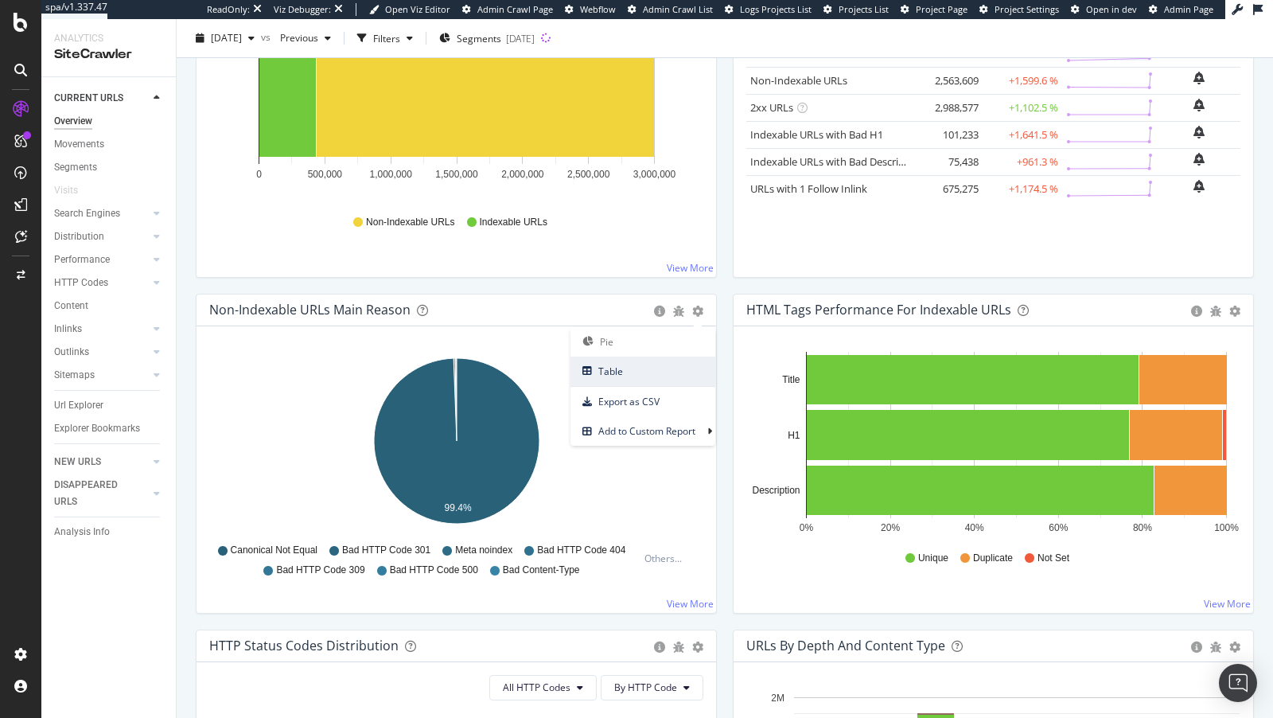
click at [637, 376] on span "Table" at bounding box center [643, 370] width 145 height 21
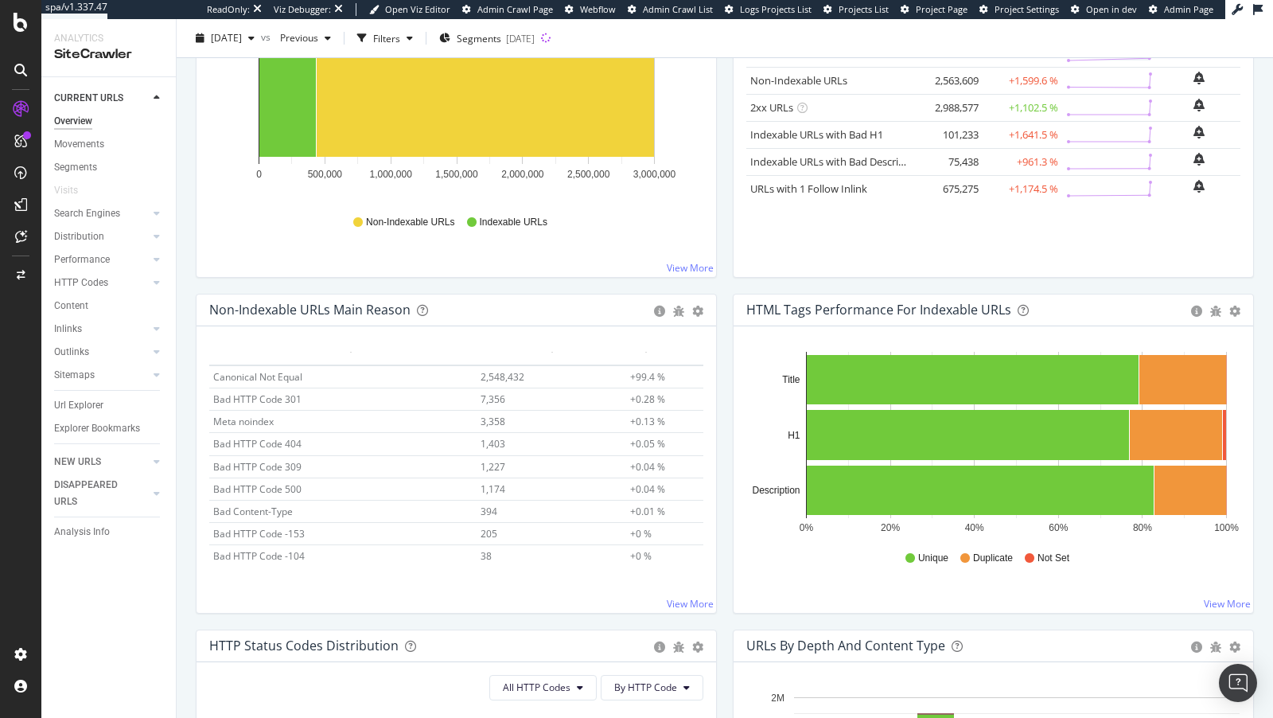
scroll to position [0, 0]
click at [504, 438] on span "3,358" at bounding box center [493, 442] width 25 height 14
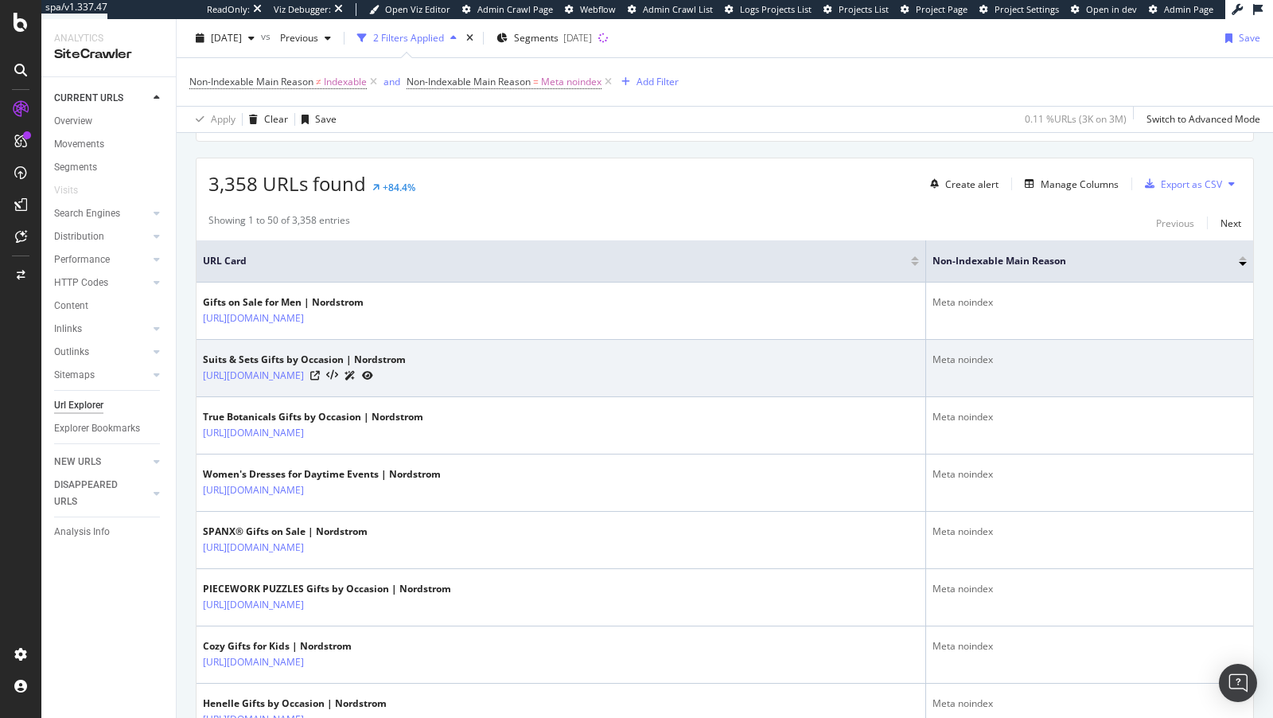
scroll to position [42, 0]
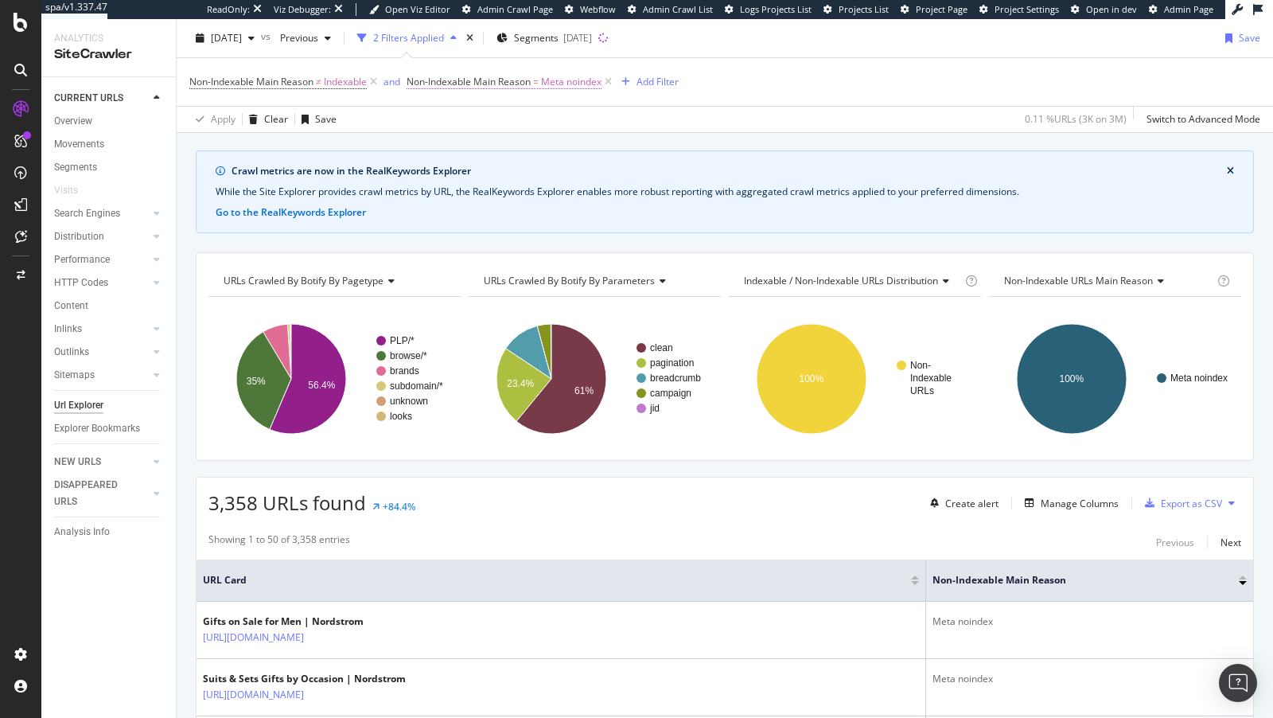
click at [481, 83] on span "Non-Indexable Main Reason" at bounding box center [469, 82] width 124 height 14
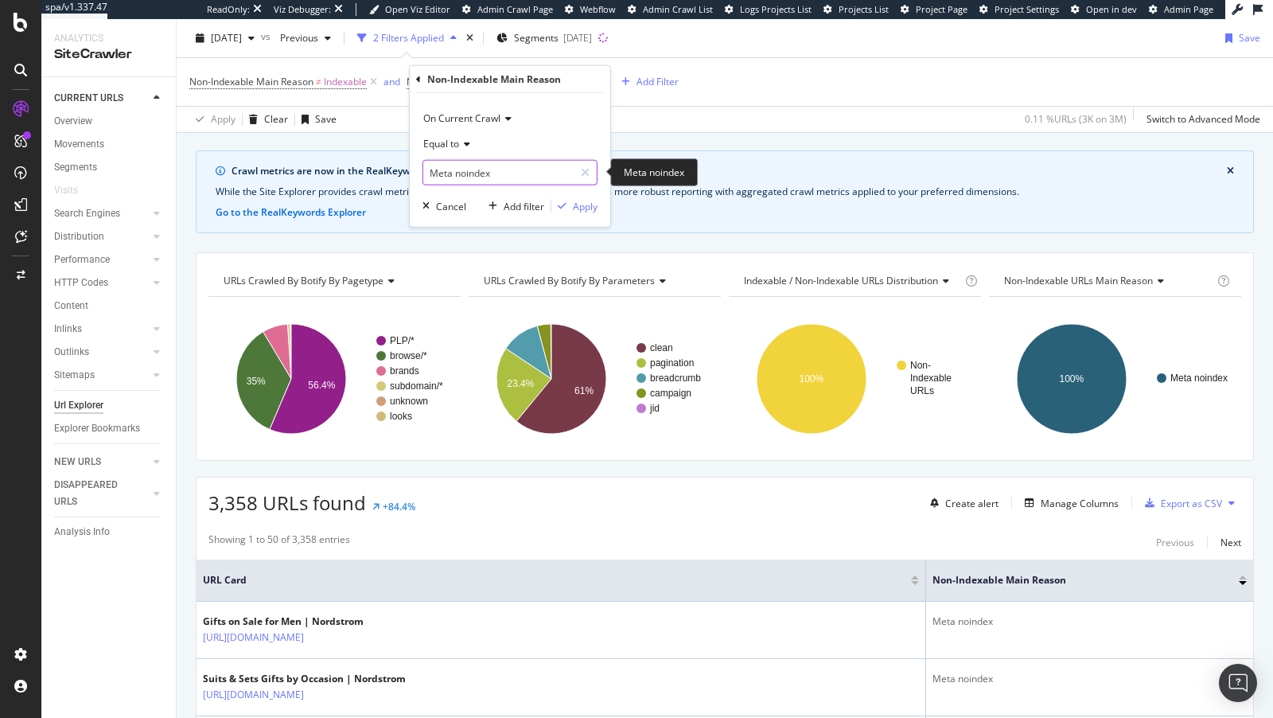
click at [476, 166] on input "Meta noindex" at bounding box center [498, 172] width 150 height 25
click at [591, 170] on div at bounding box center [585, 172] width 23 height 25
click at [532, 177] on input "text" at bounding box center [509, 172] width 173 height 25
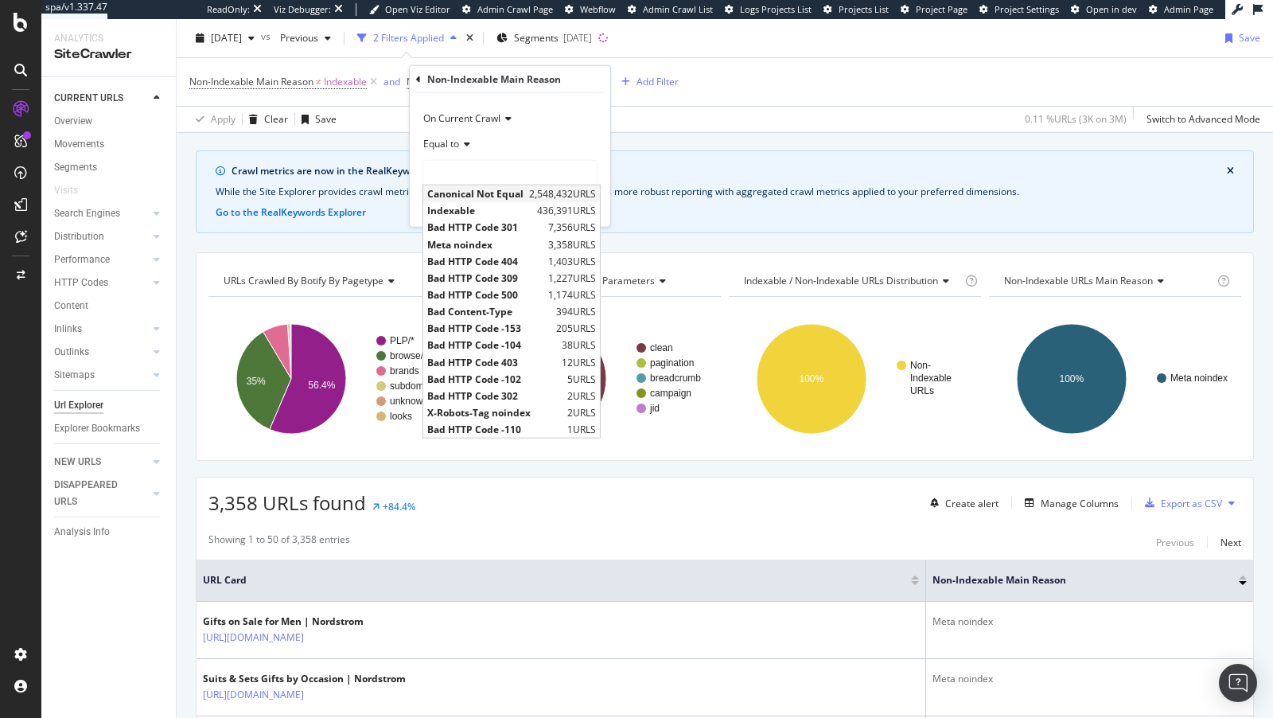
click at [497, 195] on span "Canonical Not Equal" at bounding box center [476, 194] width 98 height 14
type input "Canonical Not Equal"
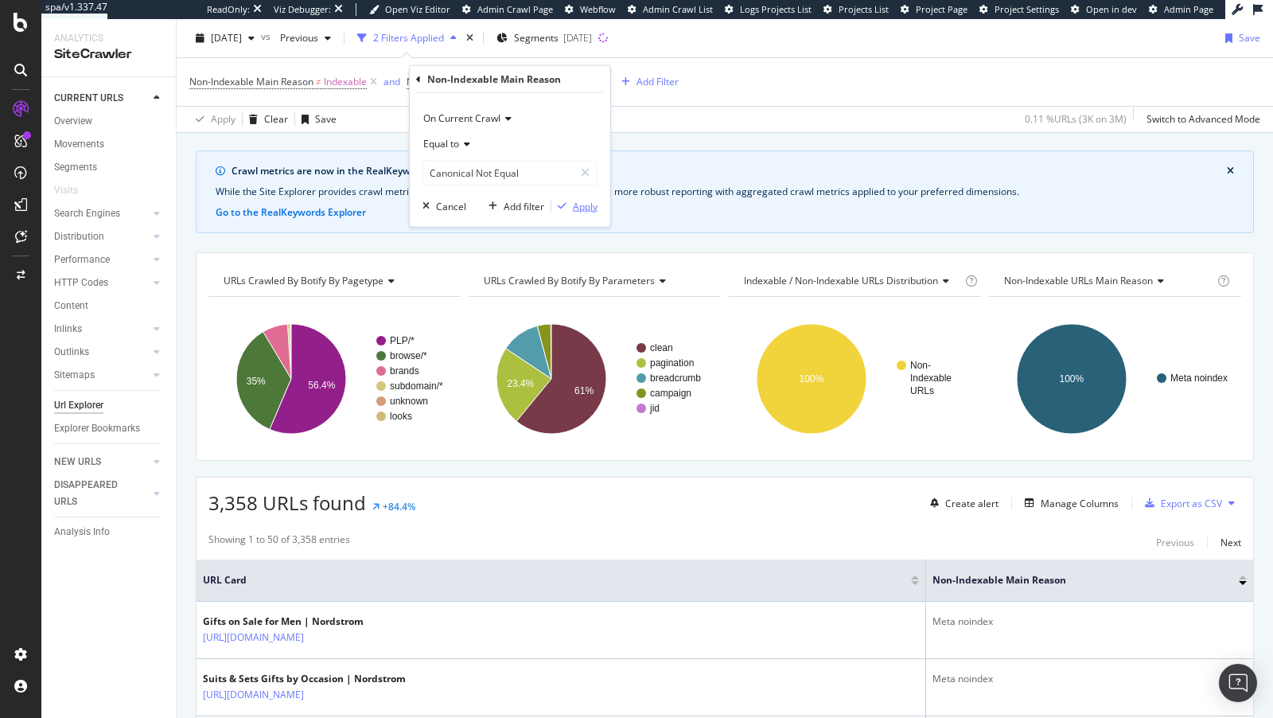
click at [574, 201] on div "Apply" at bounding box center [585, 206] width 25 height 14
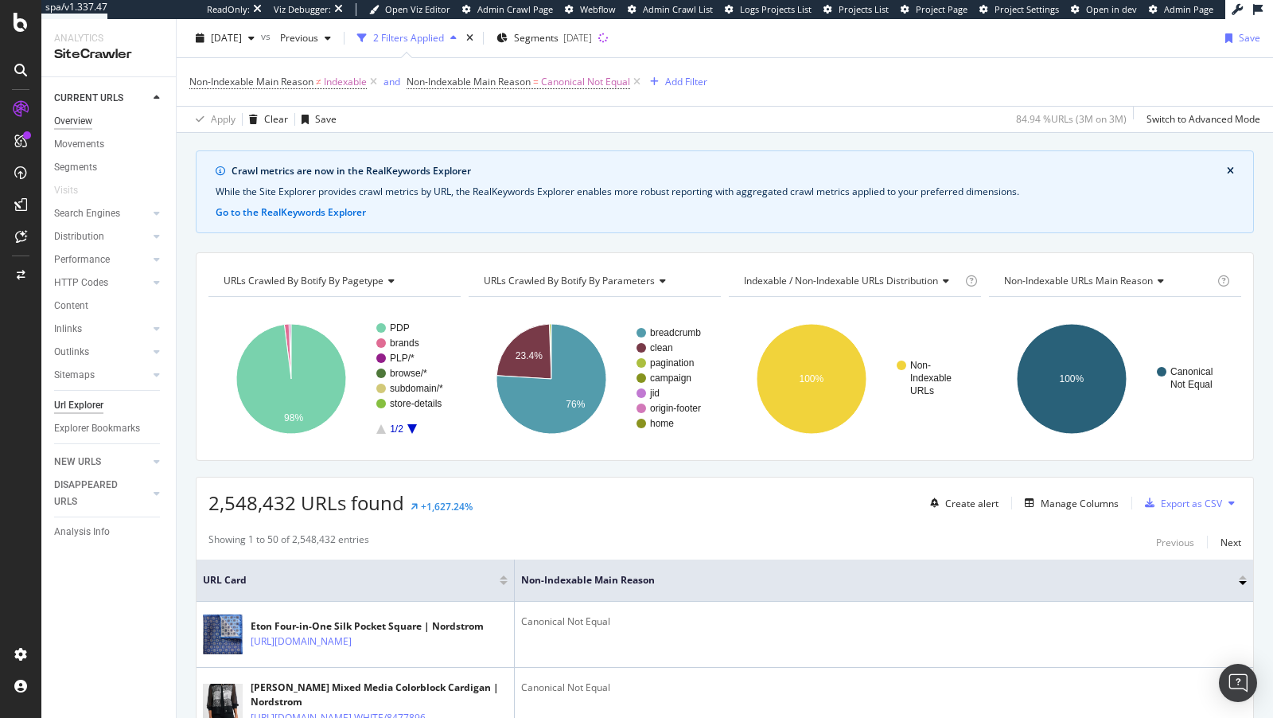
click at [75, 123] on div "Overview" at bounding box center [73, 121] width 38 height 17
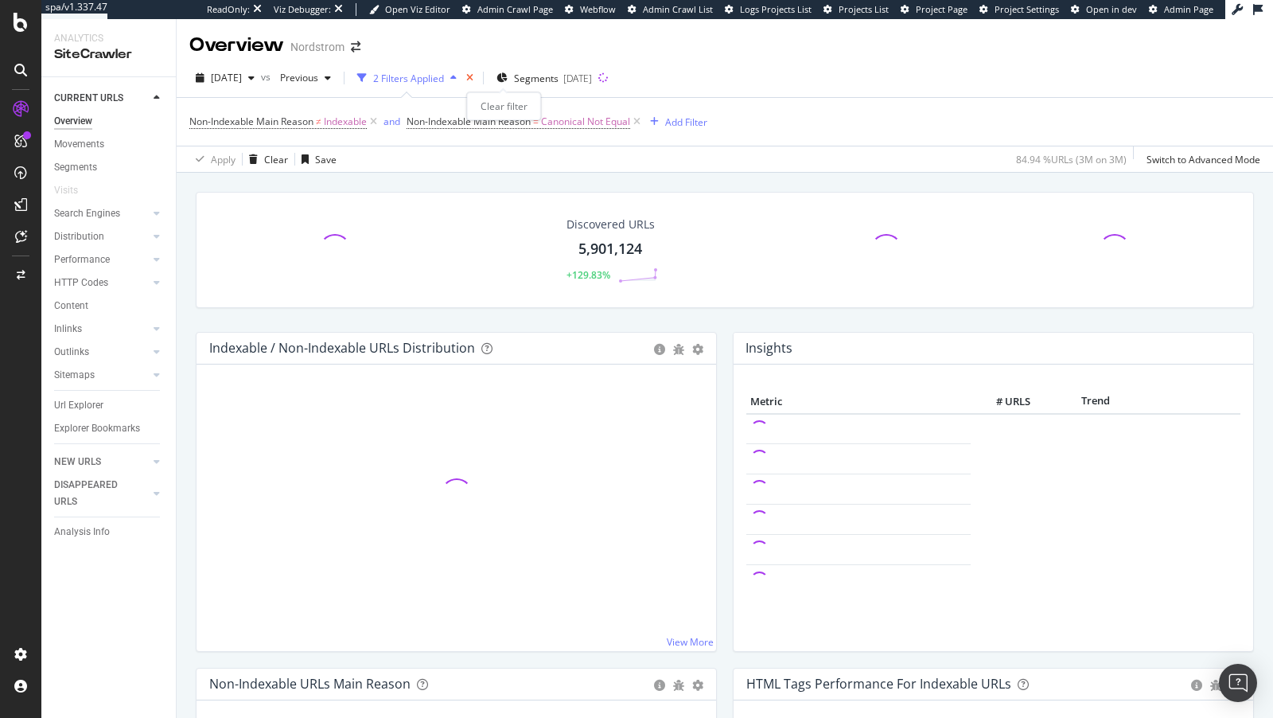
click at [473, 76] on icon "times" at bounding box center [469, 78] width 7 height 10
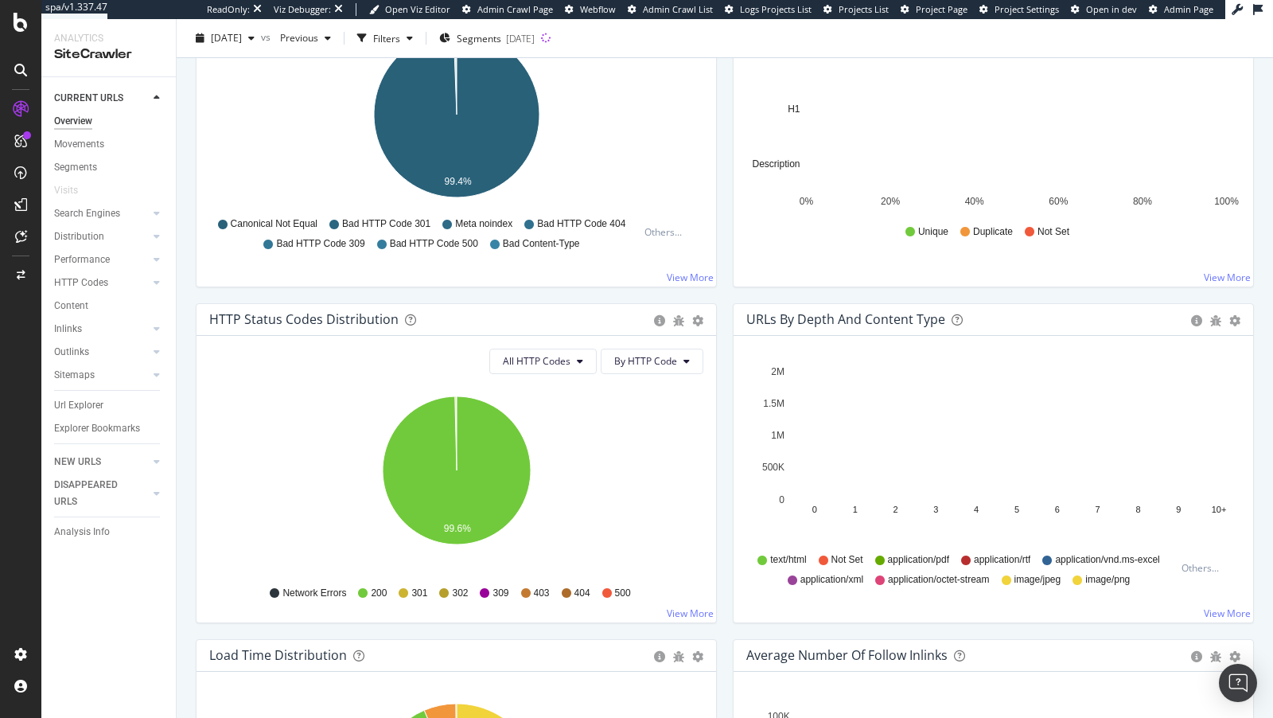
scroll to position [826, 0]
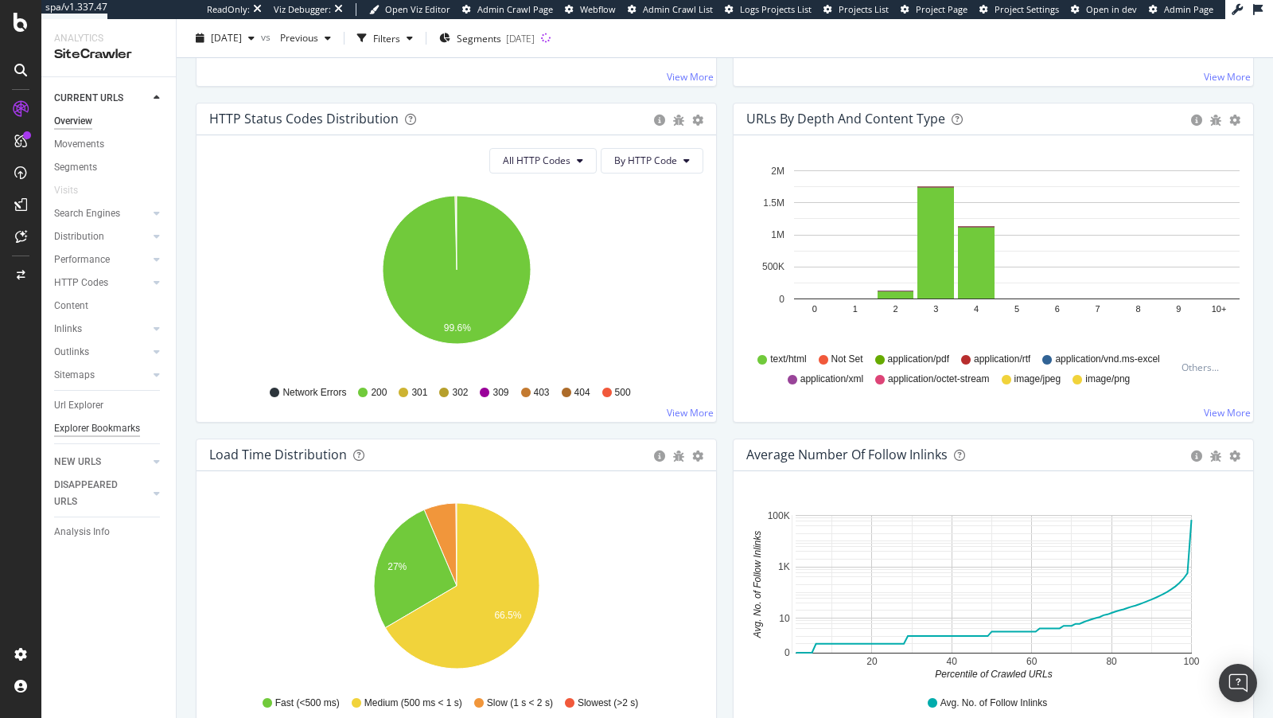
click at [88, 425] on div "Explorer Bookmarks" at bounding box center [97, 428] width 86 height 17
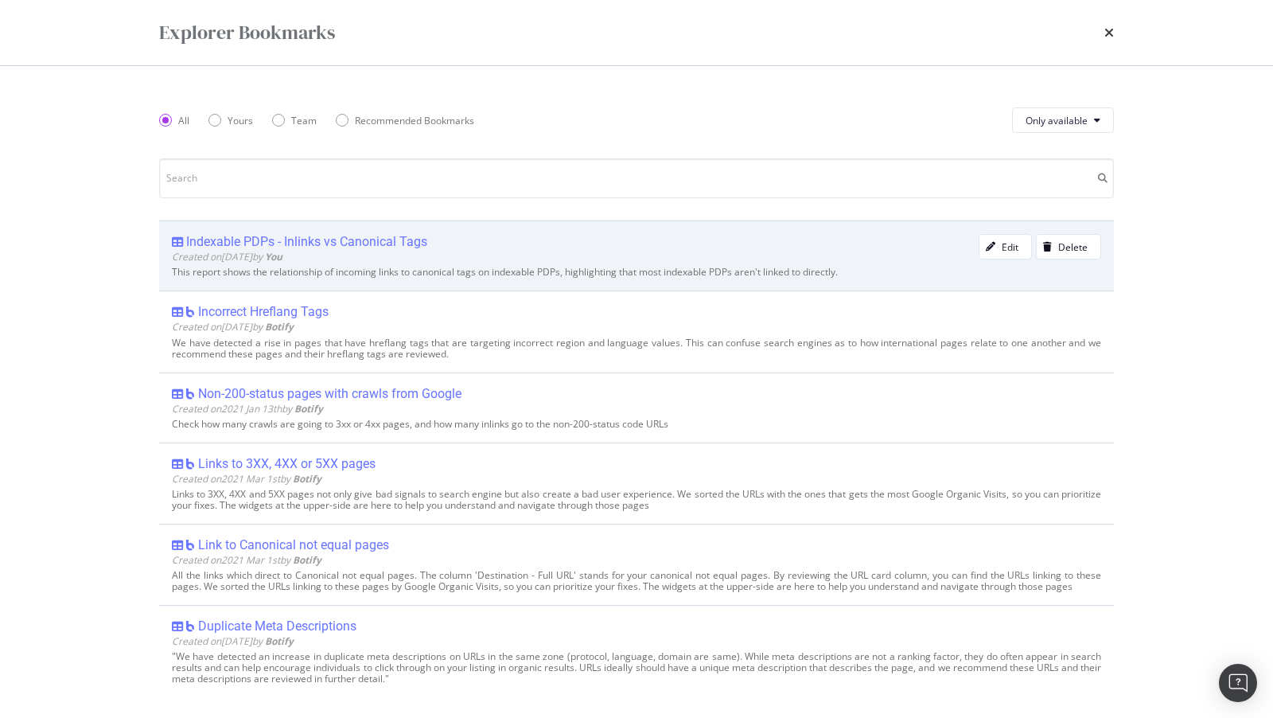
click at [348, 243] on div "Indexable PDPs - Inlinks vs Canonical Tags" at bounding box center [306, 242] width 241 height 16
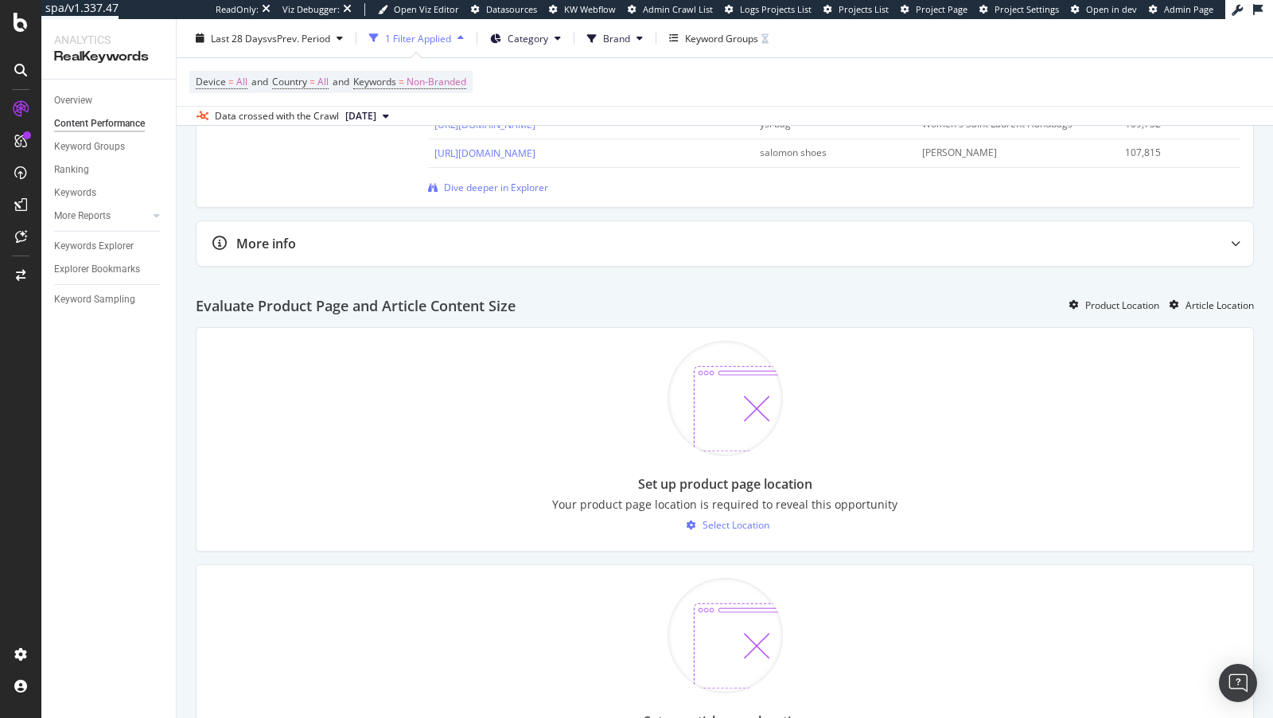
scroll to position [1427, 0]
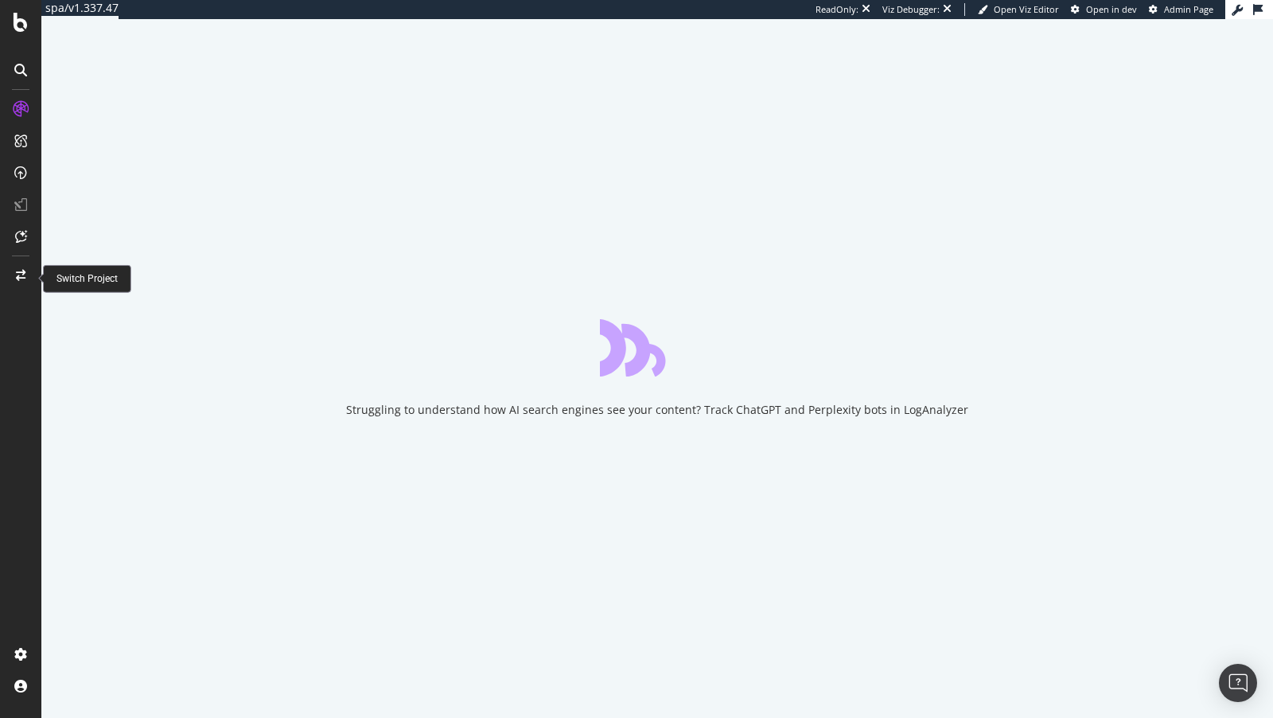
click at [18, 275] on icon at bounding box center [21, 275] width 10 height 11
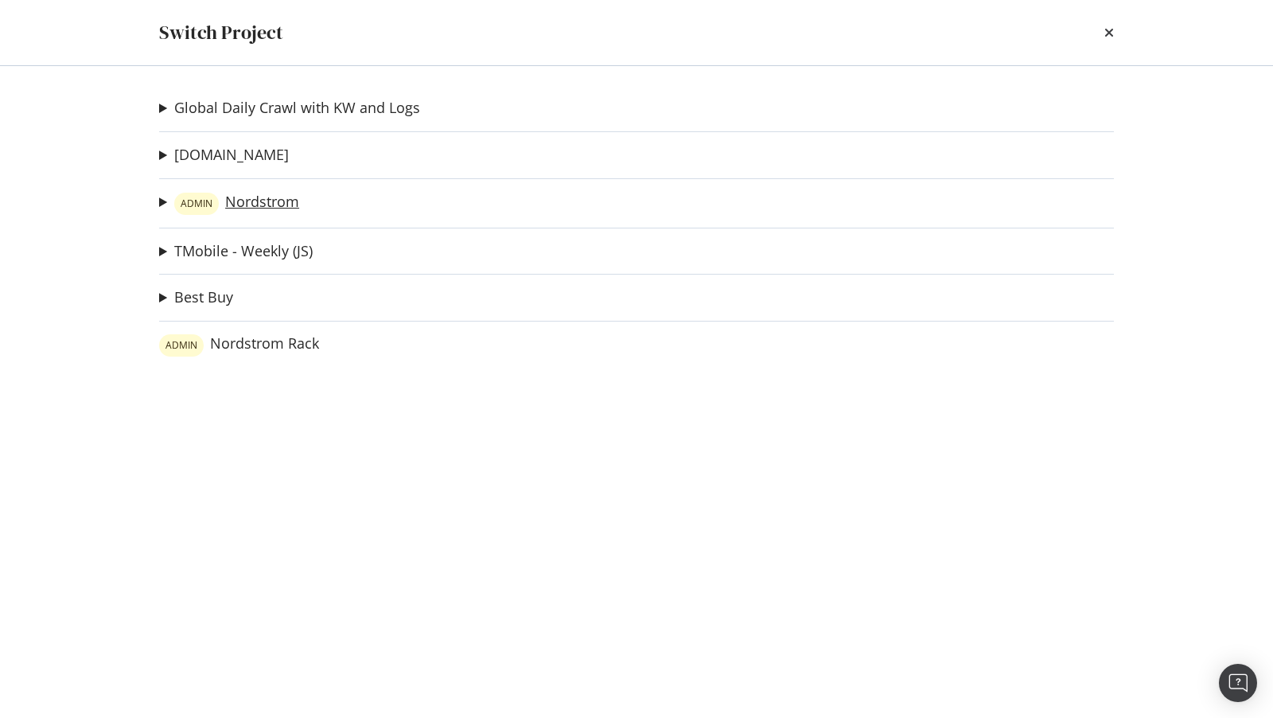
click at [251, 200] on link "ADMIN Nordstrom" at bounding box center [236, 204] width 125 height 22
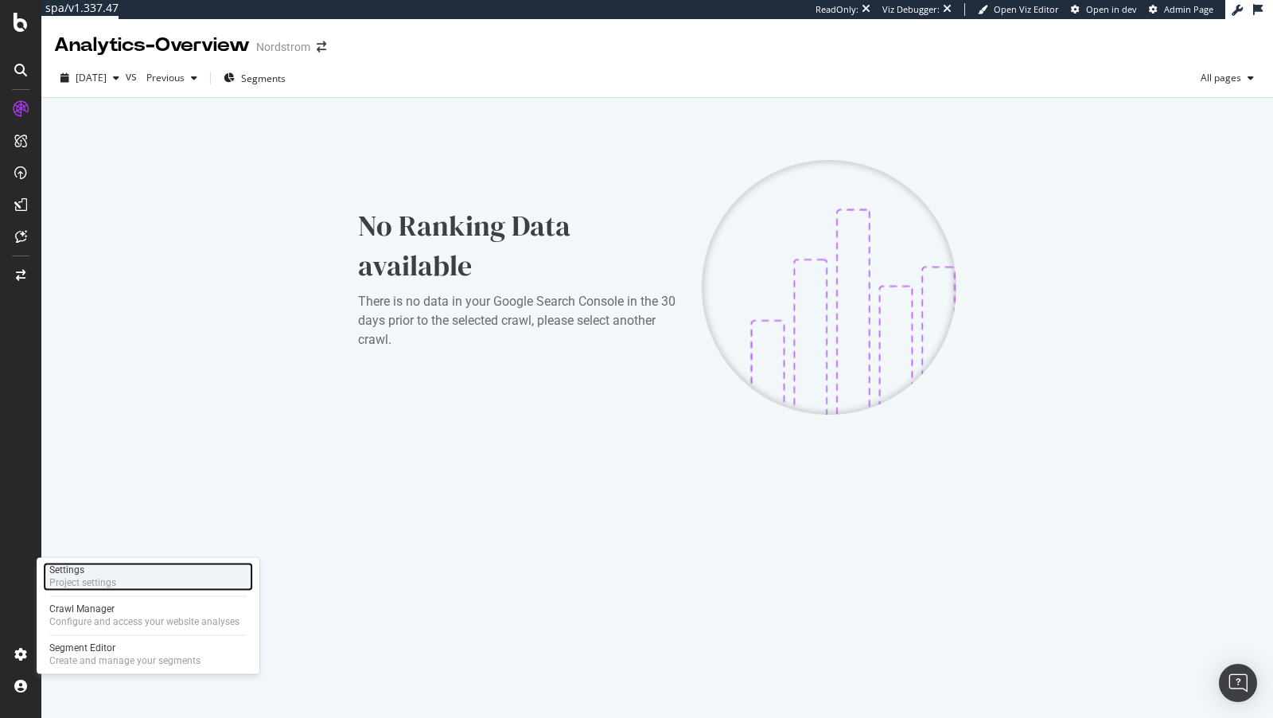
click at [92, 588] on div "Project settings" at bounding box center [82, 582] width 67 height 13
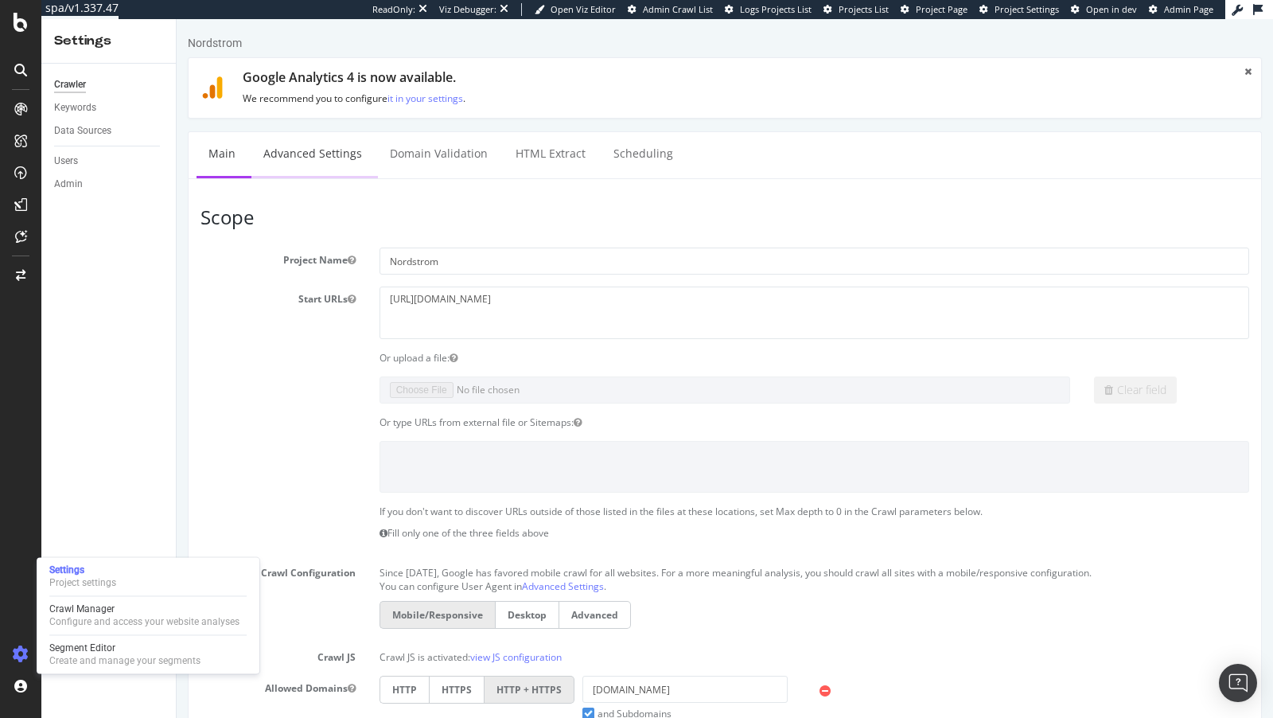
click at [302, 155] on link "Advanced Settings" at bounding box center [312, 154] width 123 height 44
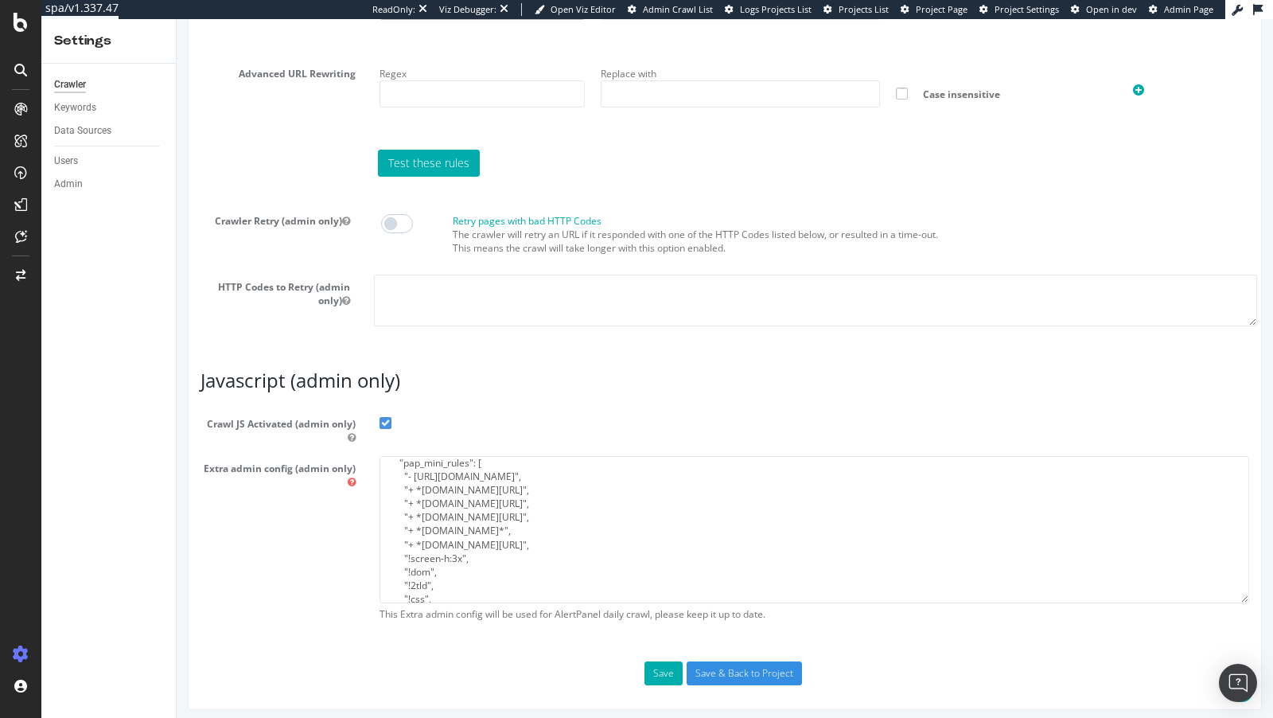
scroll to position [89, 0]
click at [672, 523] on textarea "{ "flags": [ "cube" ], "beta": { "pap_mini_rules": [ "- https://www.nordstrom.c…" at bounding box center [815, 529] width 870 height 147
drag, startPoint x: 601, startPoint y: 520, endPoint x: 391, endPoint y: 520, distance: 210.1
click at [391, 520] on textarea "{ "flags": [ "cube" ], "beta": { "pap_mini_rules": [ "- https://www.nordstrom.c…" at bounding box center [815, 529] width 870 height 147
click at [493, 556] on textarea "{ "flags": [ "cube" ], "beta": { "pap_mini_rules": [ "- https://www.nordstrom.c…" at bounding box center [815, 529] width 870 height 147
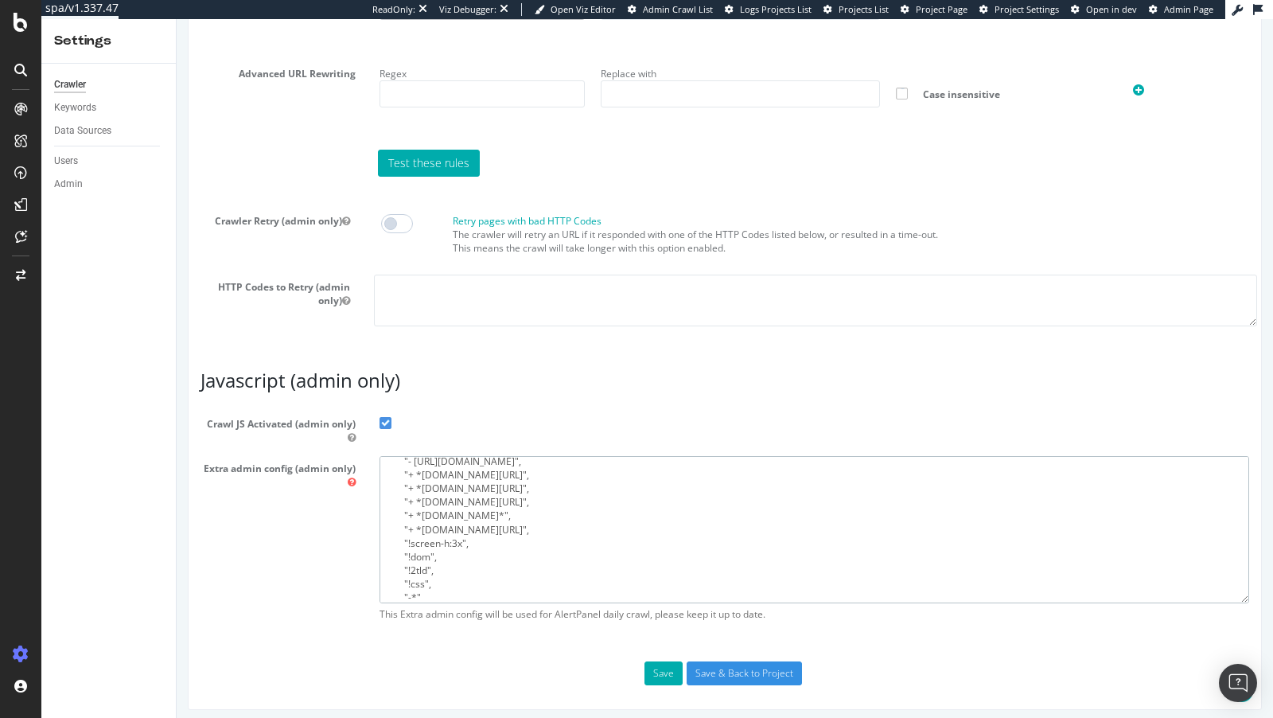
paste textarea "smartnordstrom.com/*", "+ *nordstrommedia.com/*", "!eor-max:20000", "!eor-idle:…"
type textarea "{ "flags": [ "cube" ], "beta": { "pap_mini_rules": [ "- https://www.nordstrom.c…"
click at [662, 666] on button "Save" at bounding box center [664, 673] width 38 height 24
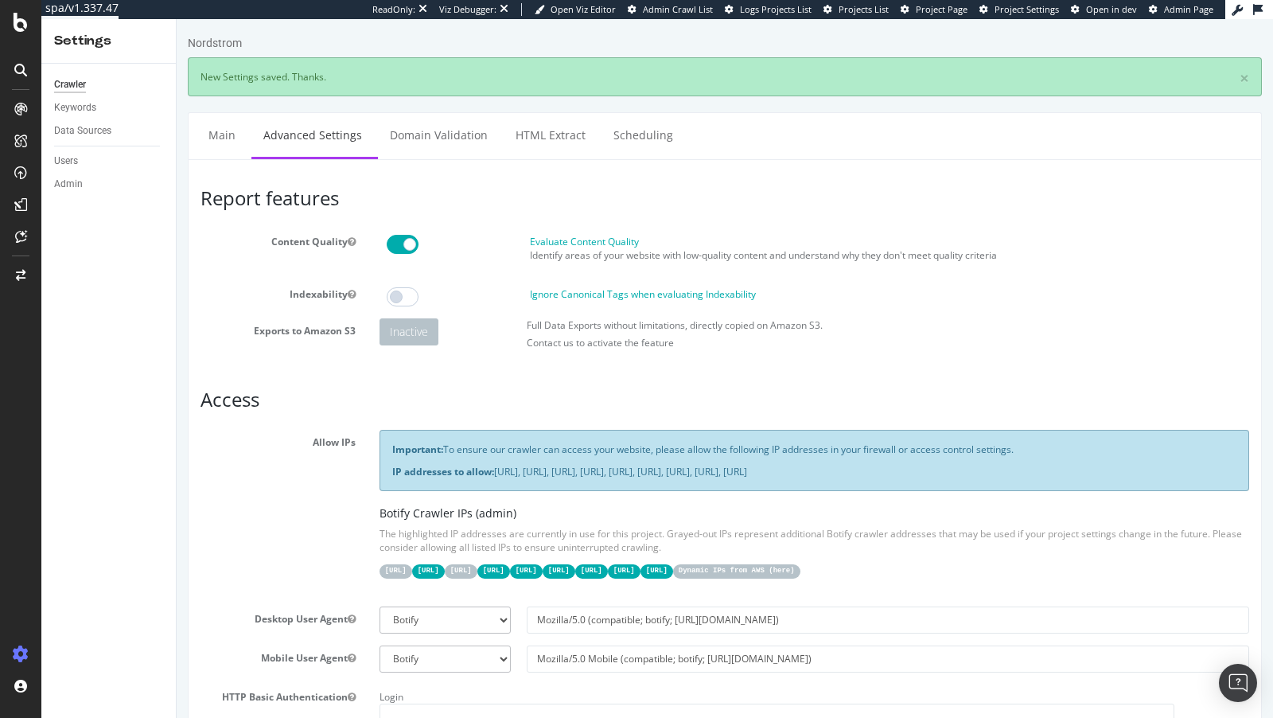
scroll to position [0, 0]
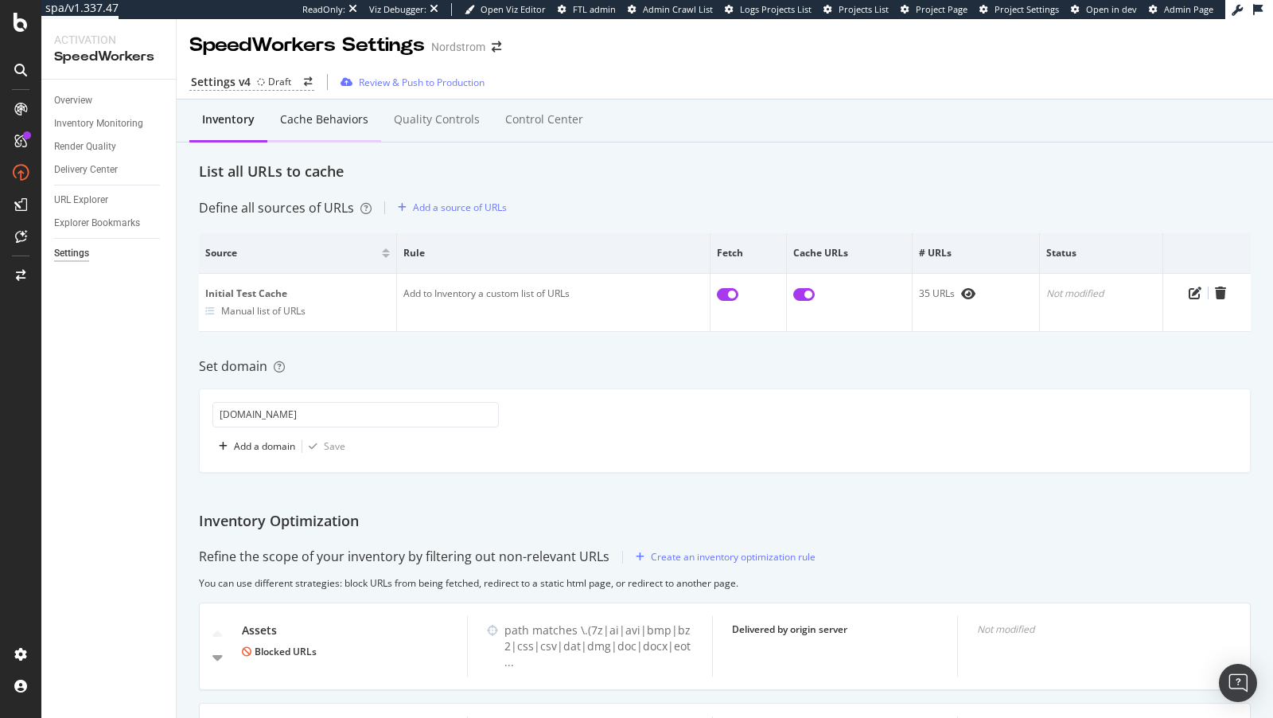
click at [325, 122] on div "Cache behaviors" at bounding box center [324, 119] width 88 height 16
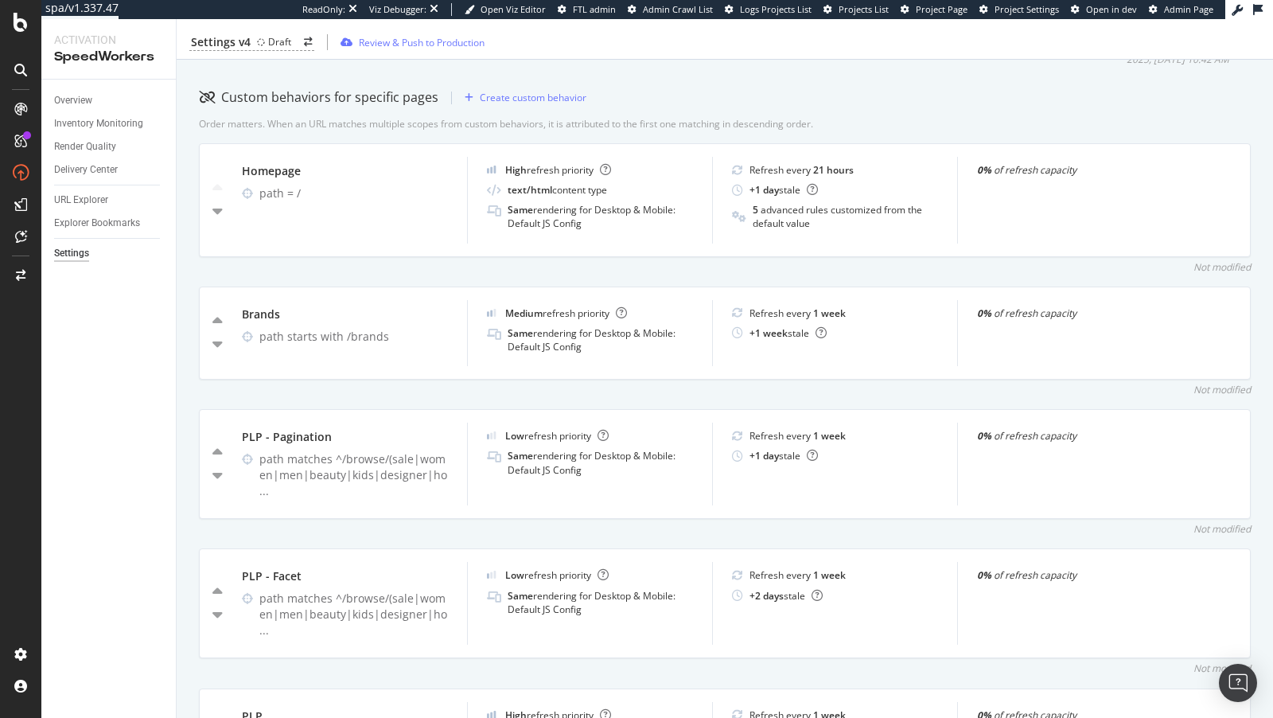
scroll to position [518, 0]
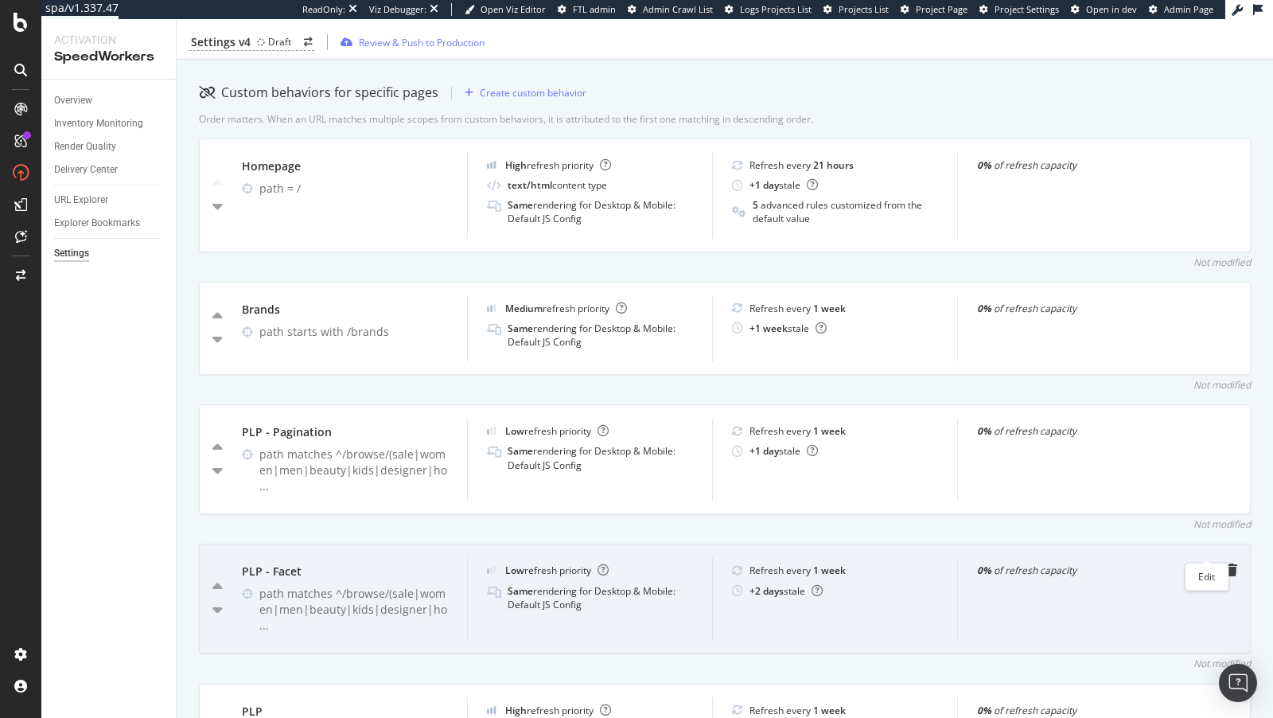
click at [1205, 563] on icon "pen-to-square" at bounding box center [1206, 569] width 13 height 13
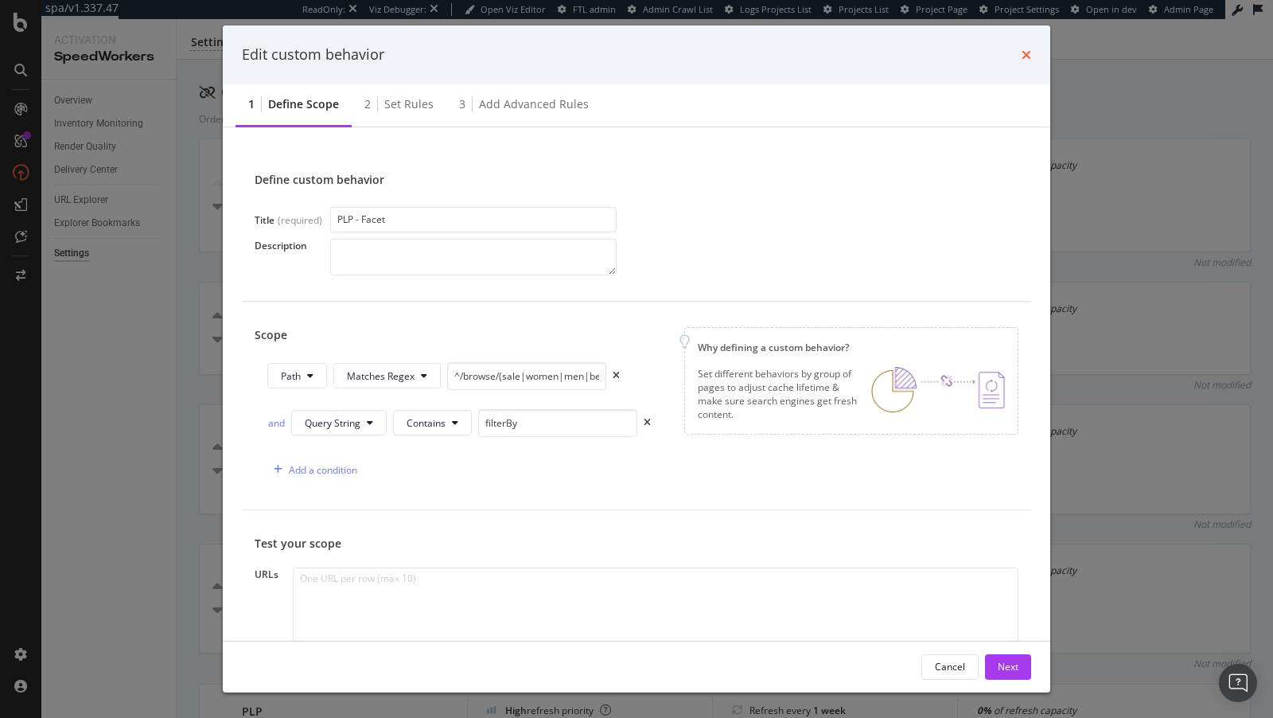
click at [1030, 49] on icon "times" at bounding box center [1027, 55] width 10 height 13
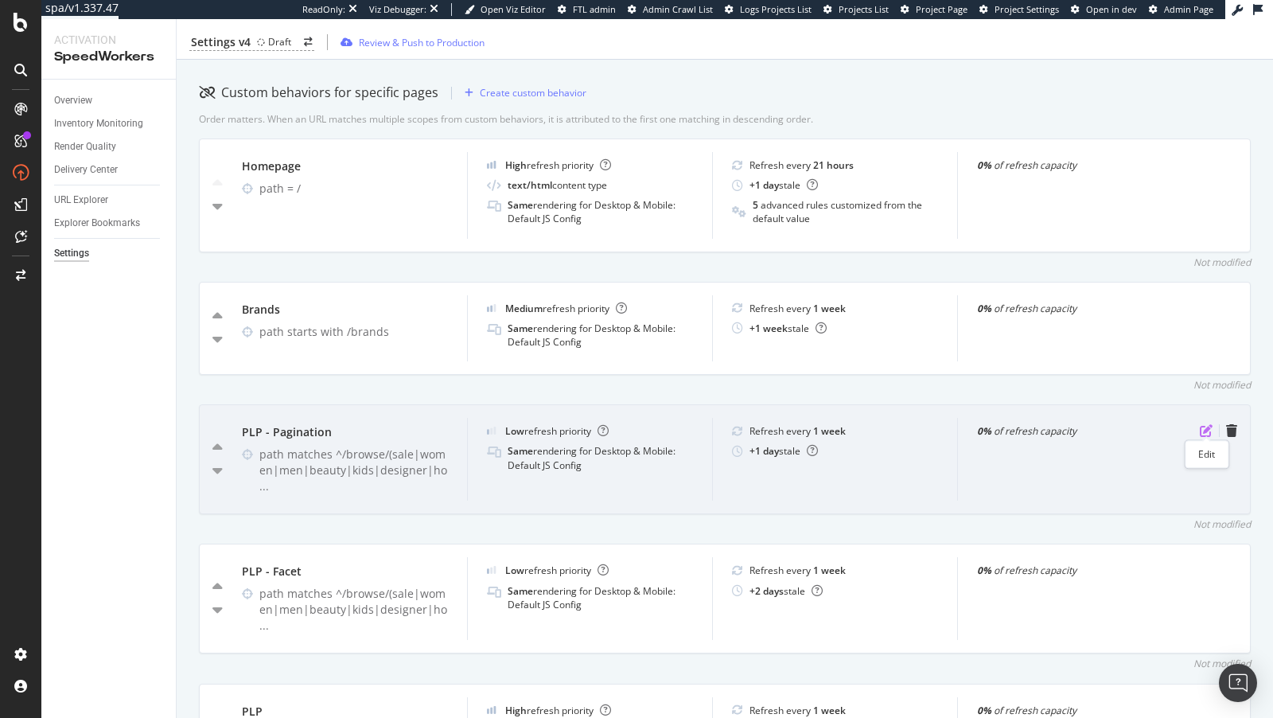
click at [1210, 427] on icon "pen-to-square" at bounding box center [1206, 430] width 13 height 13
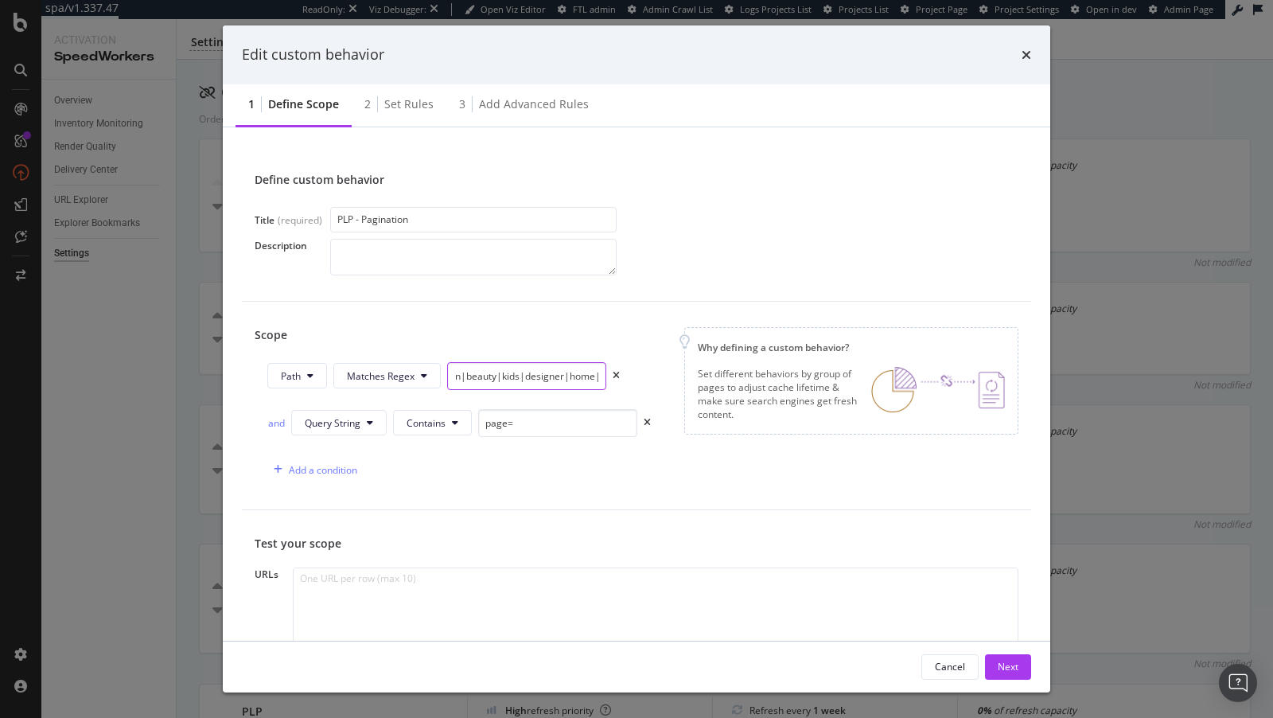
scroll to position [0, 144]
drag, startPoint x: 534, startPoint y: 367, endPoint x: 623, endPoint y: 371, distance: 89.2
click at [623, 371] on div "Path Matches Regex ^/browse/(sale|women|men|beauty|kids|designer|home|gifts)" at bounding box center [459, 379] width 384 height 34
click at [1027, 73] on div "Edit custom behavior" at bounding box center [637, 54] width 828 height 59
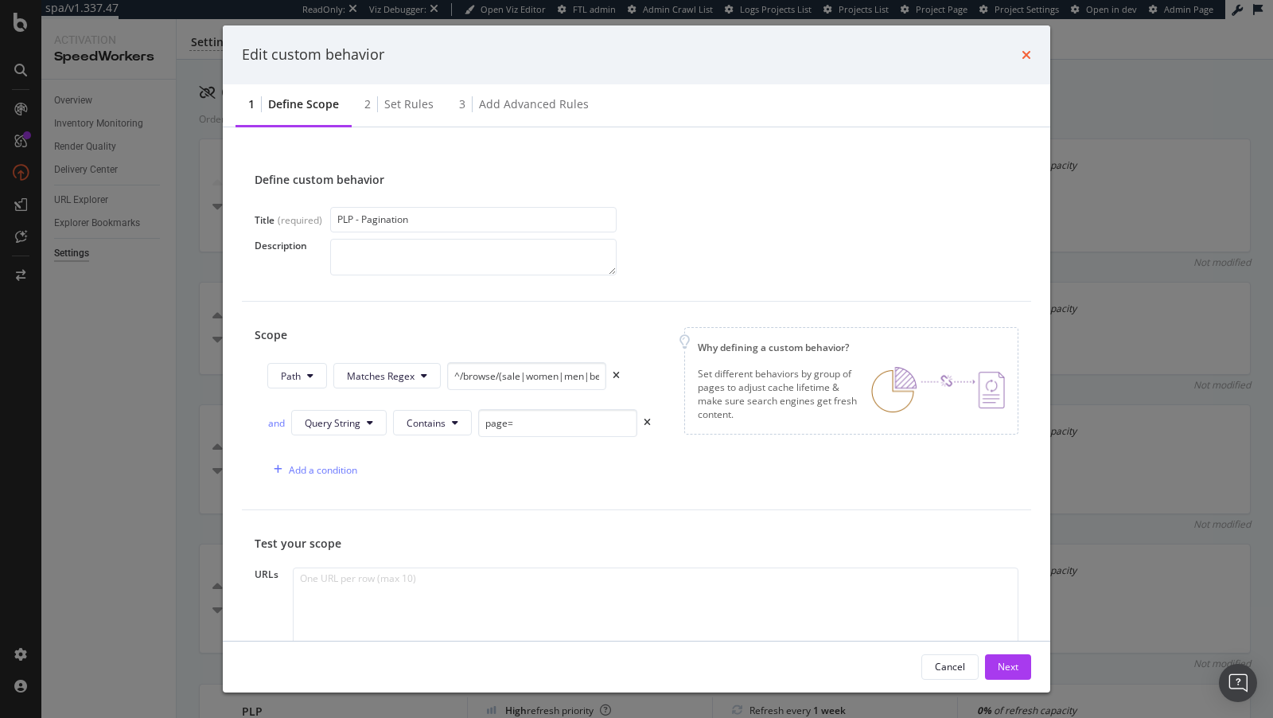
click at [1027, 60] on icon "times" at bounding box center [1027, 55] width 10 height 13
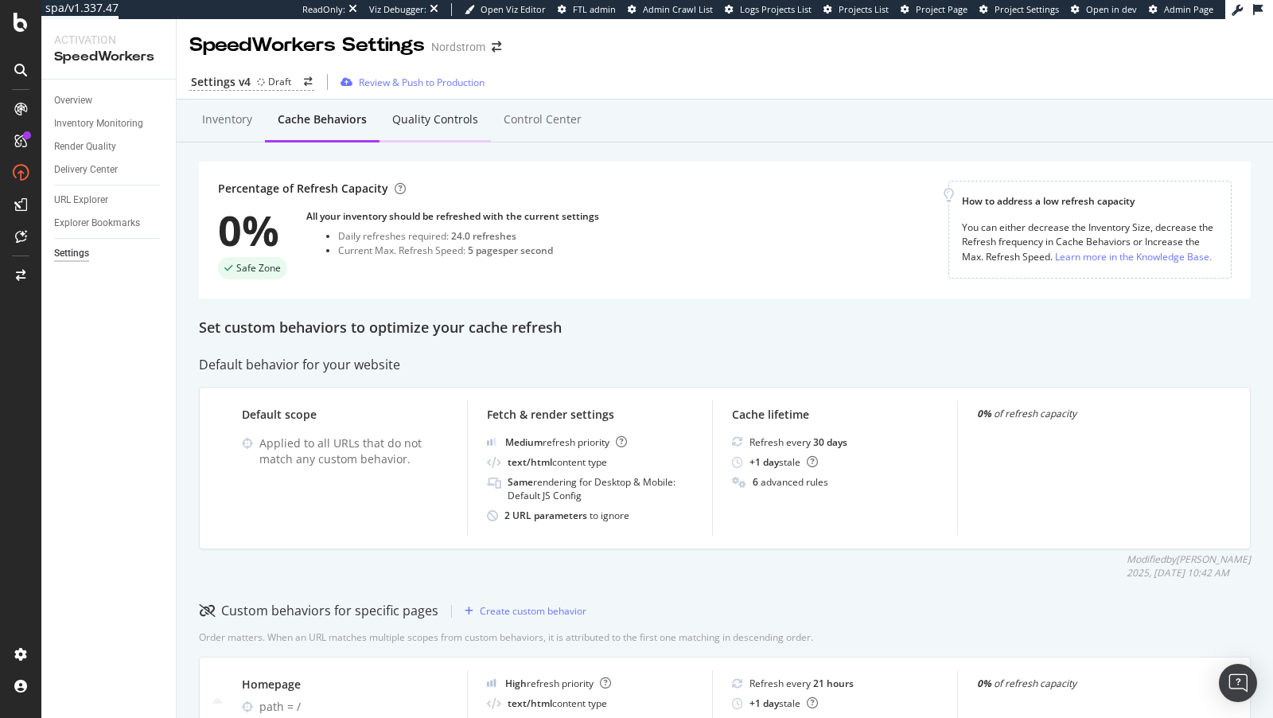
click at [438, 119] on div "Quality Controls" at bounding box center [435, 119] width 86 height 16
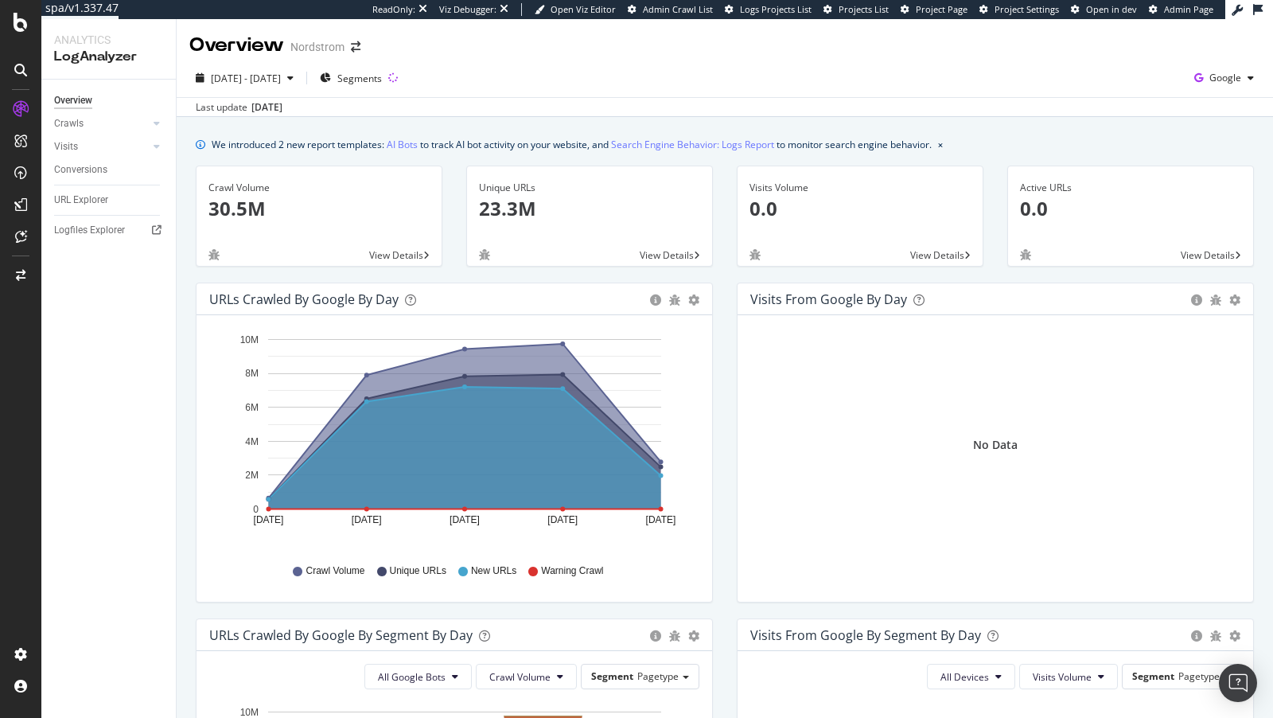
scroll to position [101, 0]
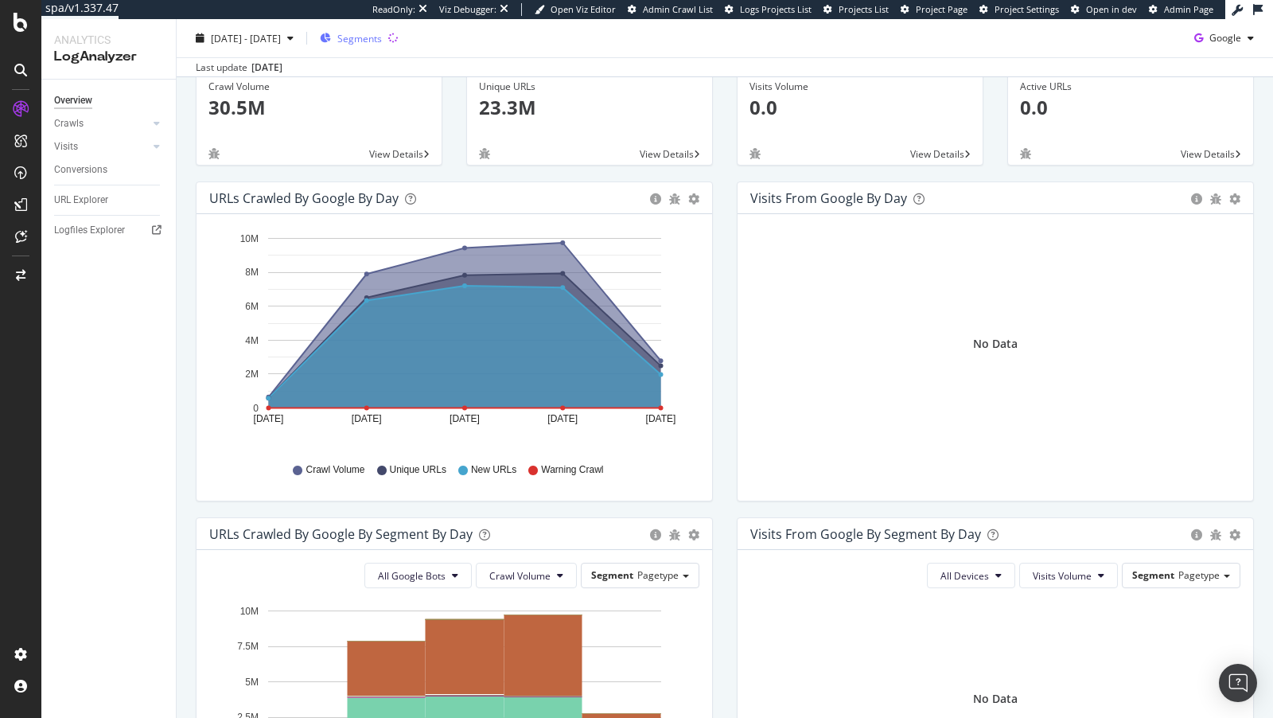
click at [382, 32] on span "Segments" at bounding box center [359, 38] width 45 height 14
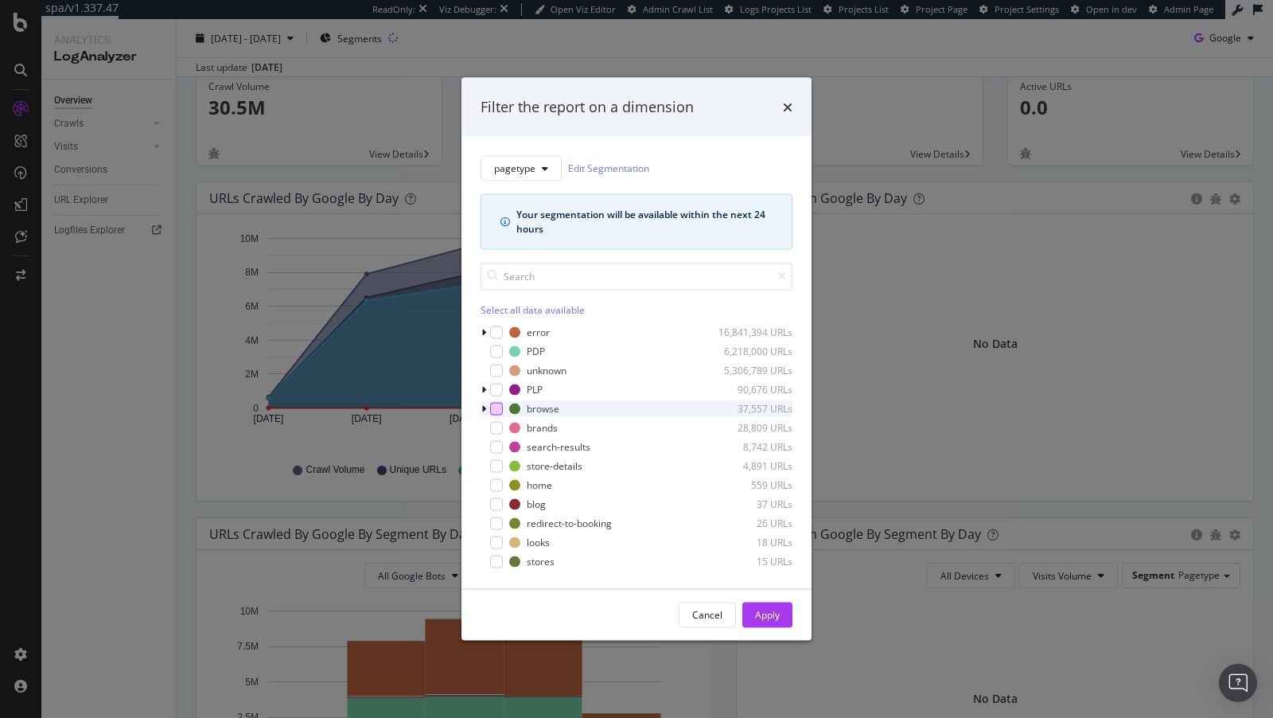
click at [500, 408] on div "modal" at bounding box center [496, 408] width 13 height 13
click at [483, 406] on icon "modal" at bounding box center [483, 408] width 5 height 10
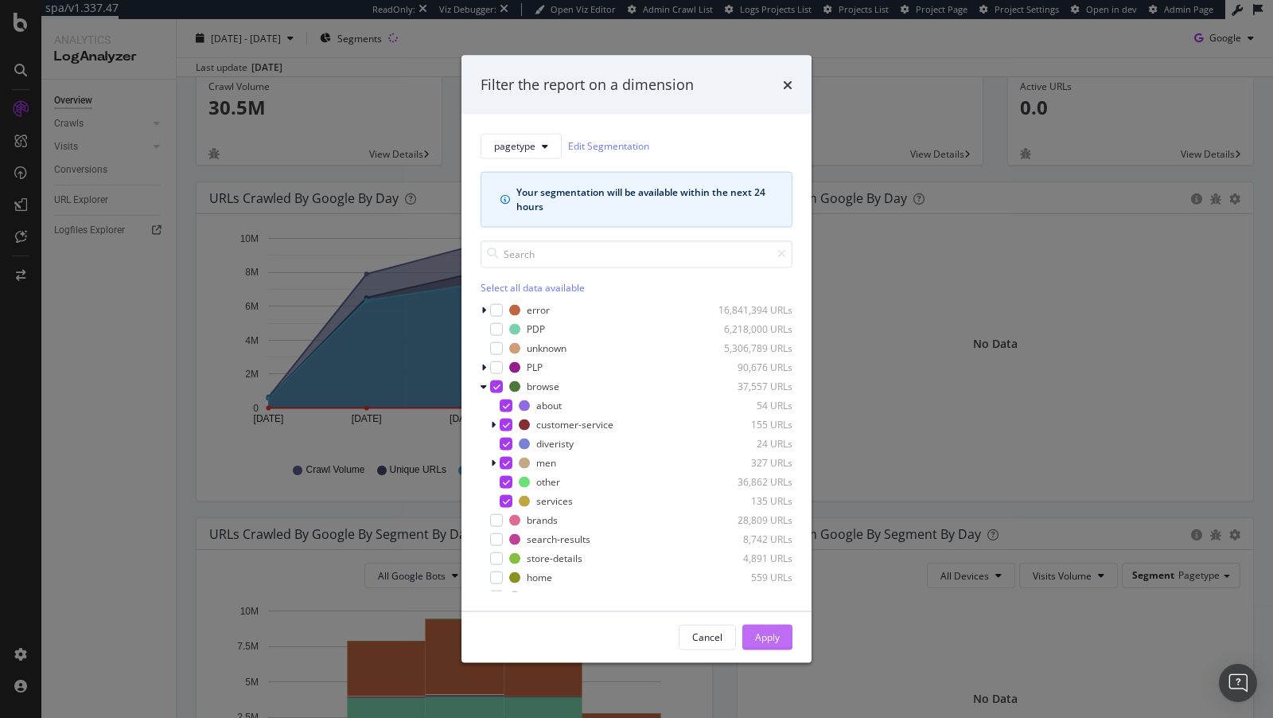
click at [758, 627] on div "Apply" at bounding box center [767, 637] width 25 height 24
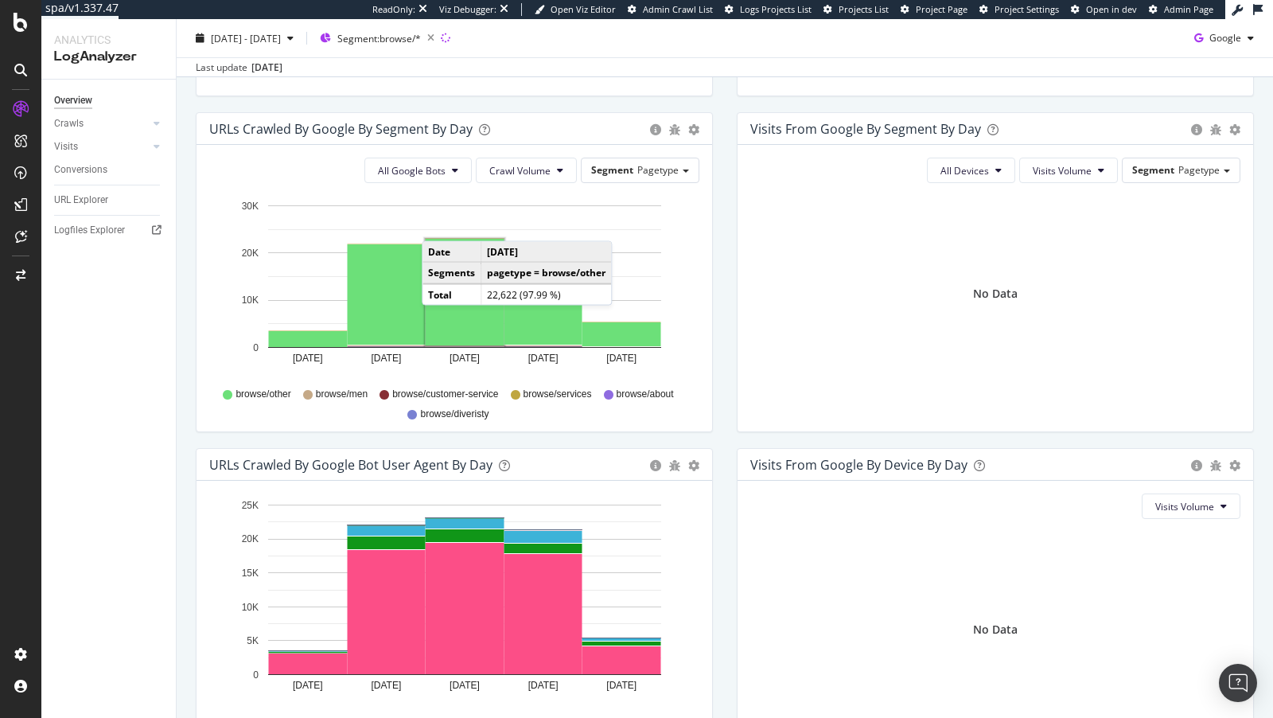
scroll to position [462, 0]
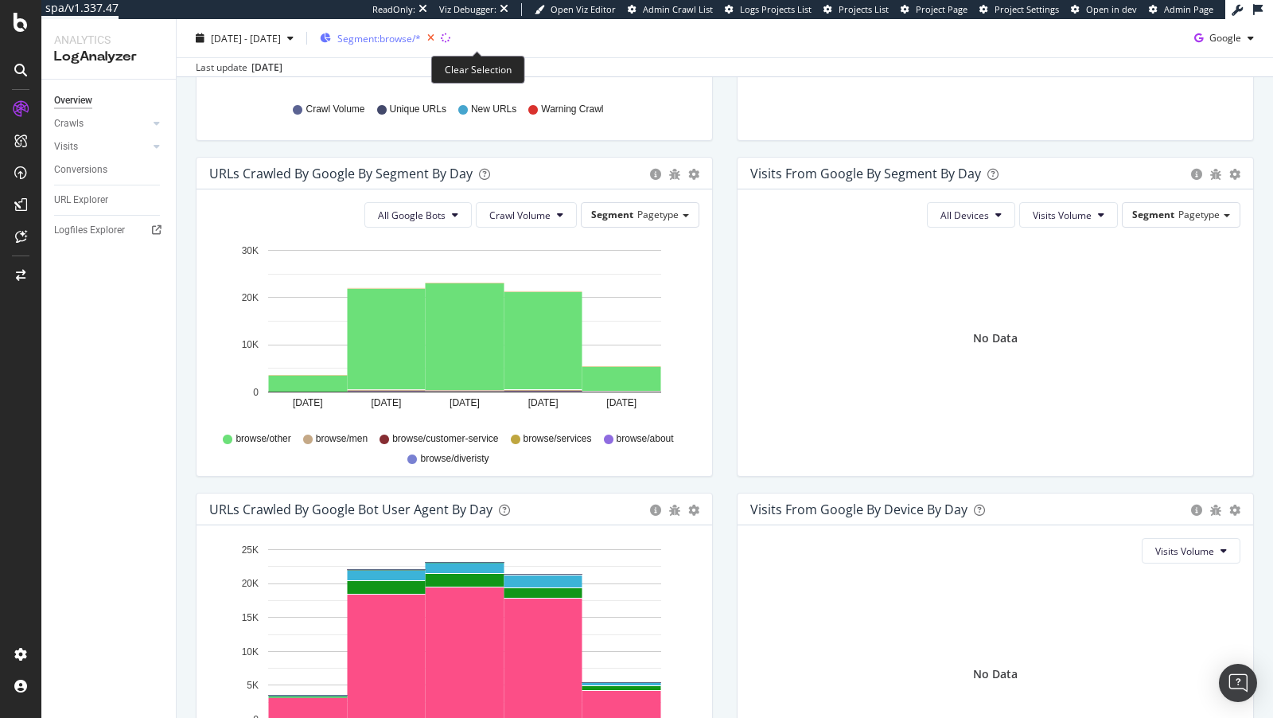
click at [441, 40] on icon "button" at bounding box center [431, 38] width 20 height 22
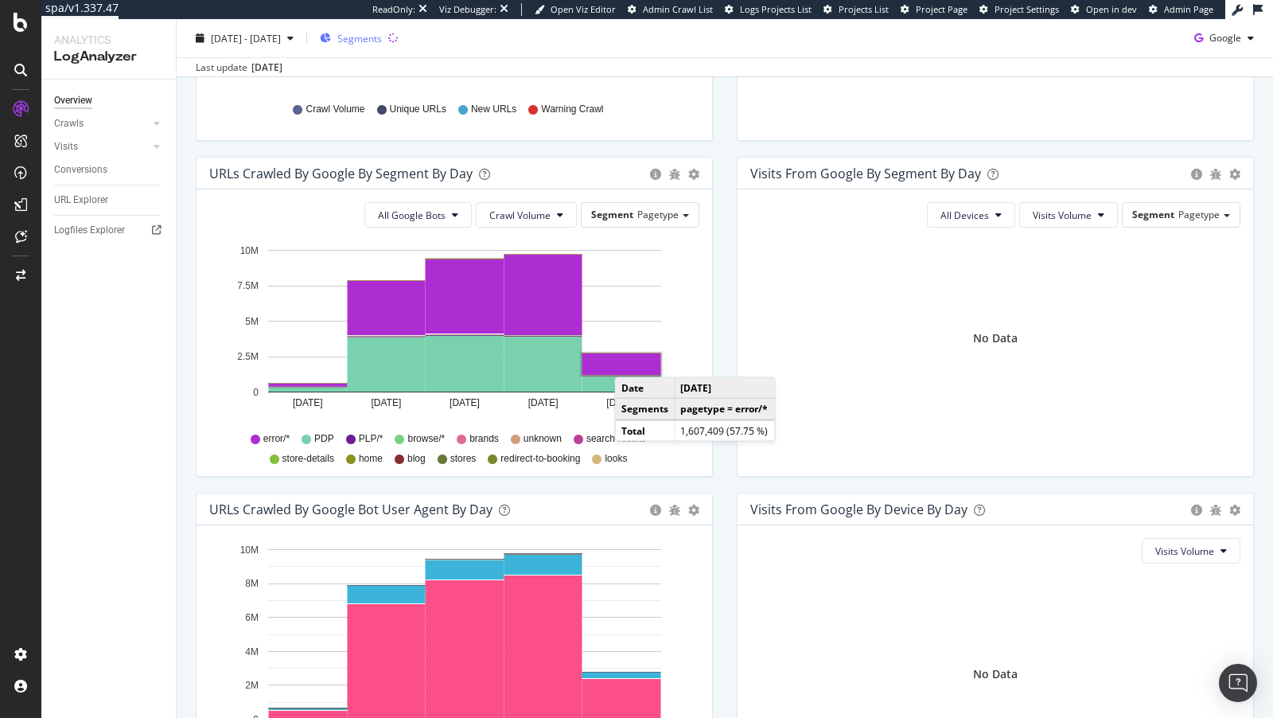
click at [630, 360] on rect "A chart." at bounding box center [621, 363] width 79 height 21
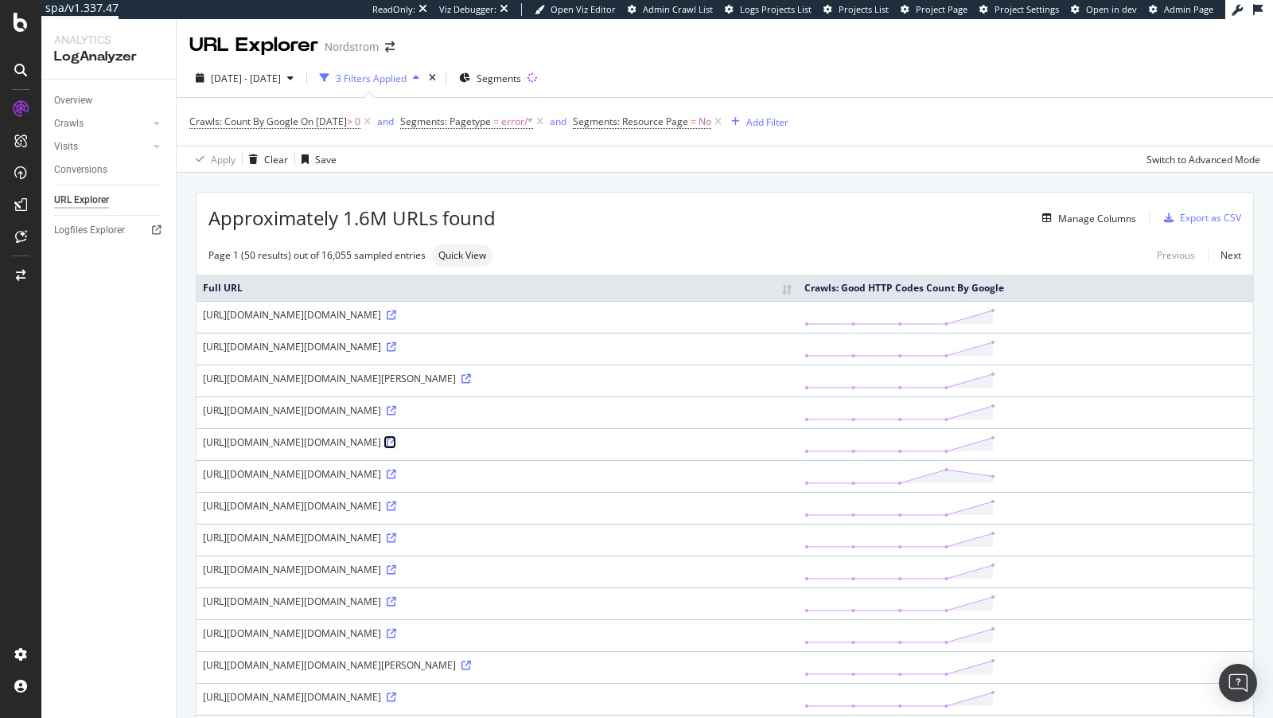
click at [396, 447] on icon at bounding box center [392, 443] width 10 height 10
drag, startPoint x: 234, startPoint y: 639, endPoint x: 360, endPoint y: 632, distance: 125.9
click at [360, 481] on div "https://www.nordstrom.com/track/pd3364?__noscript=false&__cbf=revjet.callbacks.…" at bounding box center [497, 474] width 589 height 14
copy div "www.nordstrom.com/track/"
click at [80, 99] on div "Overview" at bounding box center [73, 100] width 38 height 17
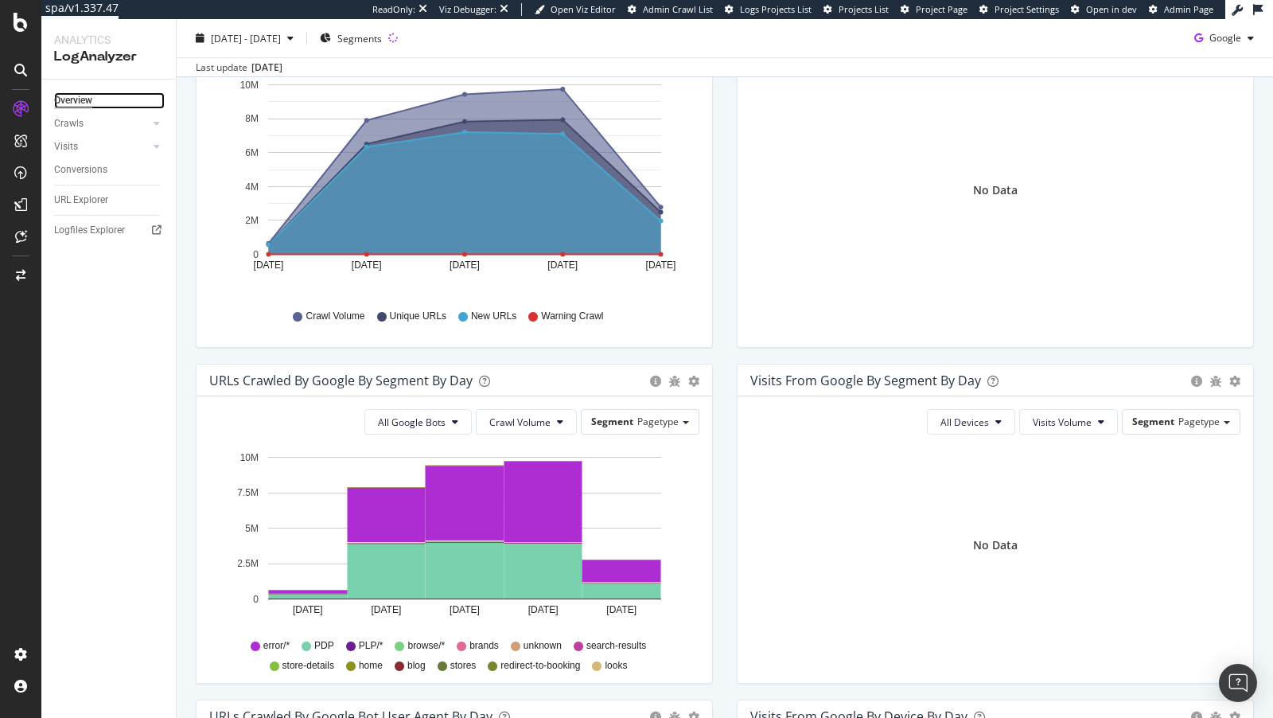
scroll to position [253, 0]
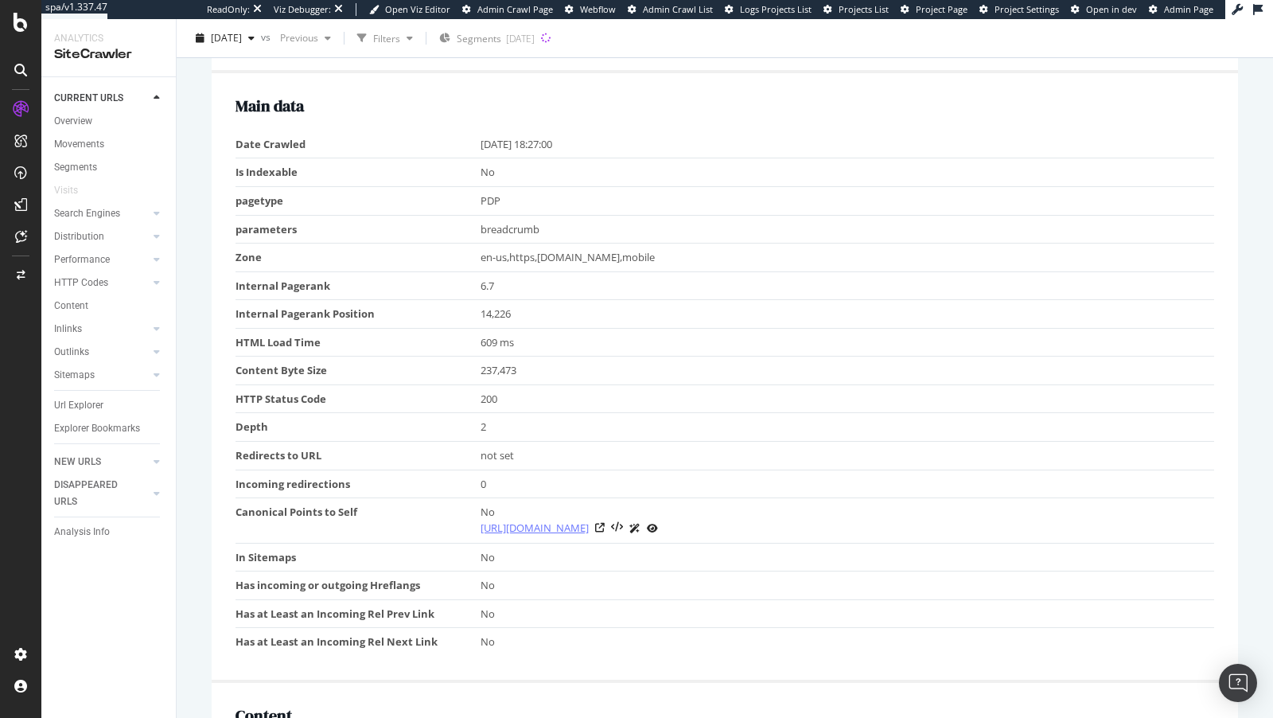
scroll to position [1147, 0]
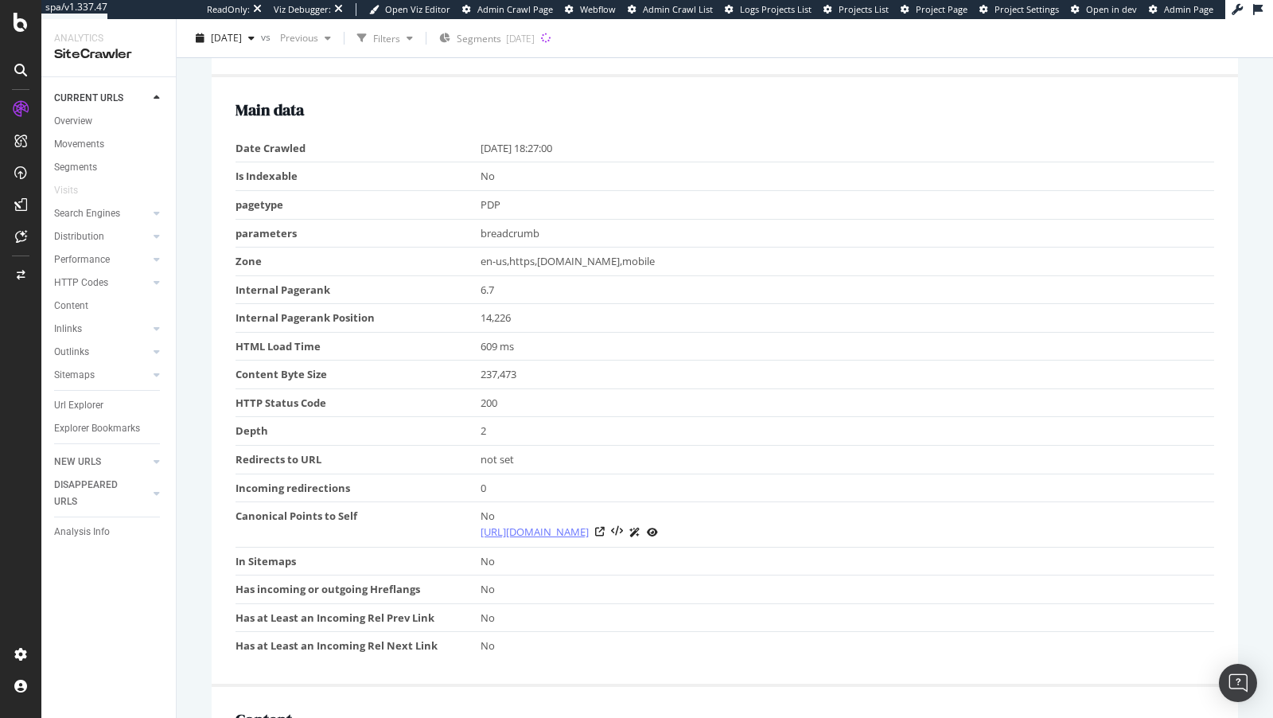
click at [589, 524] on link "[URL][DOMAIN_NAME]" at bounding box center [535, 532] width 108 height 16
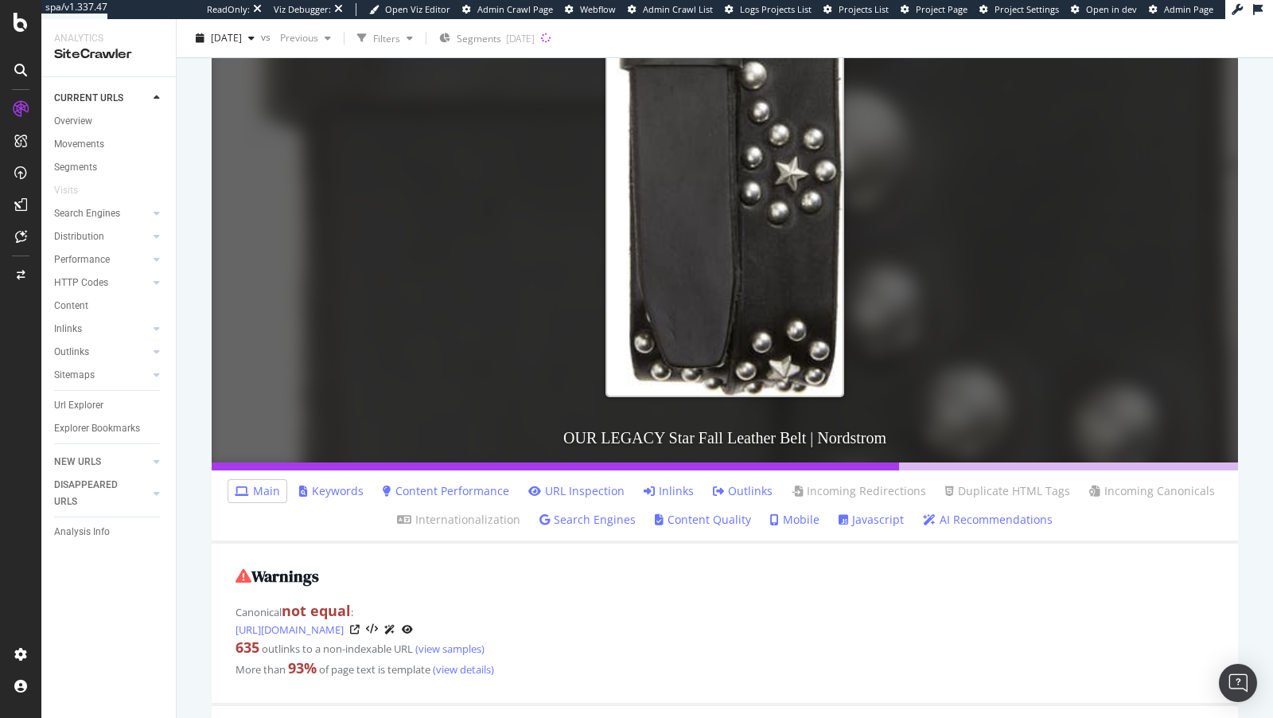
scroll to position [481, 0]
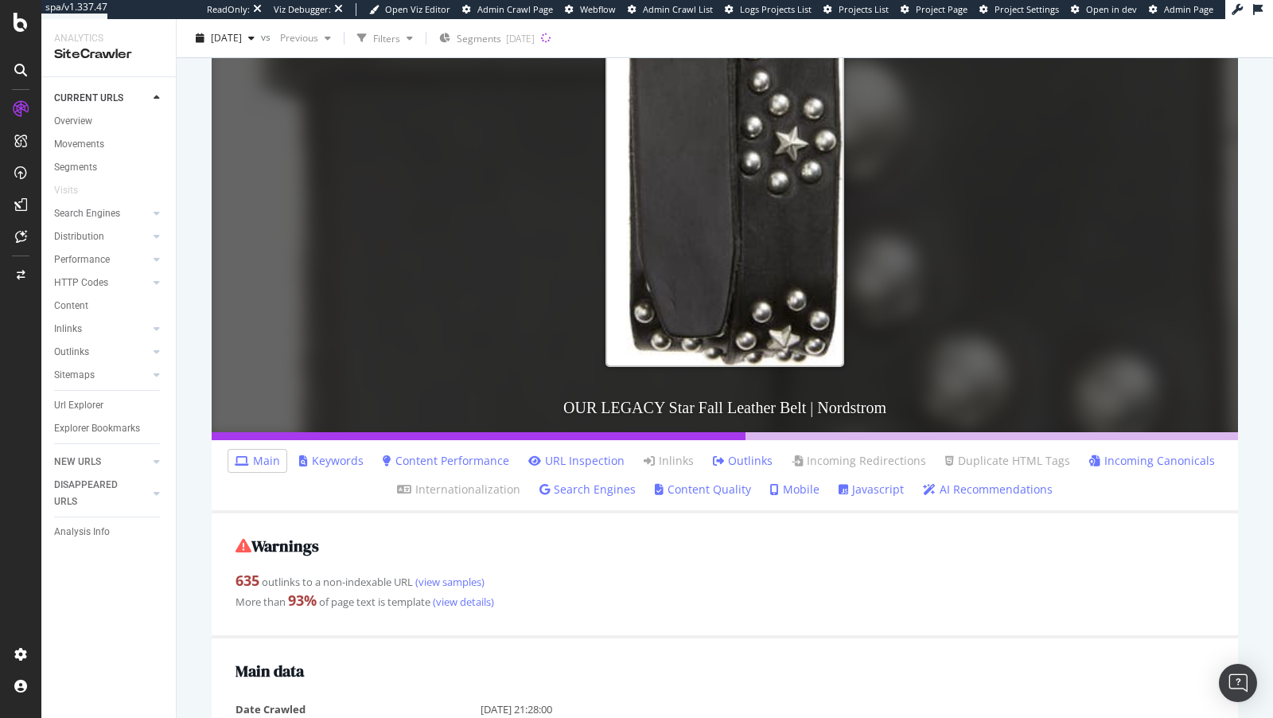
scroll to position [586, 0]
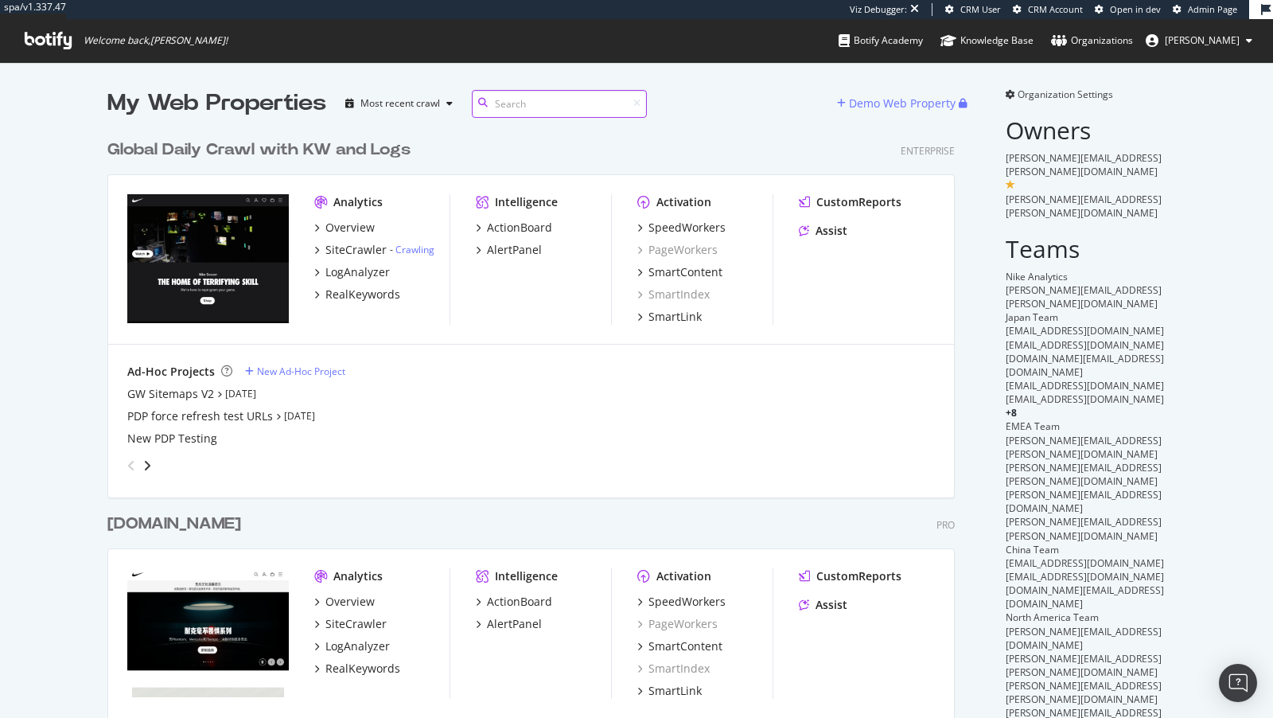
scroll to position [931, 860]
click at [695, 230] on div "SpeedWorkers" at bounding box center [686, 228] width 77 height 16
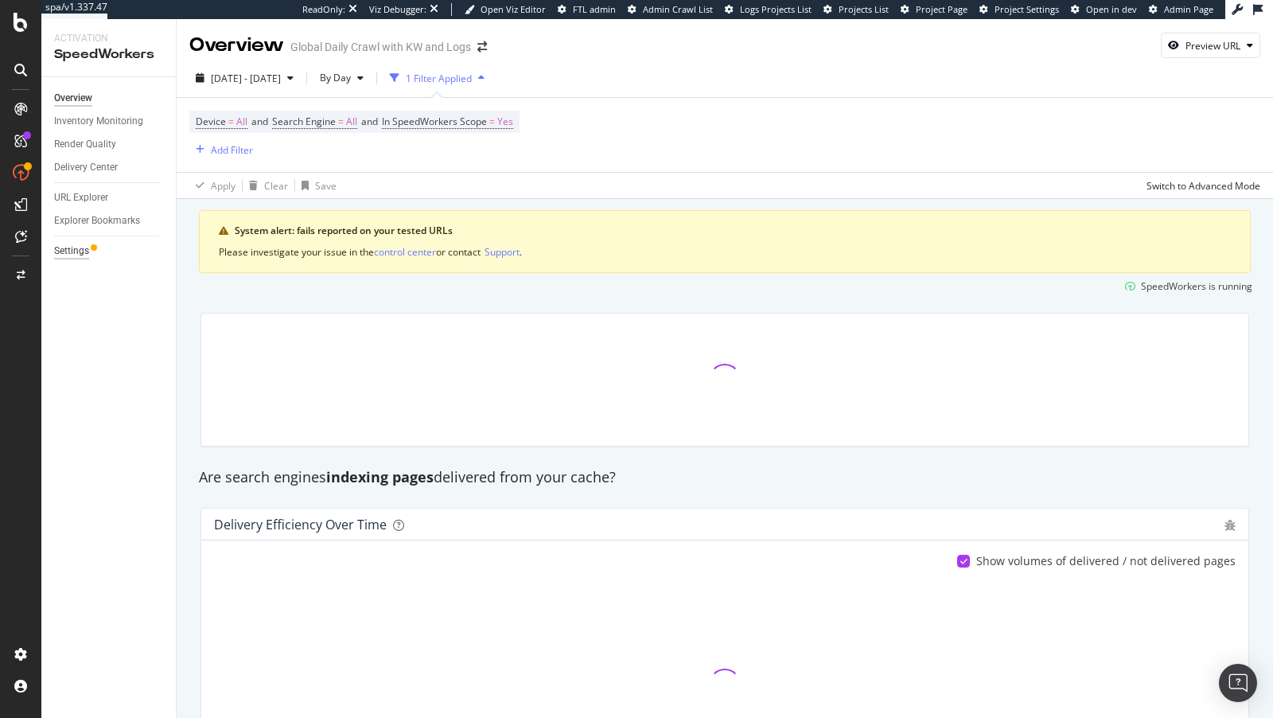
click at [72, 243] on div "Settings" at bounding box center [71, 251] width 35 height 17
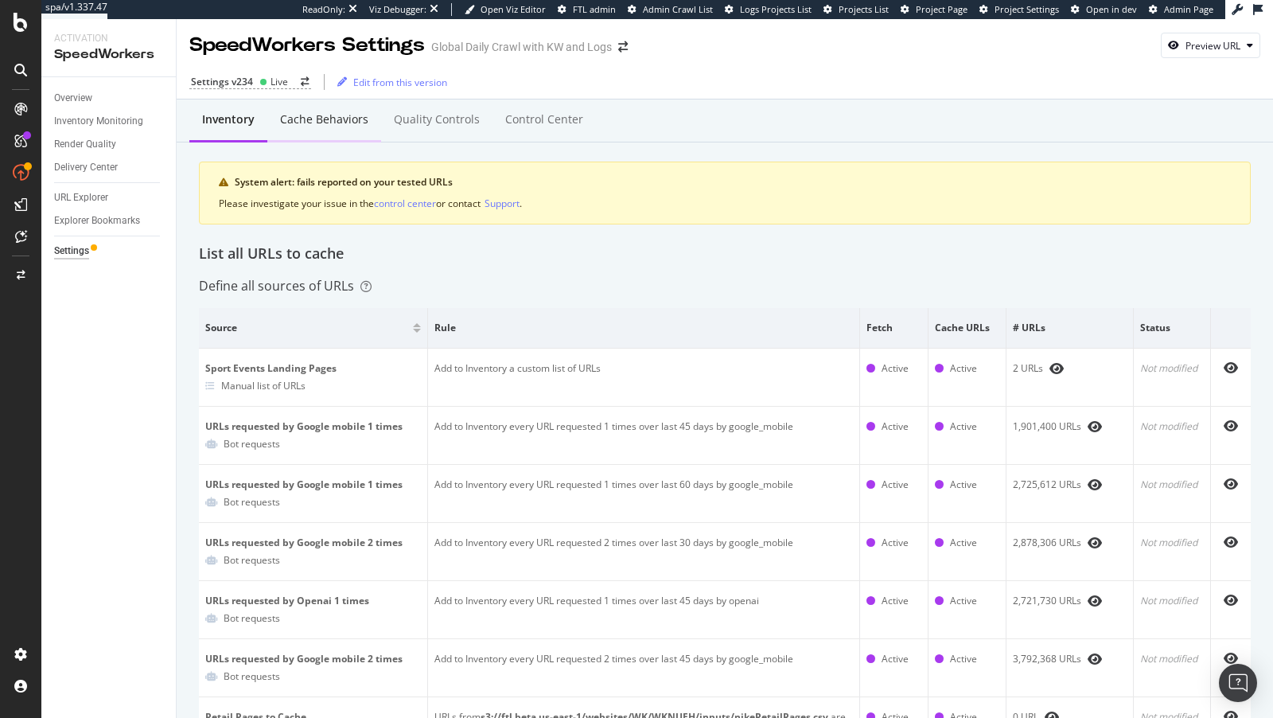
click at [348, 107] on div "Cache behaviors" at bounding box center [324, 121] width 114 height 44
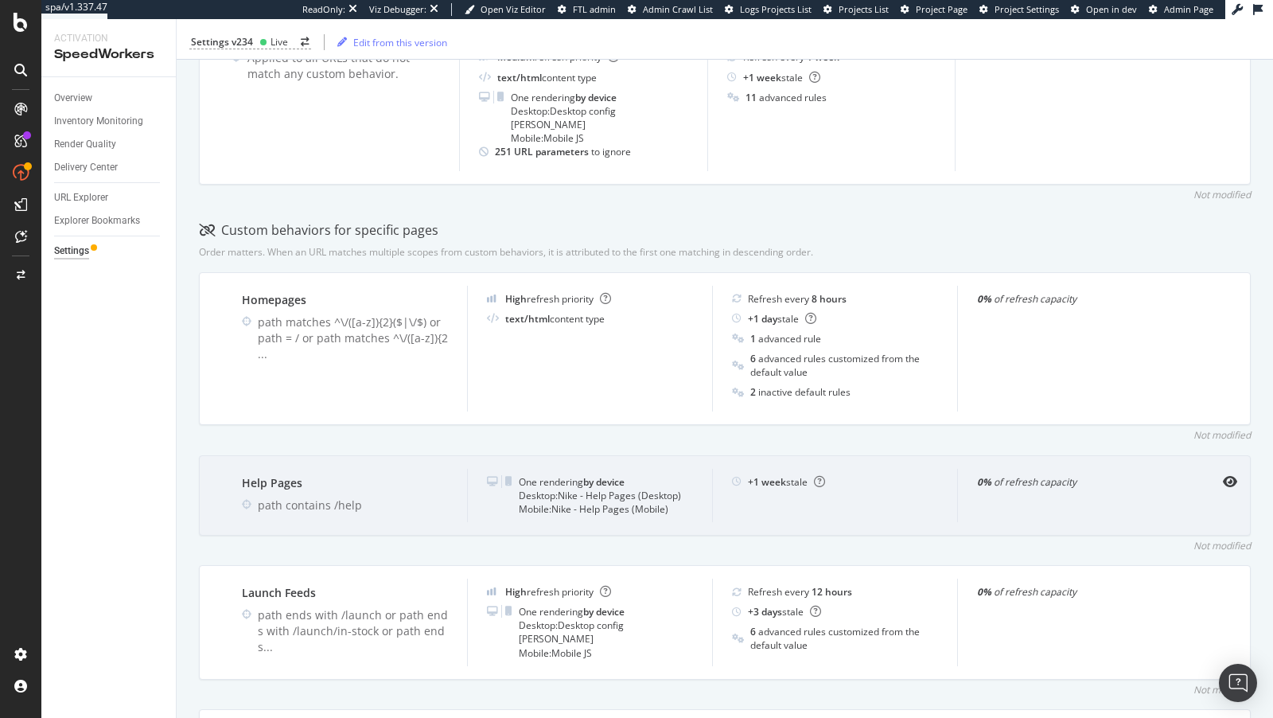
scroll to position [280, 0]
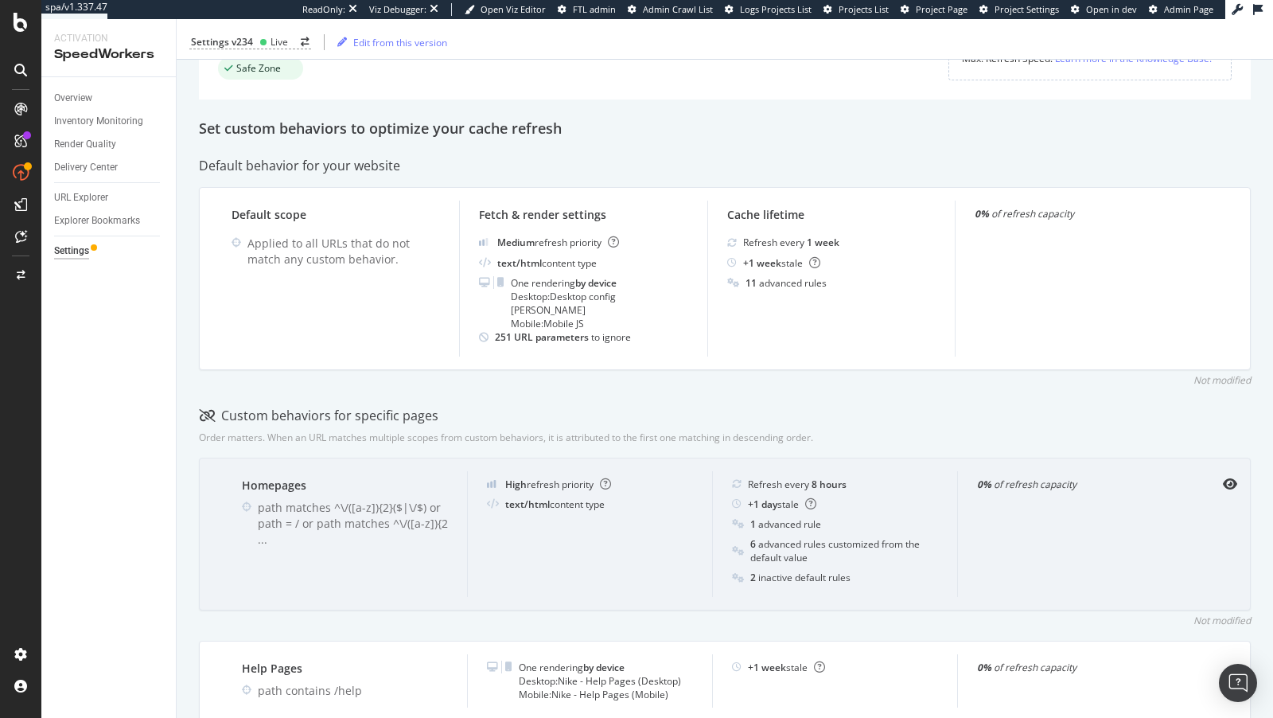
click at [1225, 458] on div "Homepages path matches ^\/([a-z]){2}($|\/$) or path = / or path matches ^\/([a-…" at bounding box center [725, 535] width 1052 height 154
click at [1229, 477] on icon "eye" at bounding box center [1230, 483] width 14 height 13
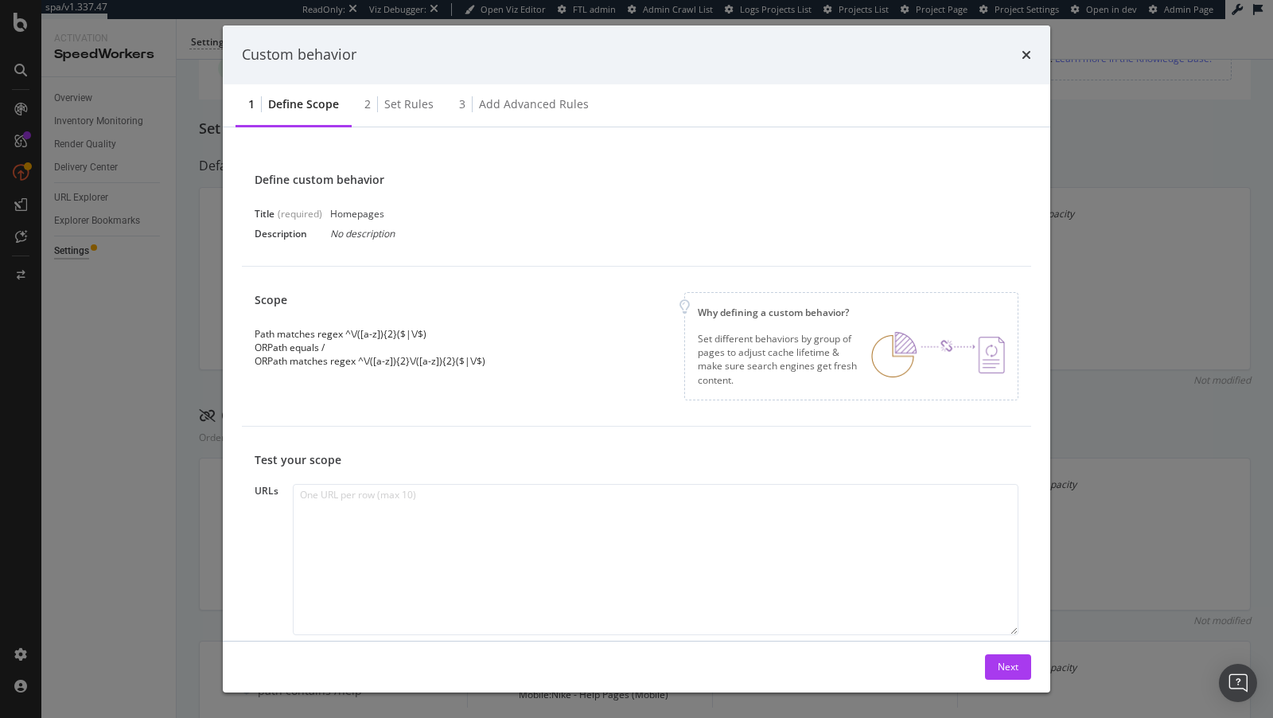
click at [1151, 247] on div "Custom behavior 1 Define scope 2 Set rules 3 Add advanced rules Define custom b…" at bounding box center [636, 359] width 1273 height 718
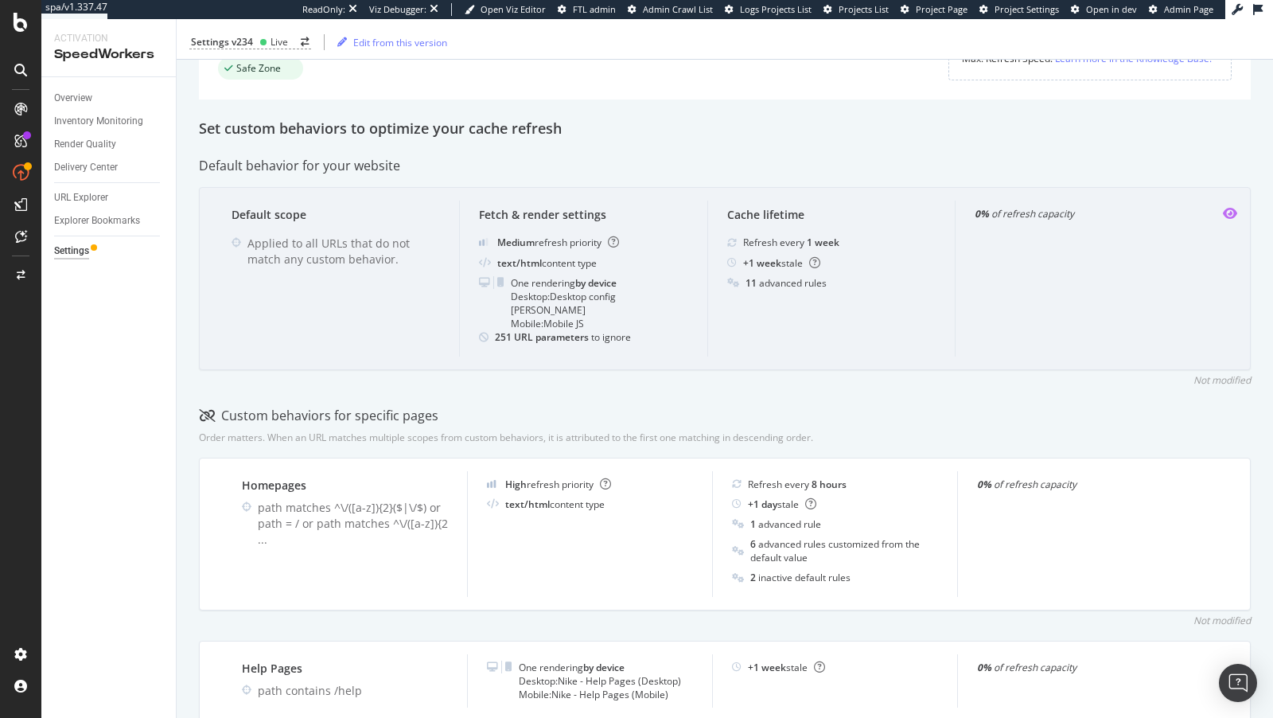
click at [1230, 210] on icon "eye" at bounding box center [1230, 213] width 14 height 13
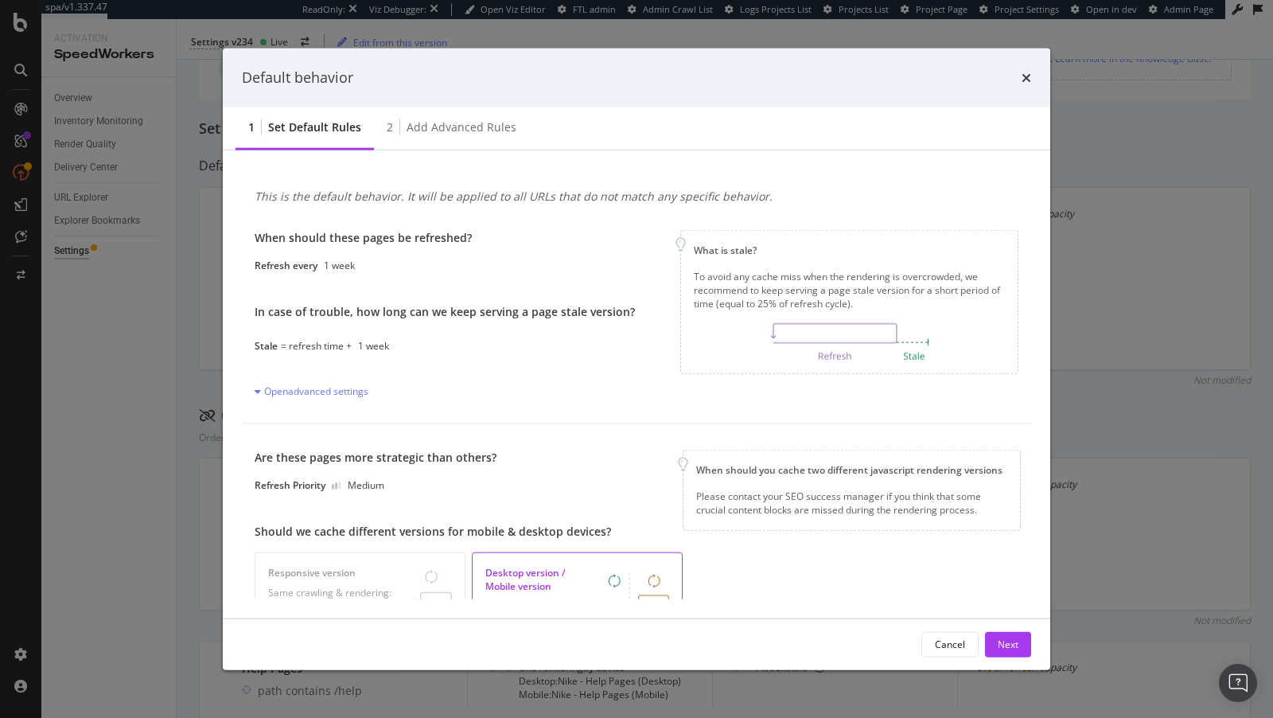
scroll to position [378, 0]
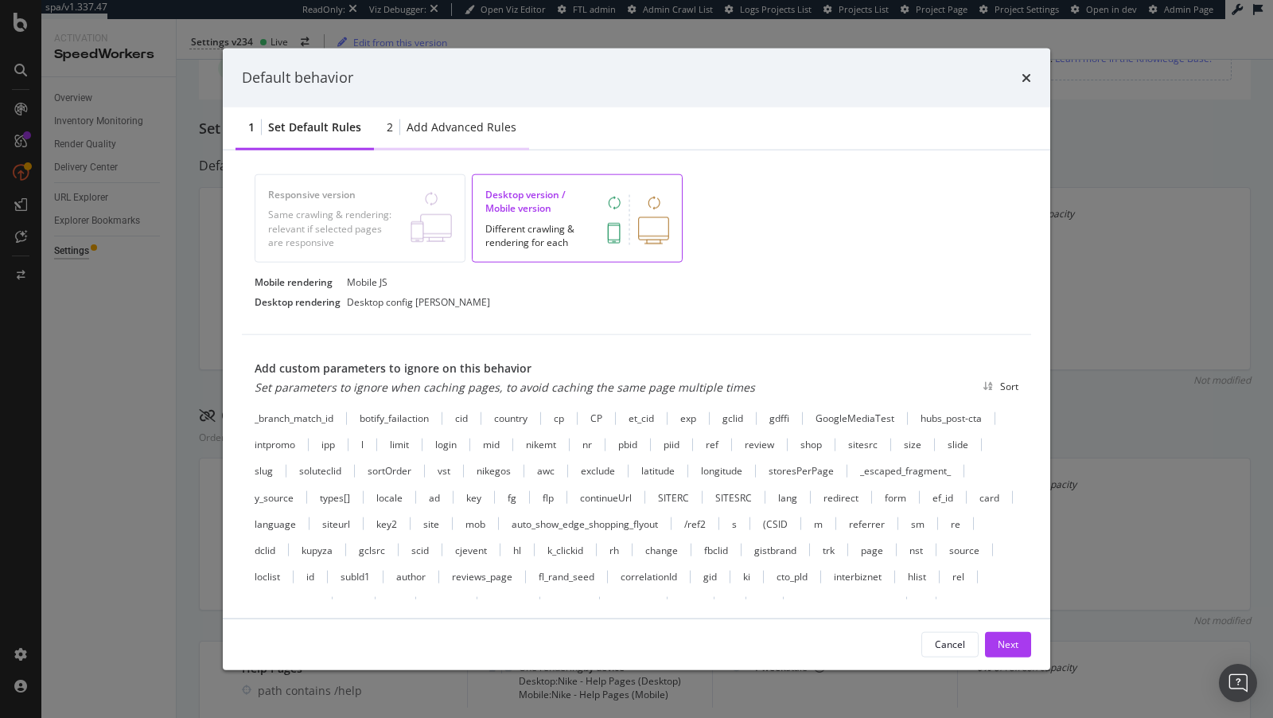
click at [450, 135] on div "2 Add advanced rules" at bounding box center [451, 128] width 155 height 44
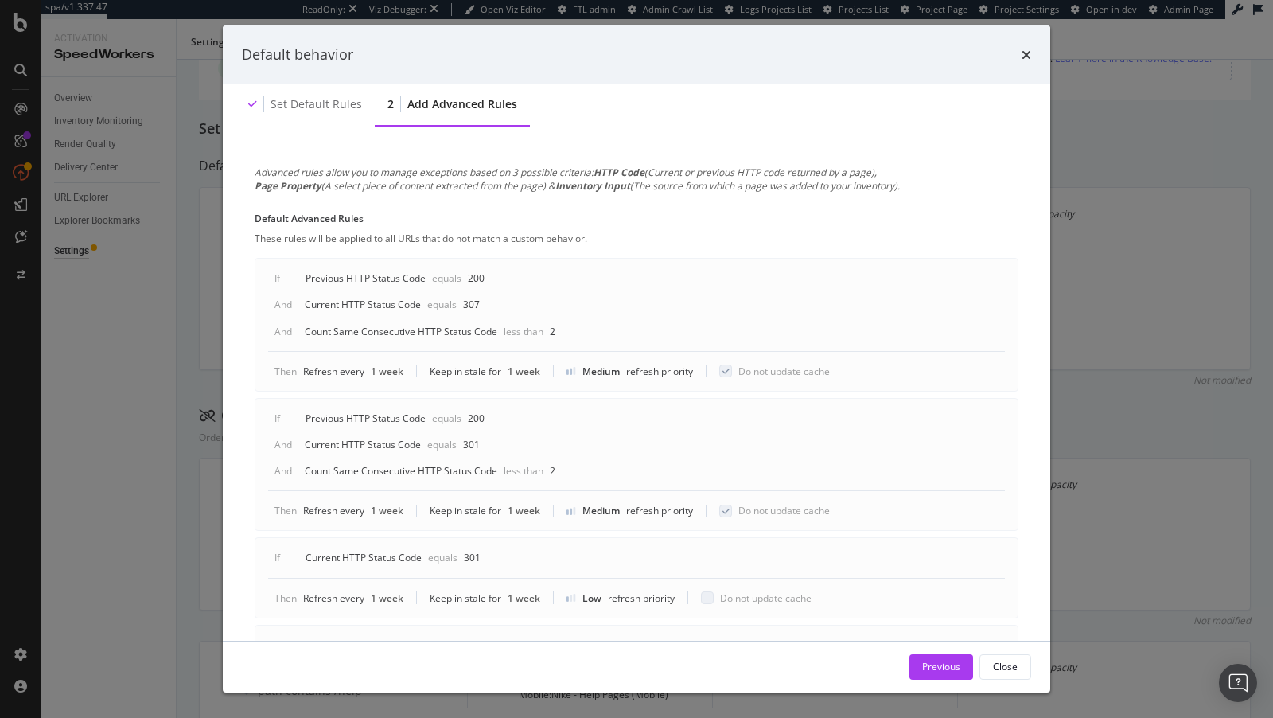
scroll to position [811, 0]
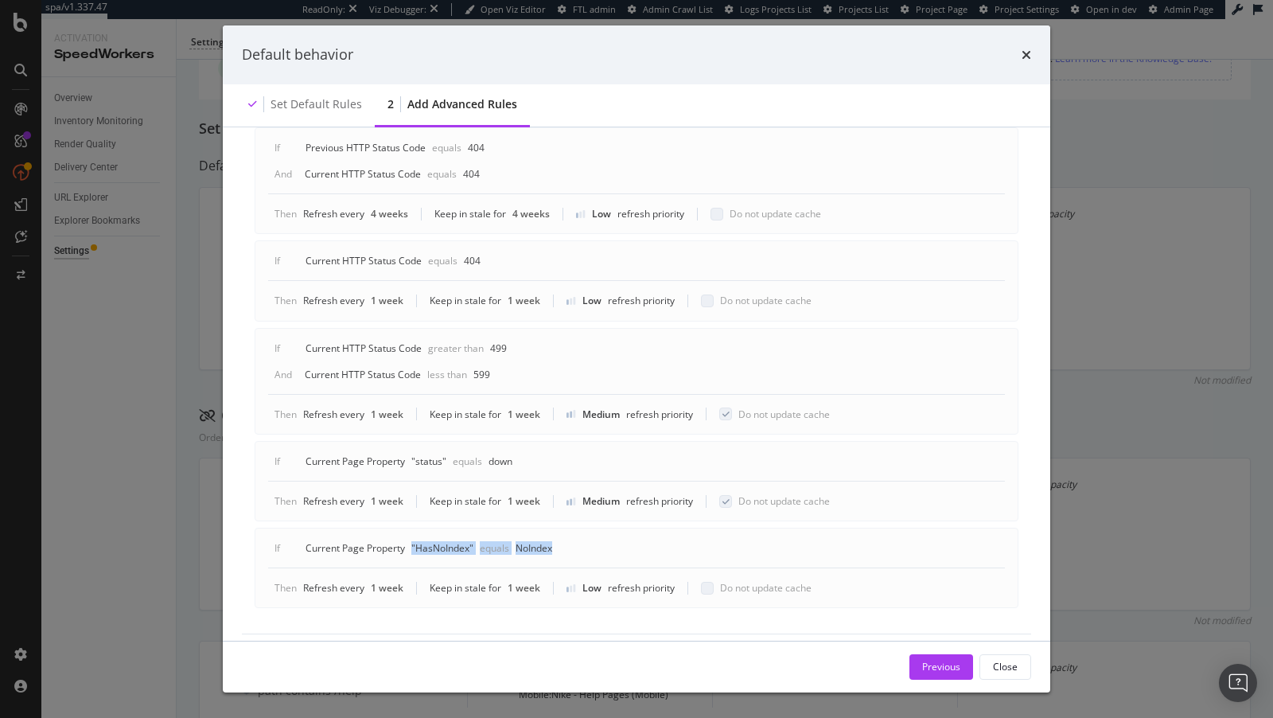
drag, startPoint x: 411, startPoint y: 536, endPoint x: 585, endPoint y: 535, distance: 173.5
click at [585, 541] on div "If Current Page Property " HasNoIndex " Equals NoIndex" at bounding box center [636, 554] width 737 height 27
copy div "" HasNoIndex " Equals NoIndex"
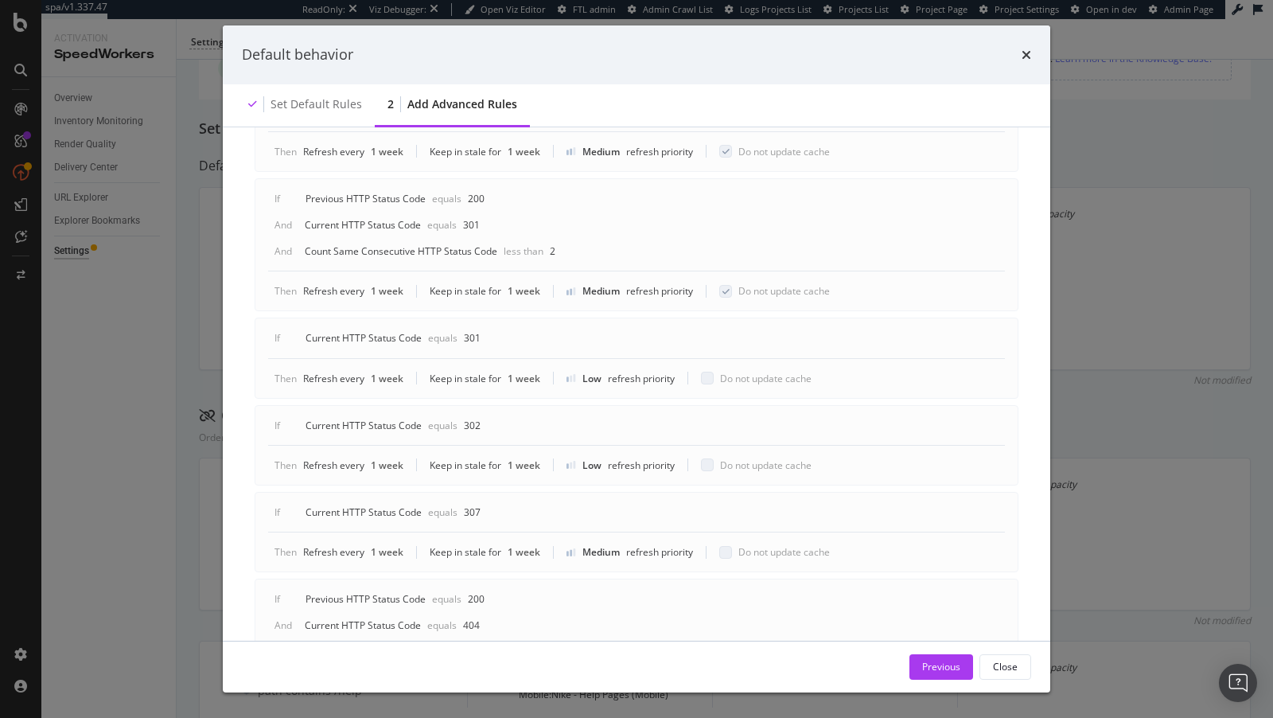
scroll to position [103, 0]
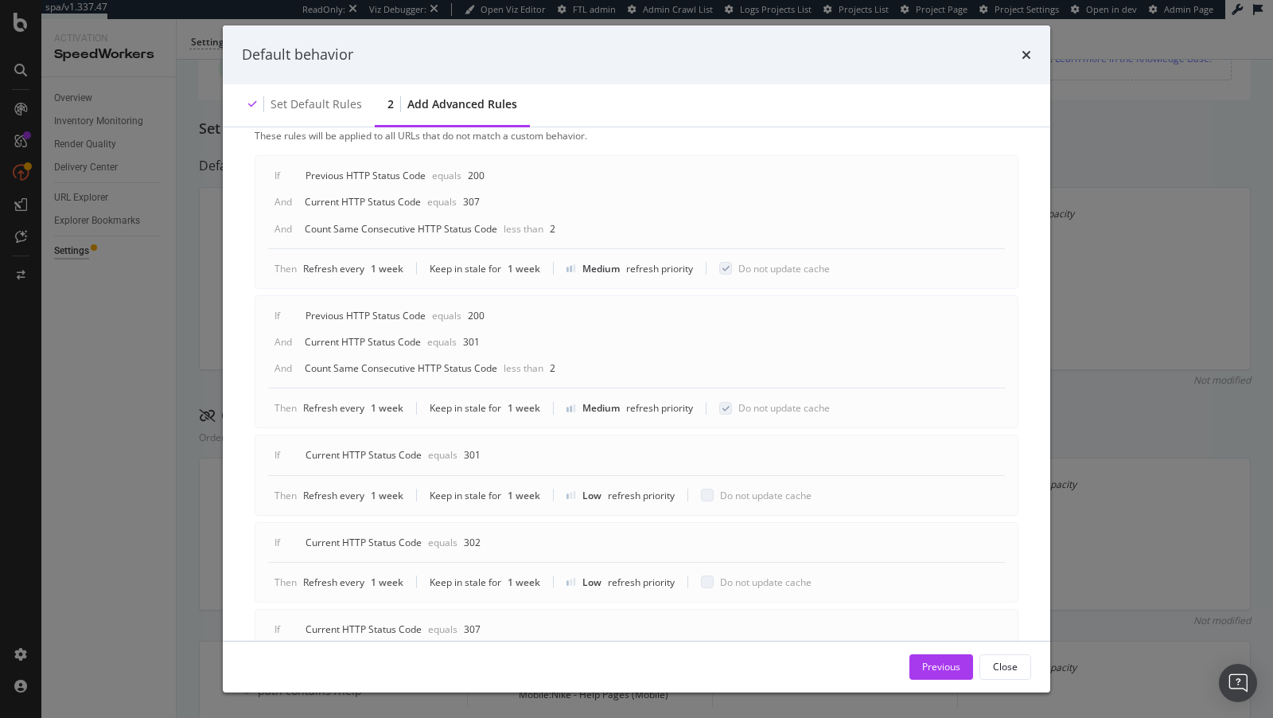
click at [189, 239] on div "Default behavior Set default rules 2 Add advanced rules Advanced rules allow yo…" at bounding box center [636, 359] width 1273 height 718
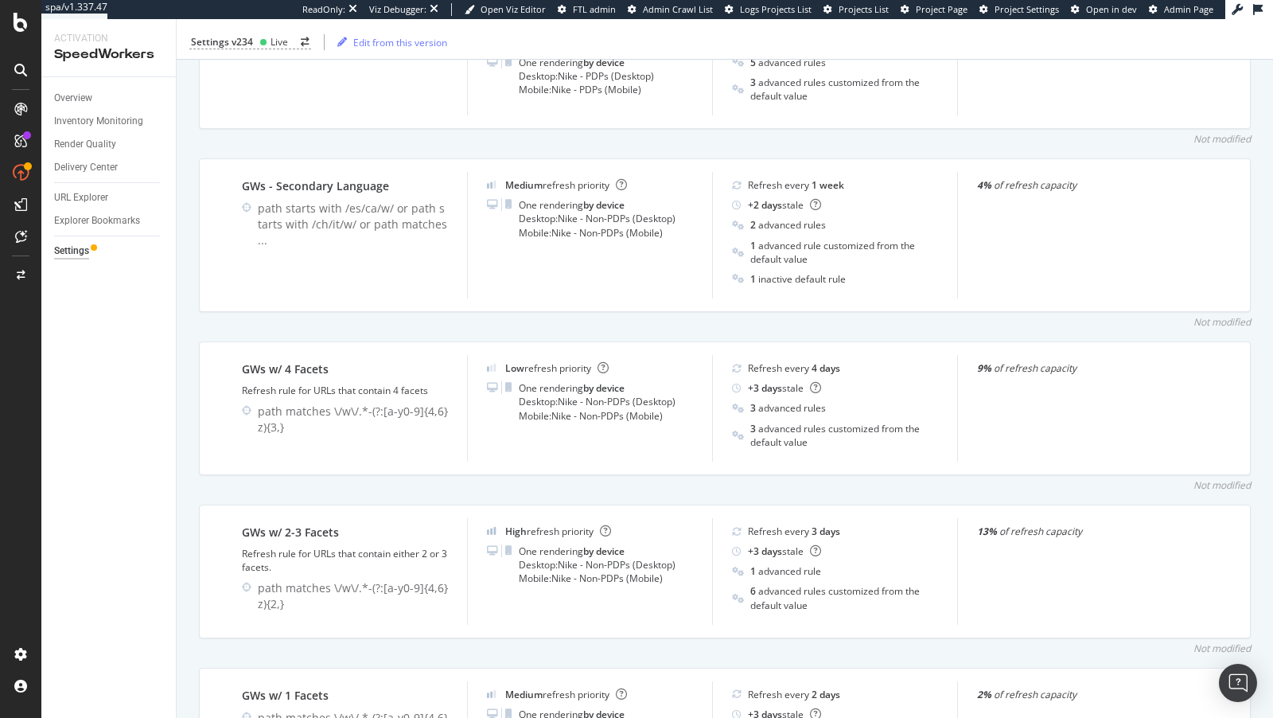
scroll to position [2019, 0]
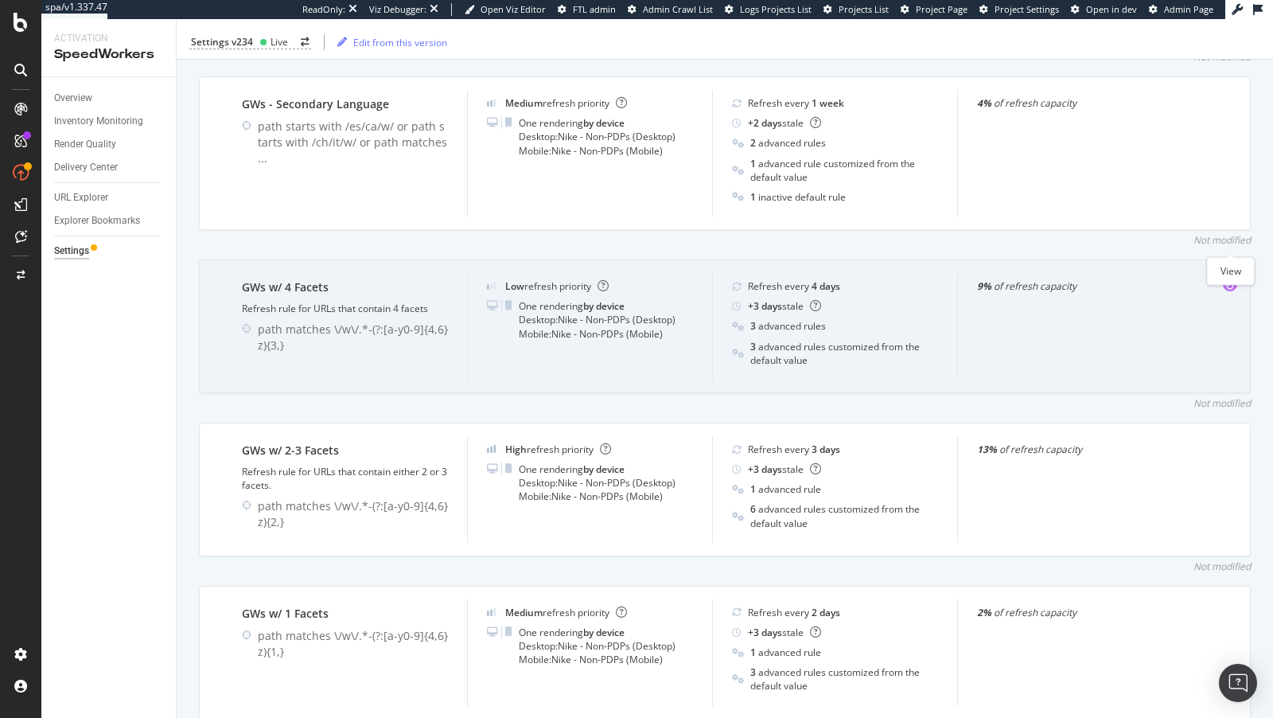
click at [1236, 279] on icon "eye" at bounding box center [1230, 285] width 14 height 13
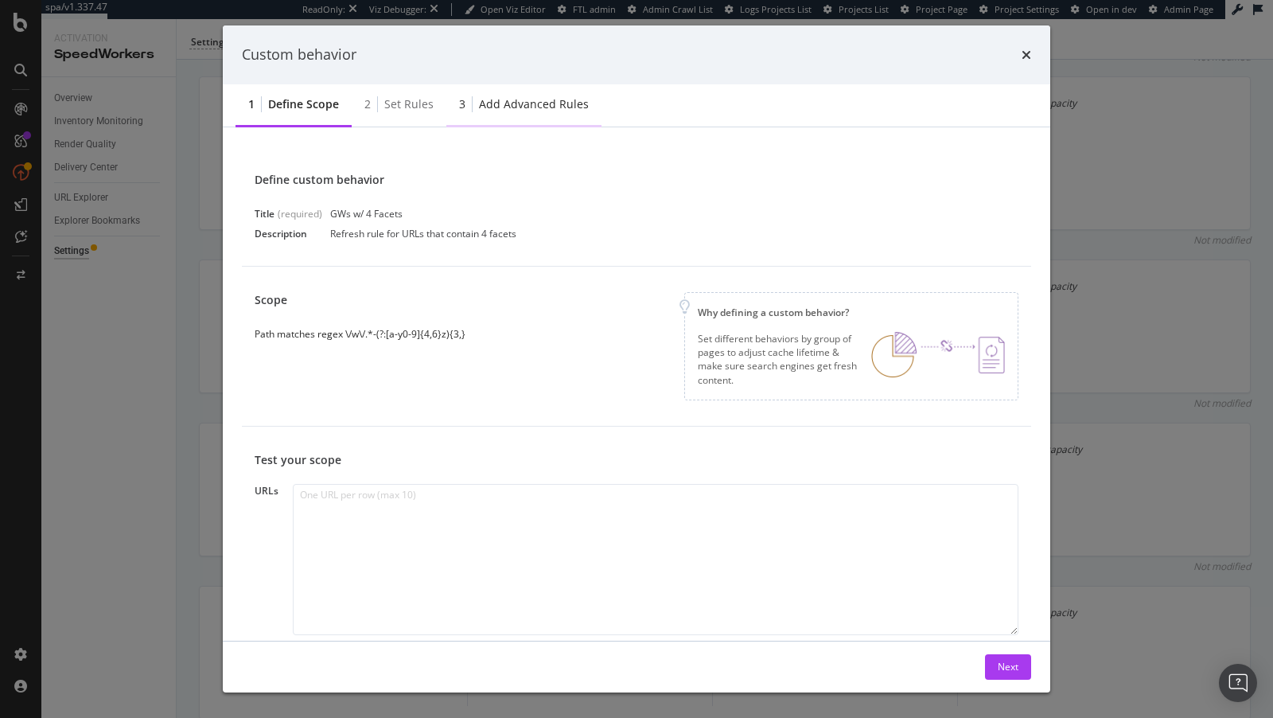
click at [503, 95] on div "3 Add advanced rules" at bounding box center [523, 106] width 155 height 44
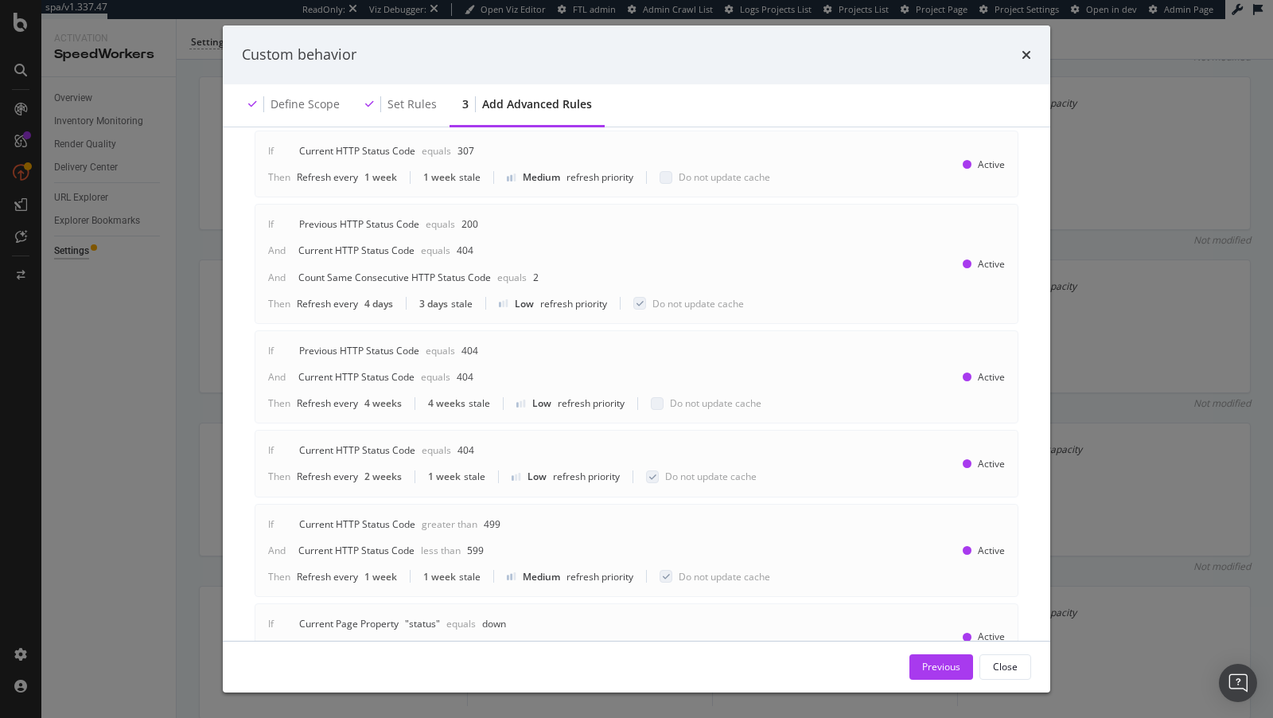
scroll to position [983, 0]
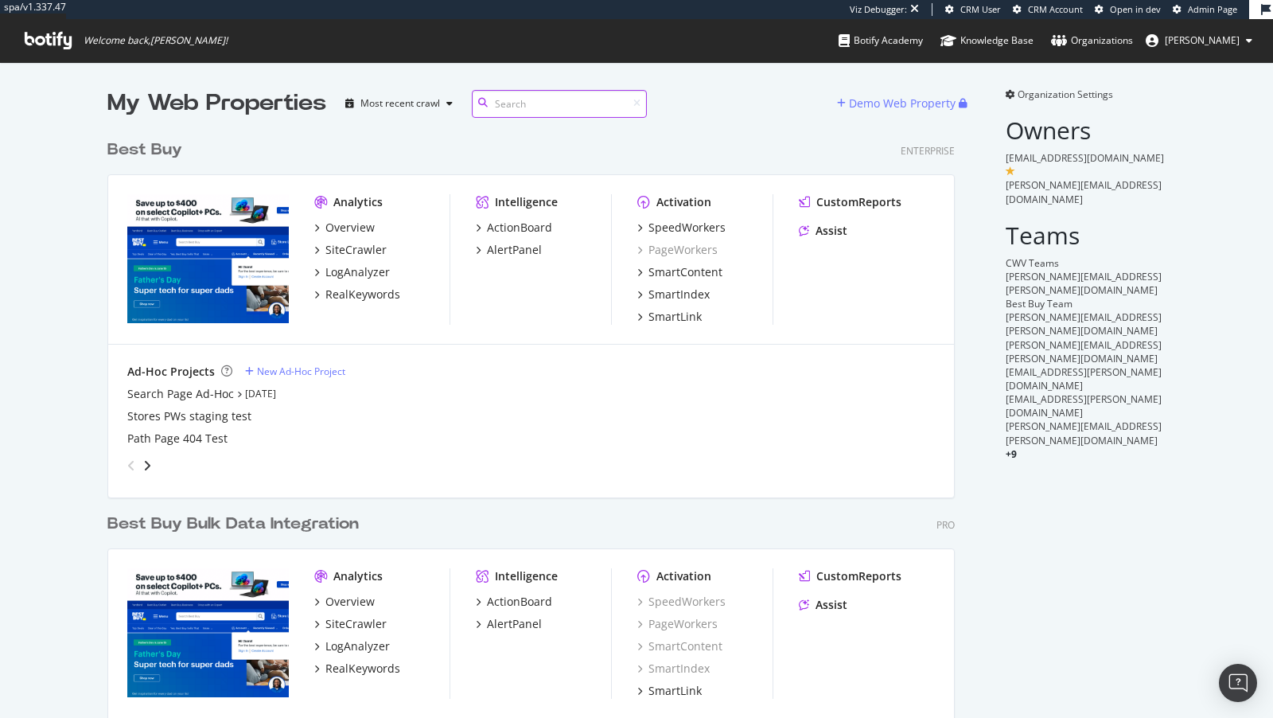
scroll to position [675, 860]
click at [714, 217] on div "Activation SpeedWorkers PageWorkers SmartContent SmartIndex SmartLink" at bounding box center [704, 259] width 135 height 130
click at [711, 220] on div "SpeedWorkers" at bounding box center [686, 228] width 77 height 16
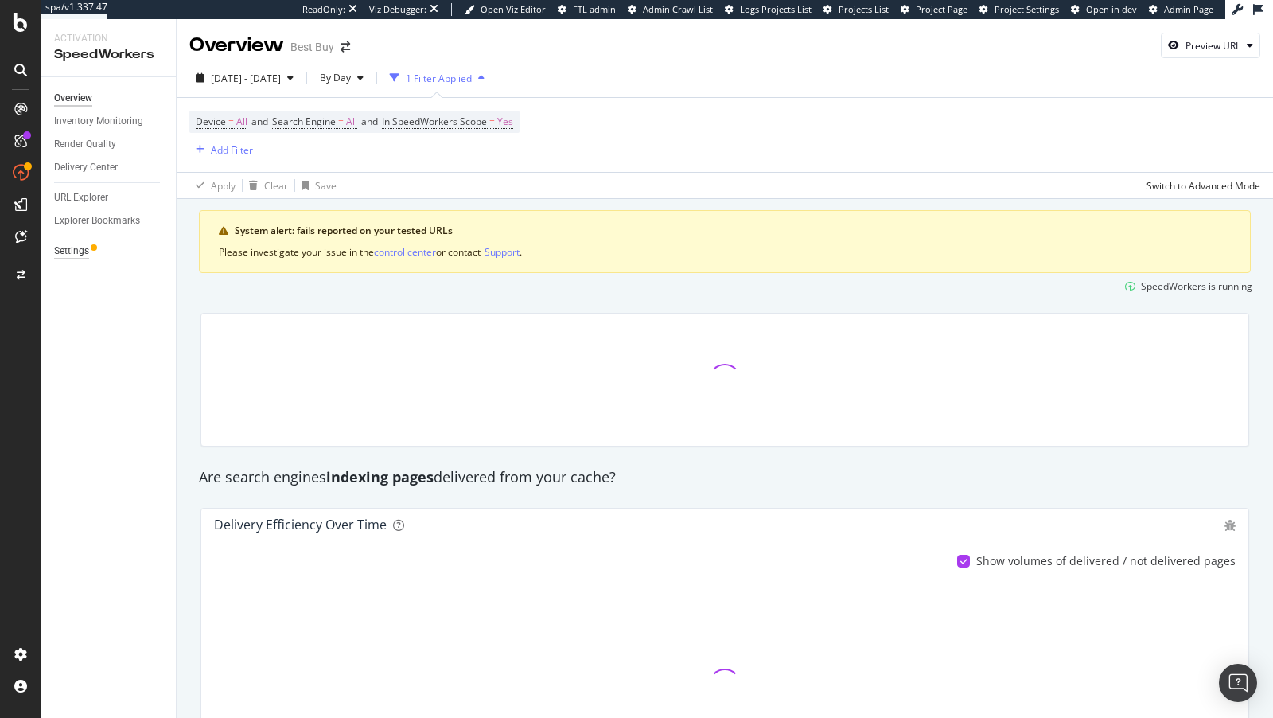
click at [83, 248] on div "Settings" at bounding box center [71, 251] width 35 height 17
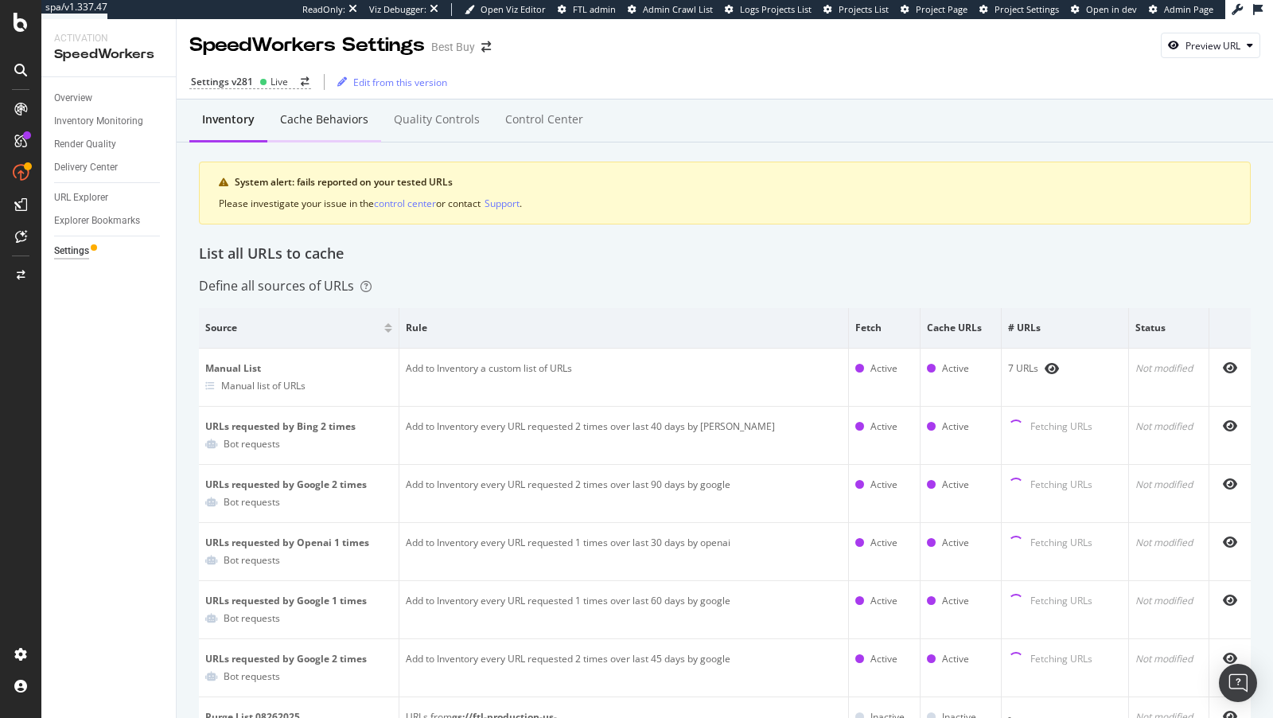
click at [329, 125] on div "Cache behaviors" at bounding box center [324, 119] width 88 height 16
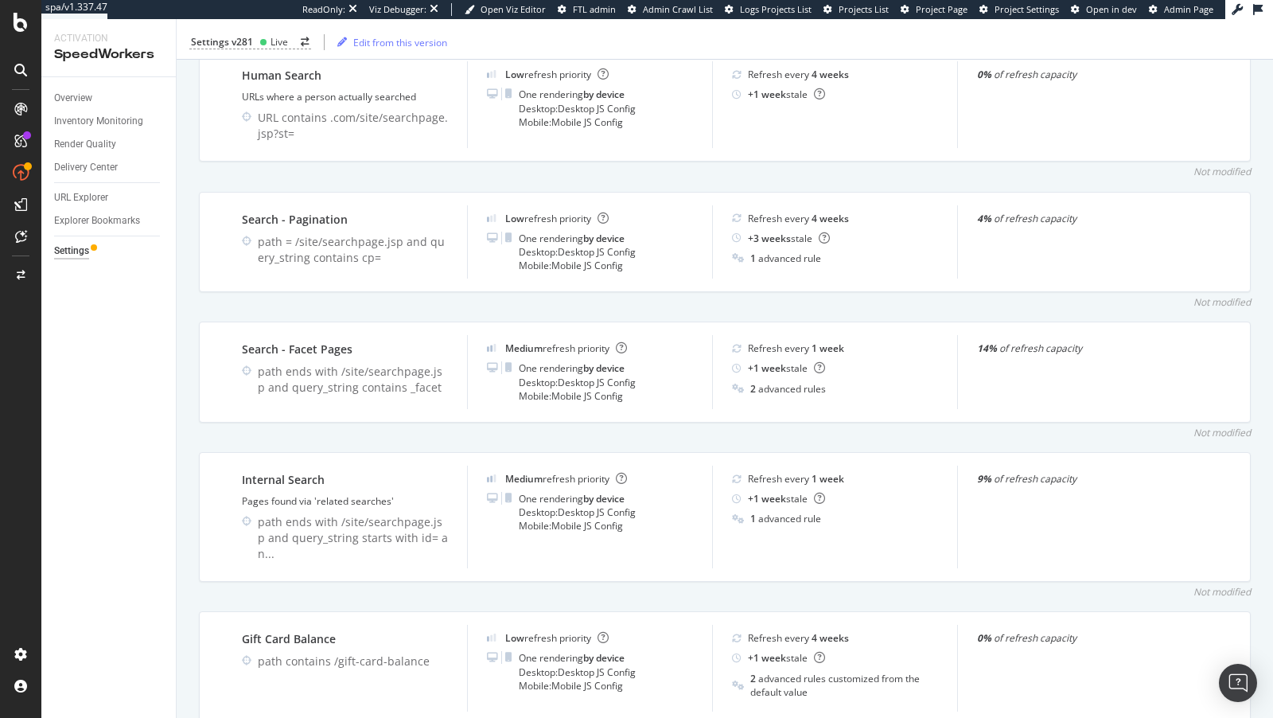
scroll to position [4084, 0]
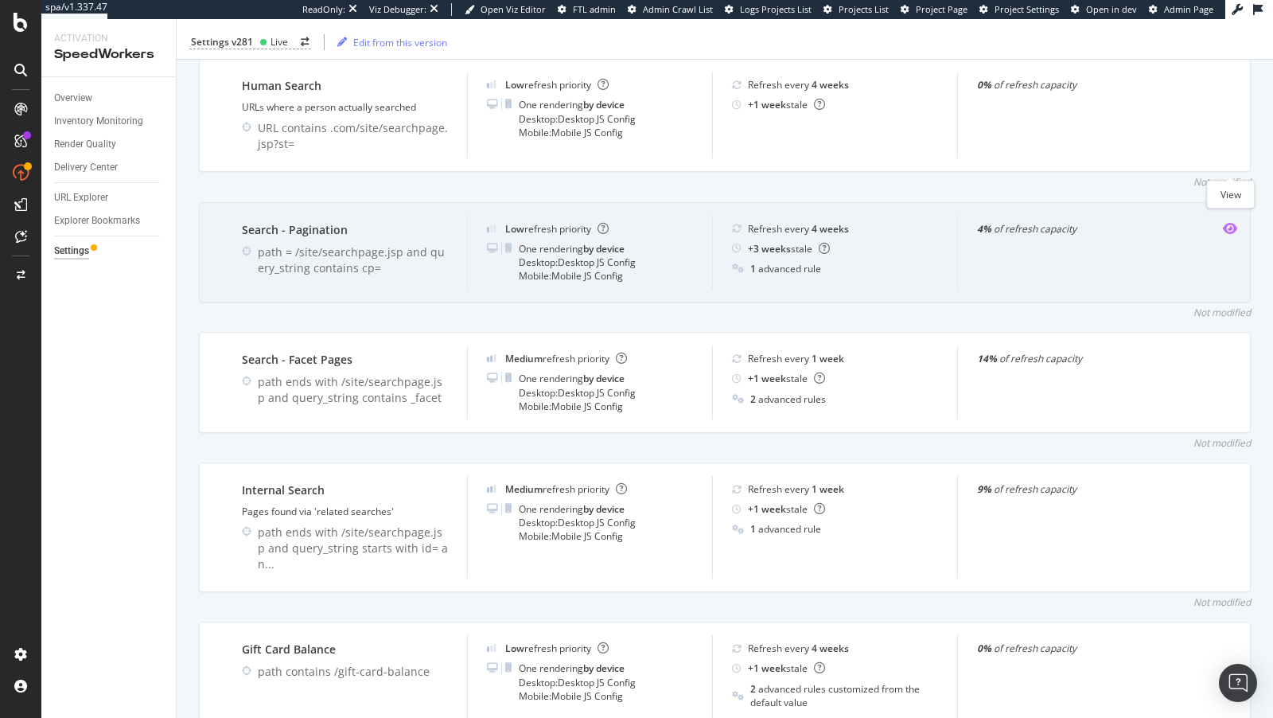
click at [1229, 222] on icon "eye" at bounding box center [1230, 228] width 14 height 13
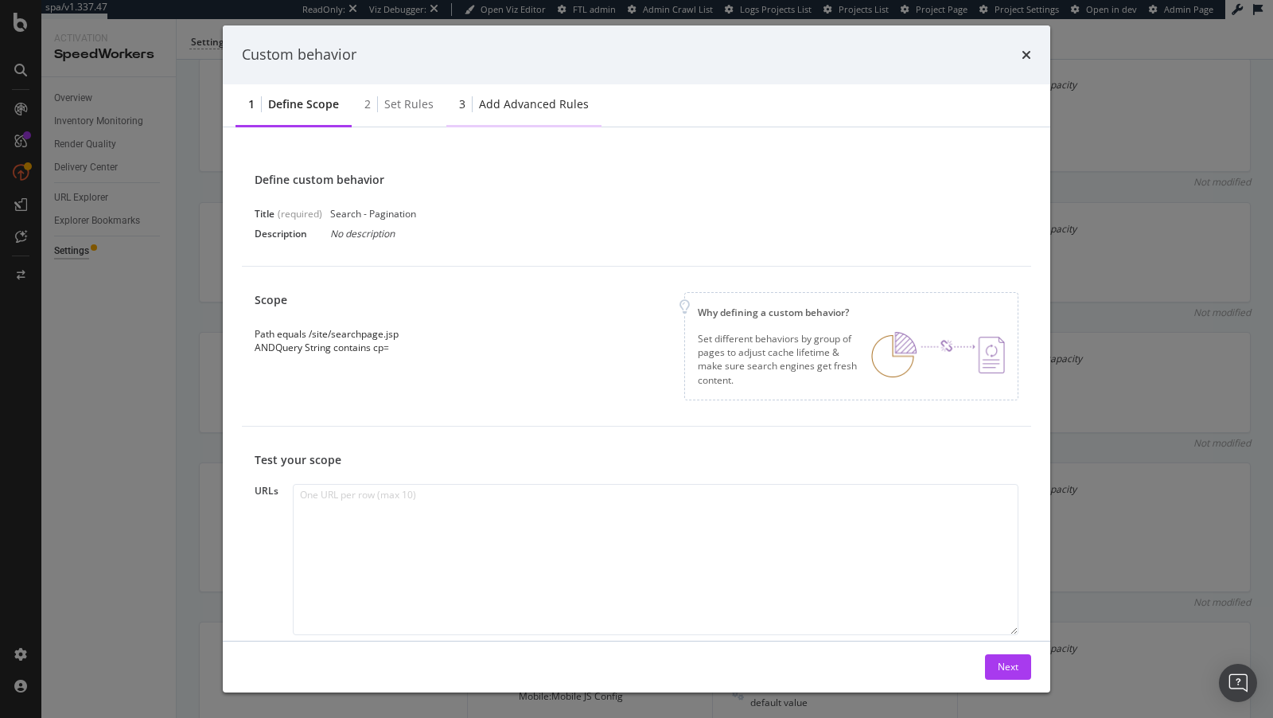
click at [525, 107] on div "Add advanced rules" at bounding box center [534, 104] width 110 height 16
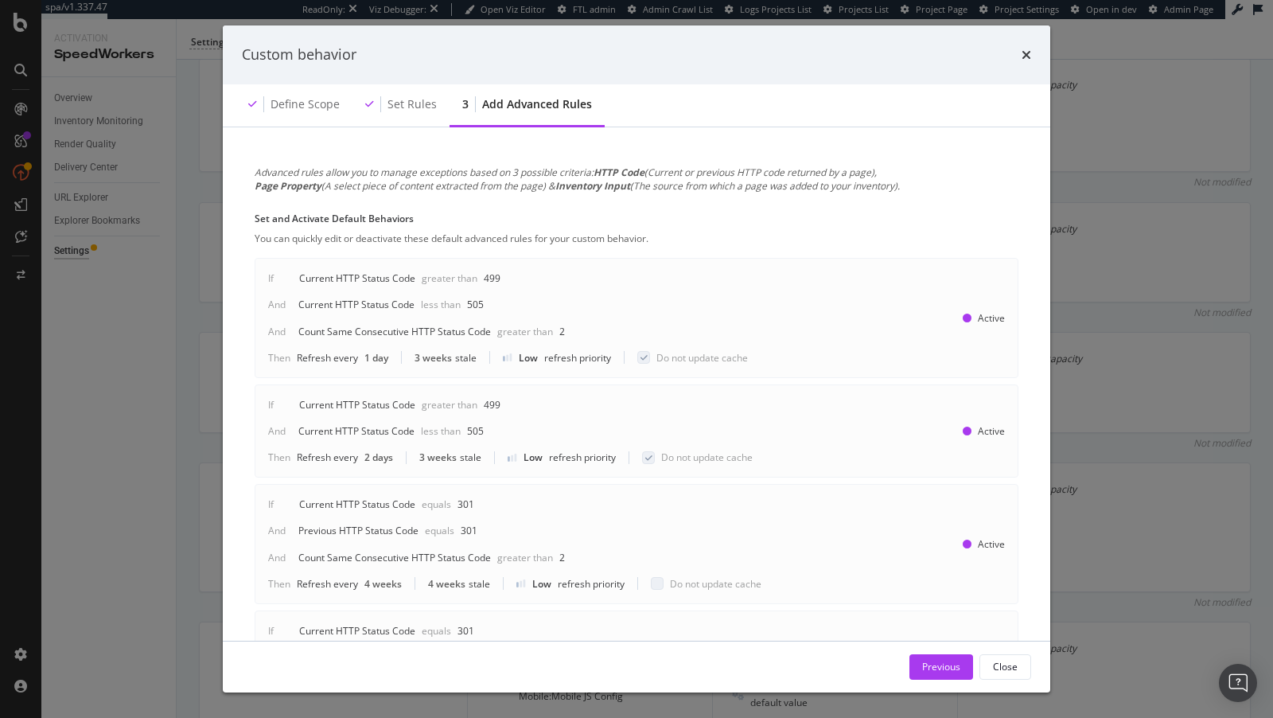
scroll to position [712, 0]
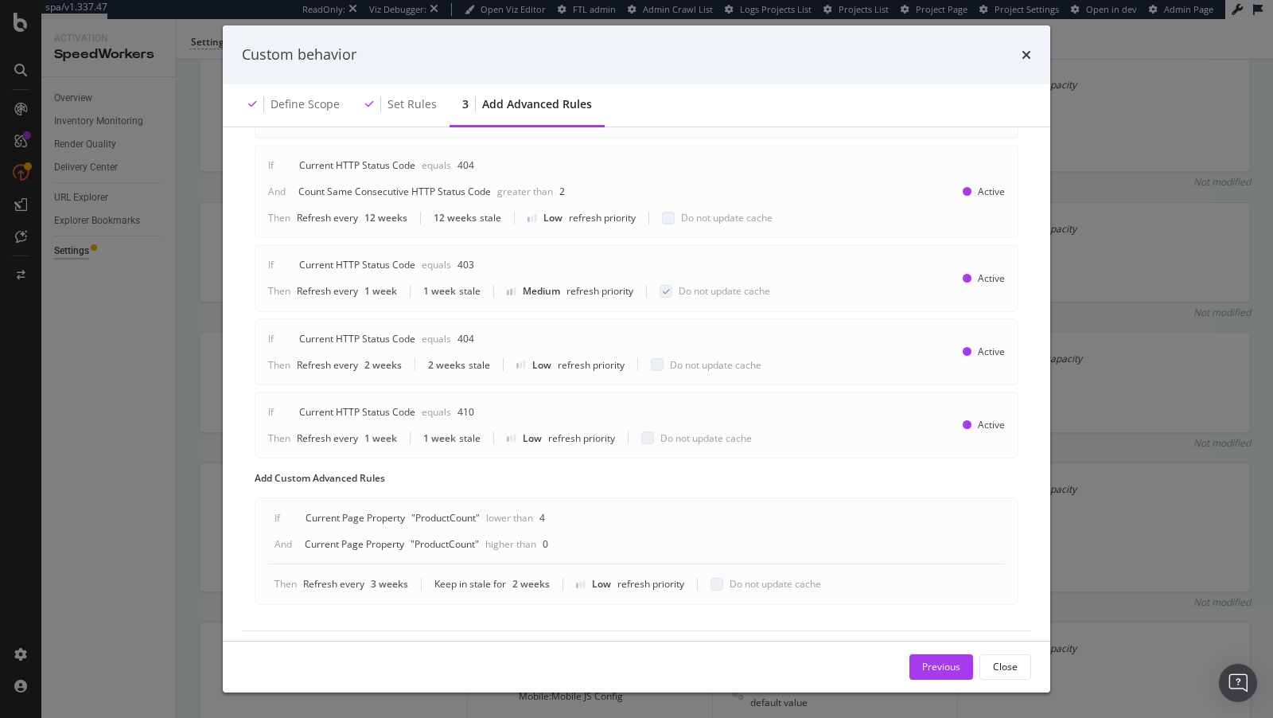
click at [198, 296] on div "Custom behavior Define scope Set rules 3 Add advanced rules Advanced rules allo…" at bounding box center [636, 359] width 1273 height 718
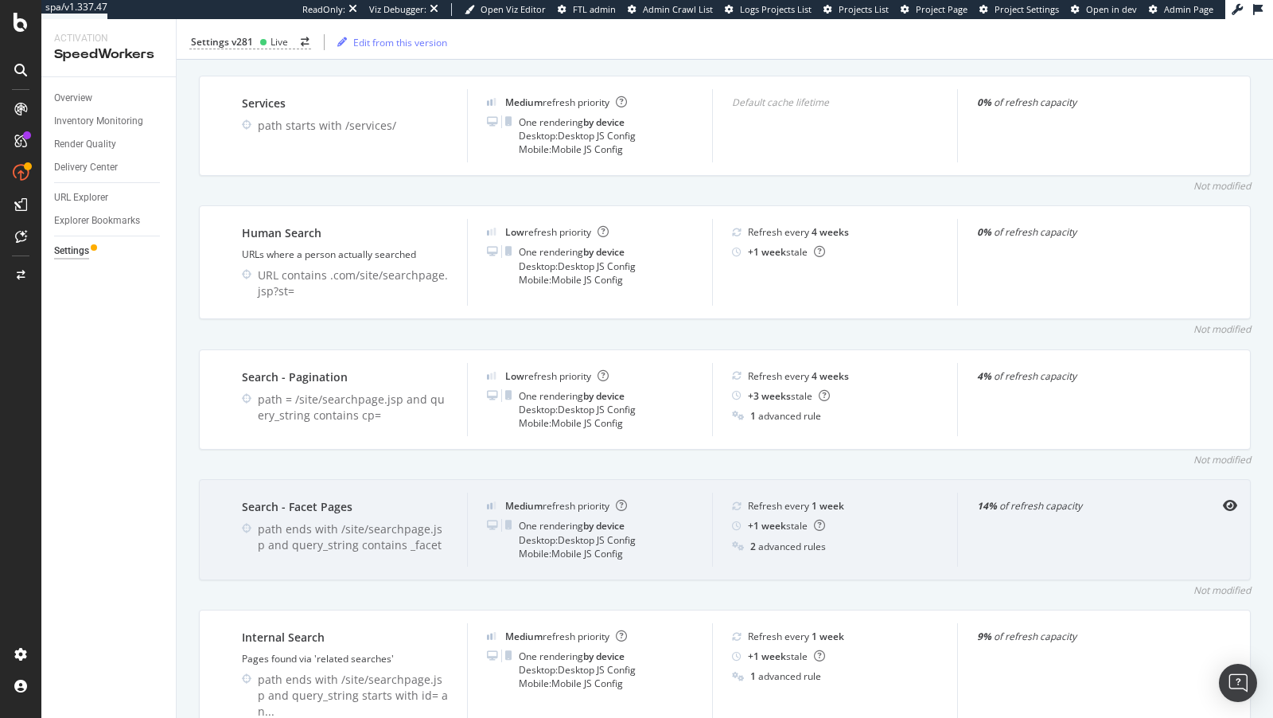
scroll to position [3846, 0]
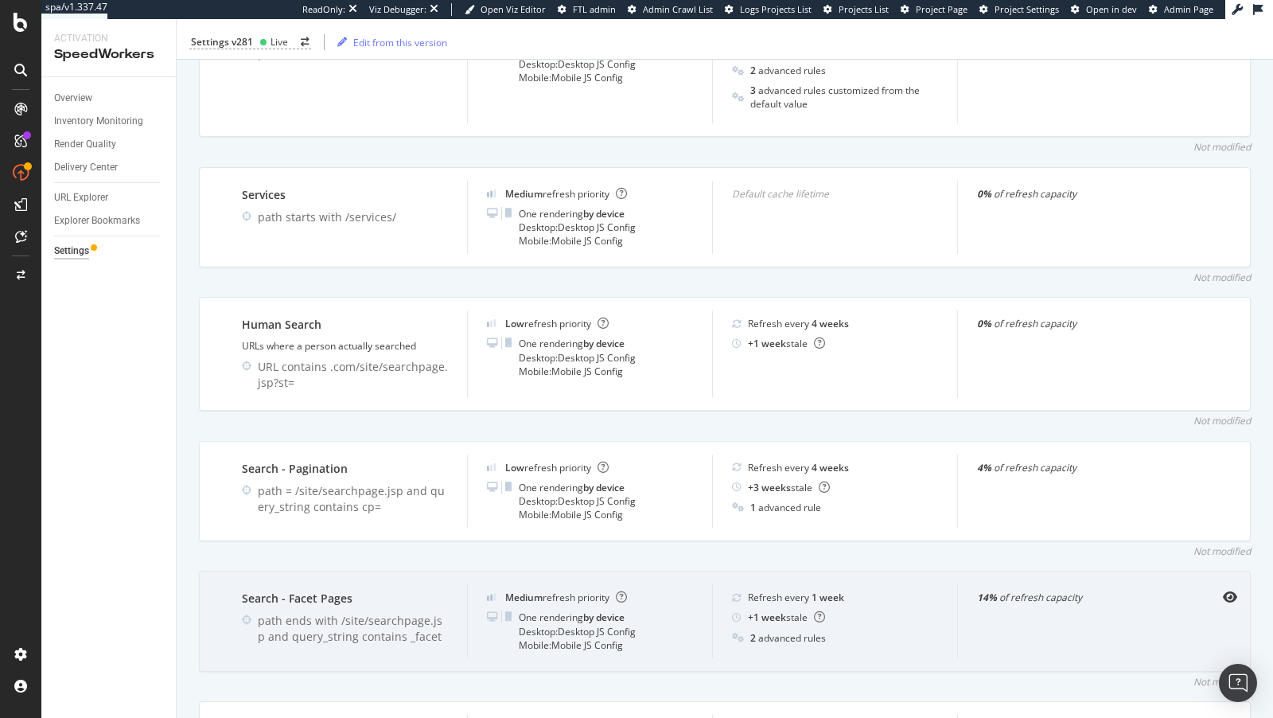
click at [1237, 571] on div "Search - Facet Pages path ends with /site/searchpage.jsp and query_string conta…" at bounding box center [725, 621] width 1052 height 101
click at [1234, 590] on icon "eye" at bounding box center [1230, 596] width 14 height 13
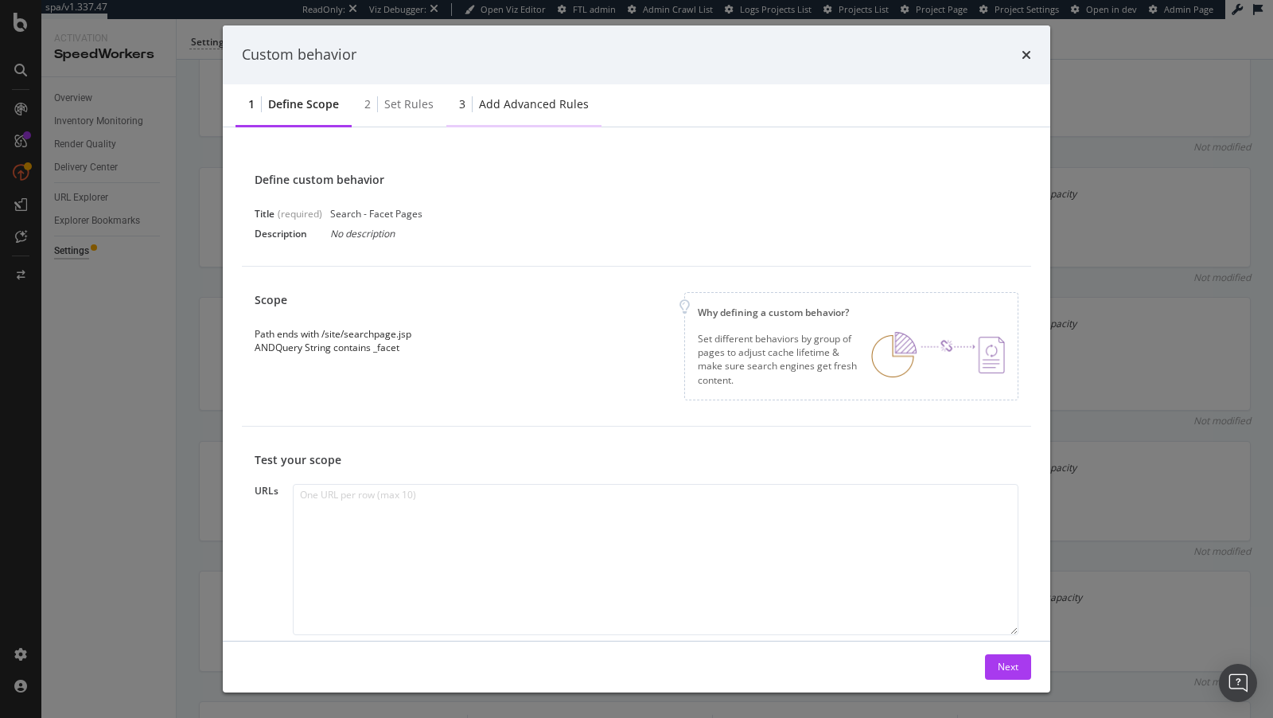
click at [500, 89] on div "3 Add advanced rules" at bounding box center [523, 106] width 155 height 44
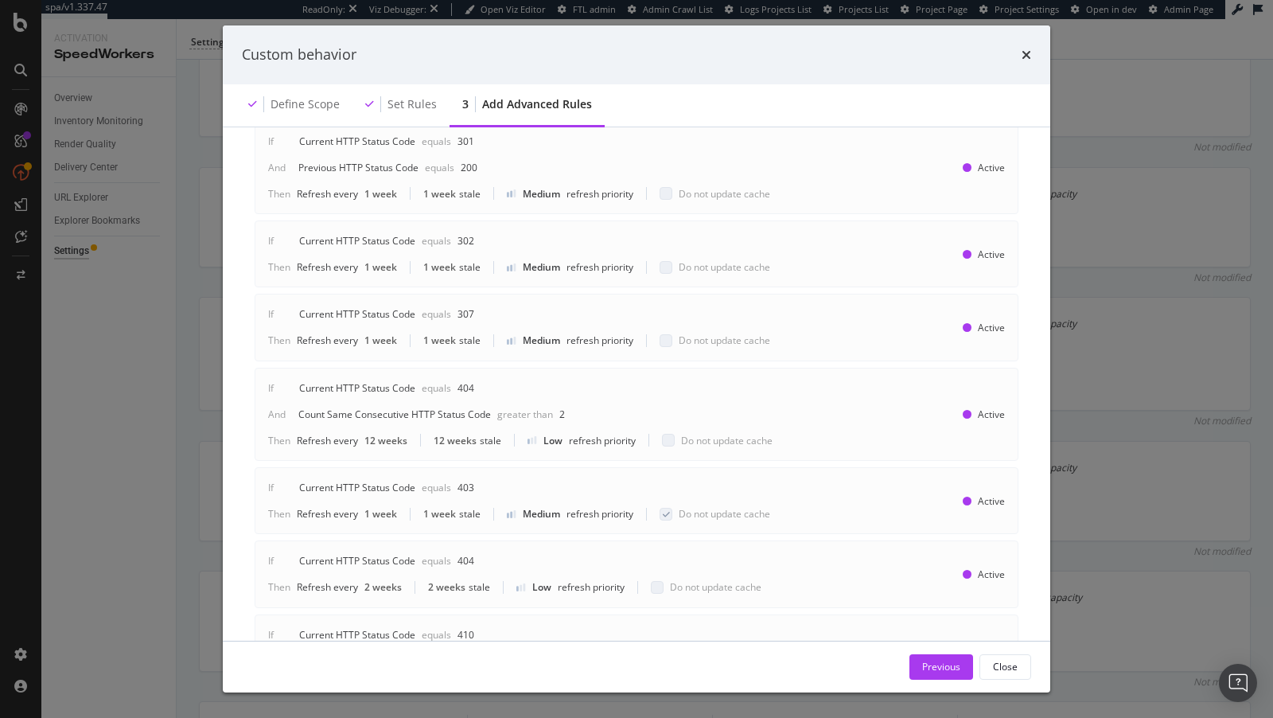
scroll to position [804, 0]
